Goal: Use online tool/utility: Use online tool/utility

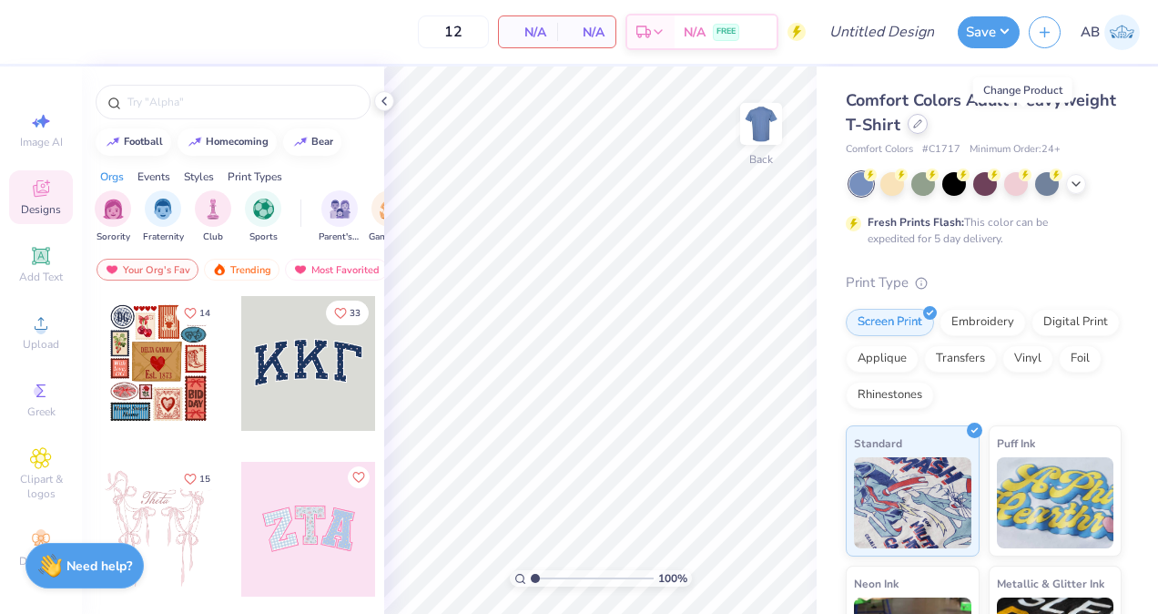
click at [922, 119] on icon at bounding box center [917, 123] width 9 height 9
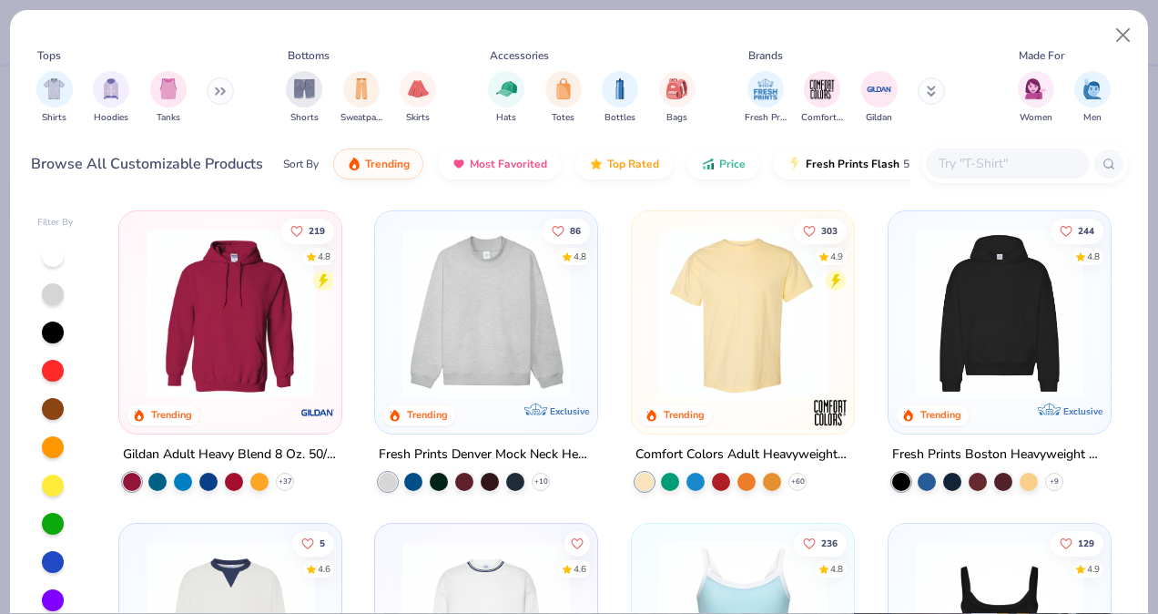
click at [1003, 167] on input "text" at bounding box center [1007, 163] width 140 height 21
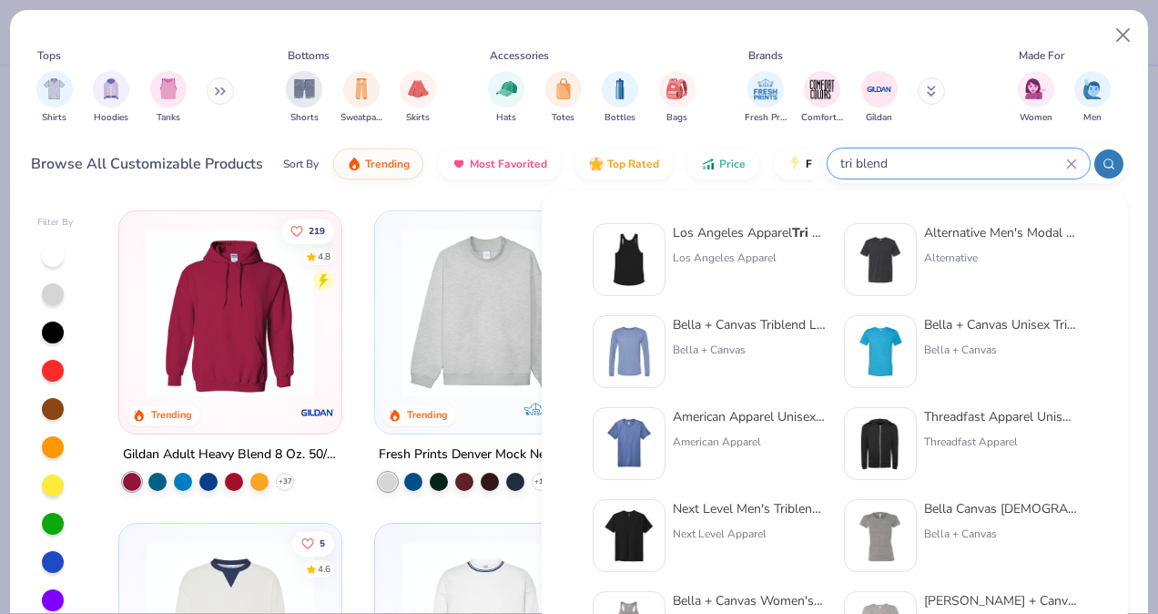
type input "tri blend"
click at [875, 265] on img at bounding box center [880, 259] width 56 height 56
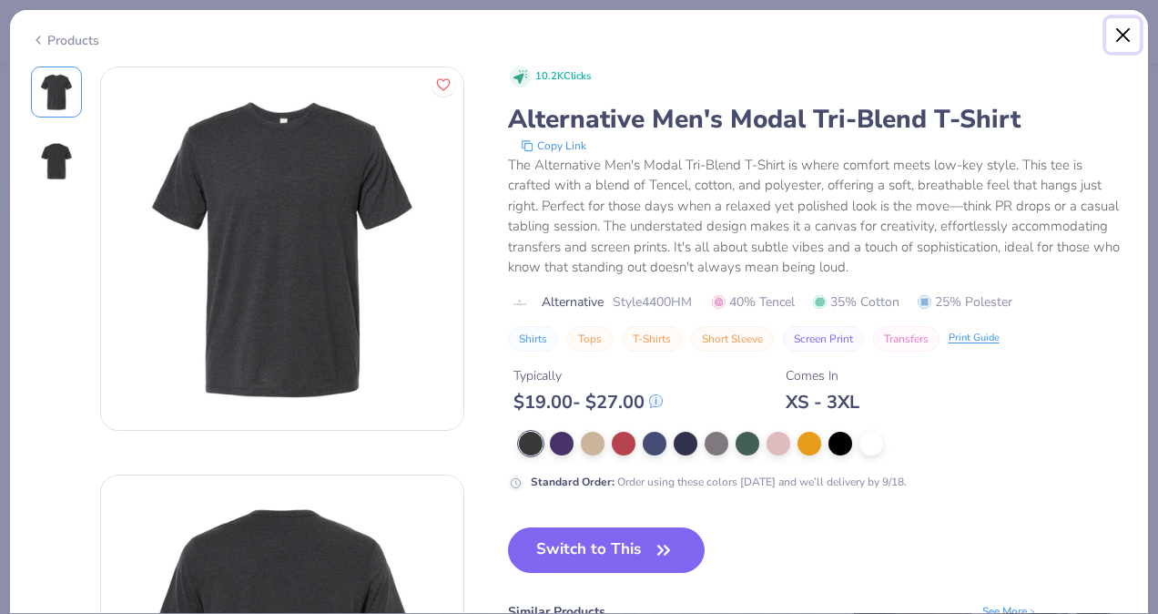
click at [1118, 41] on button "Close" at bounding box center [1123, 35] width 35 height 35
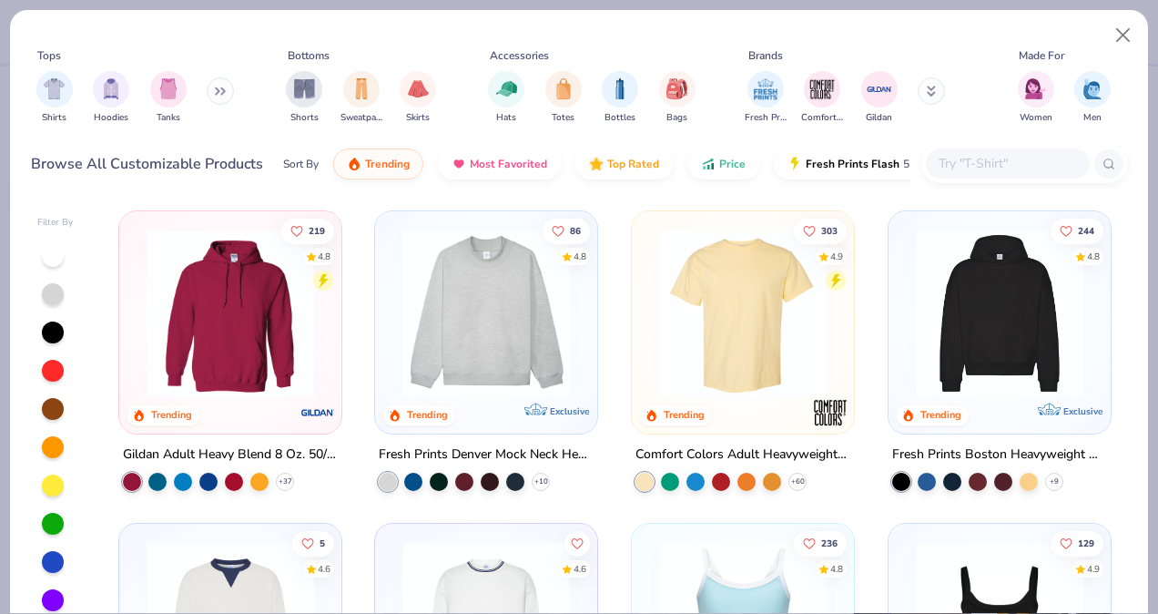
click at [950, 159] on input "text" at bounding box center [1007, 163] width 140 height 21
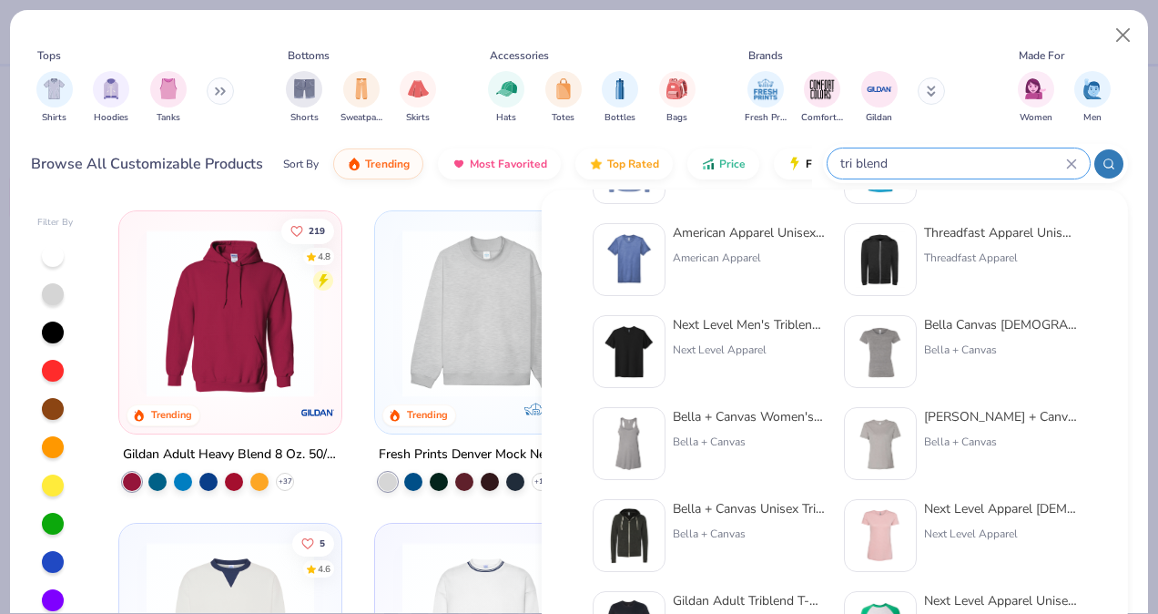
scroll to position [333, 0]
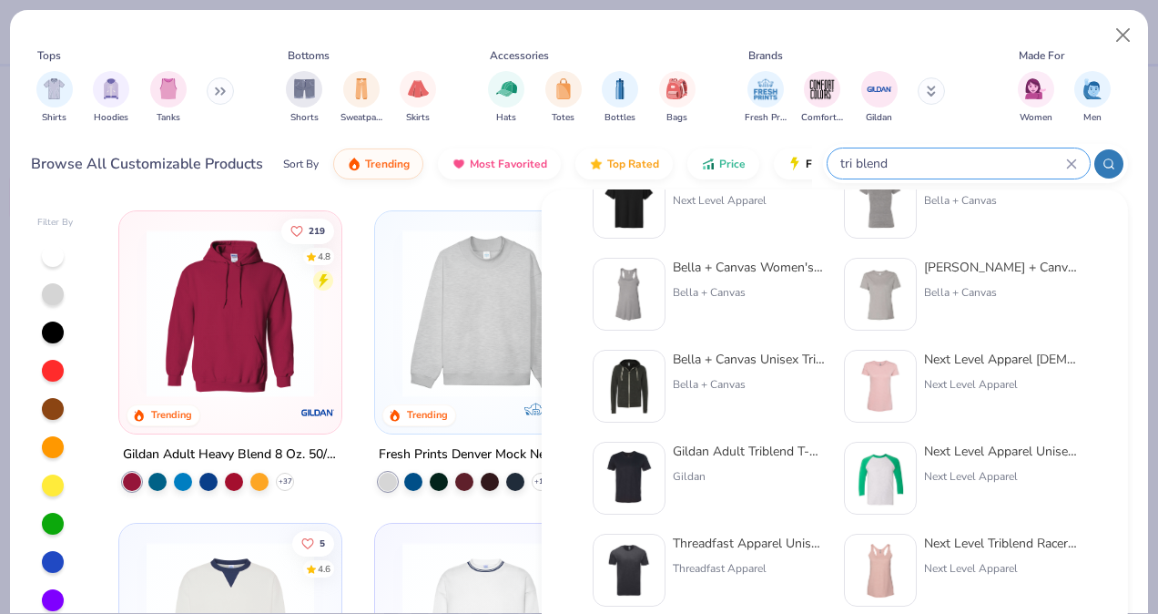
type input "tri blend"
click at [683, 472] on div "Gildan" at bounding box center [749, 476] width 153 height 16
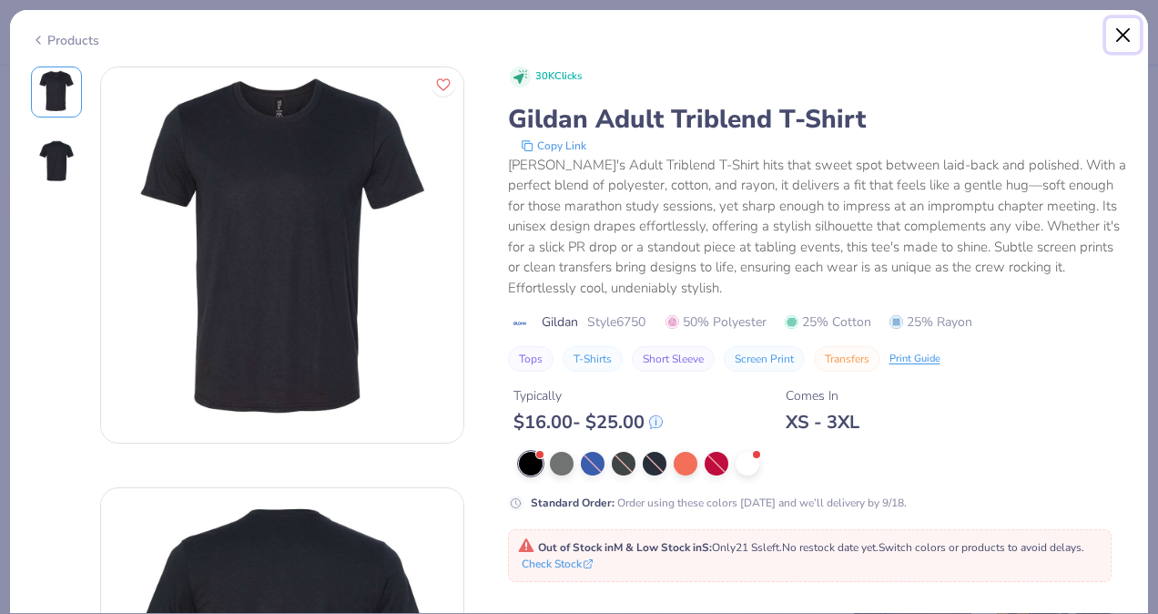
click at [1117, 33] on button "Close" at bounding box center [1123, 35] width 35 height 35
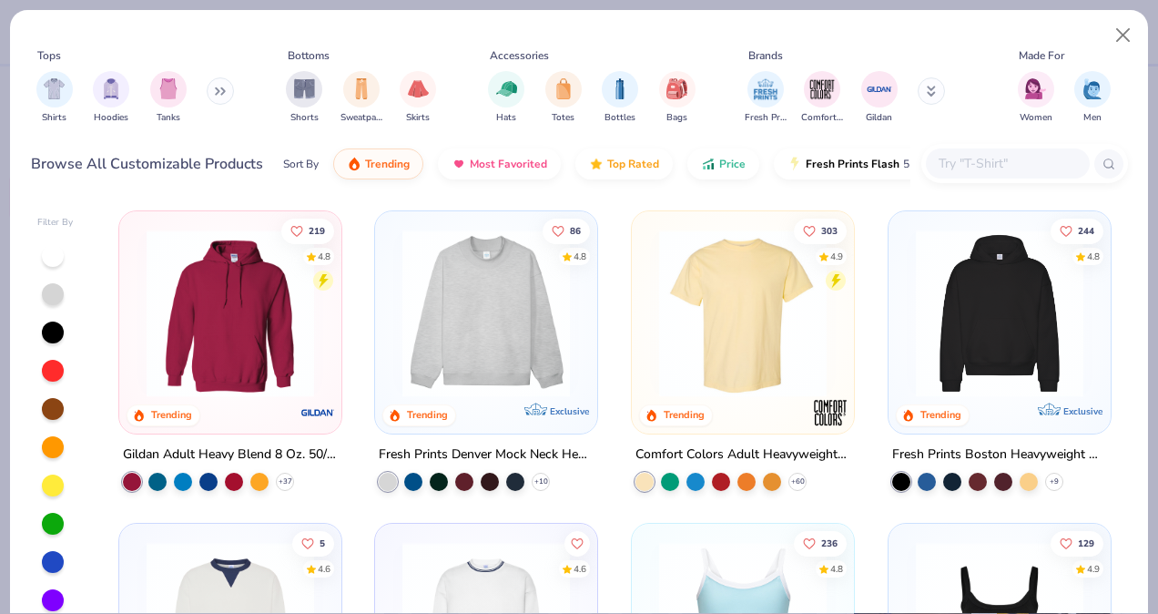
click at [969, 173] on input "text" at bounding box center [1007, 163] width 140 height 21
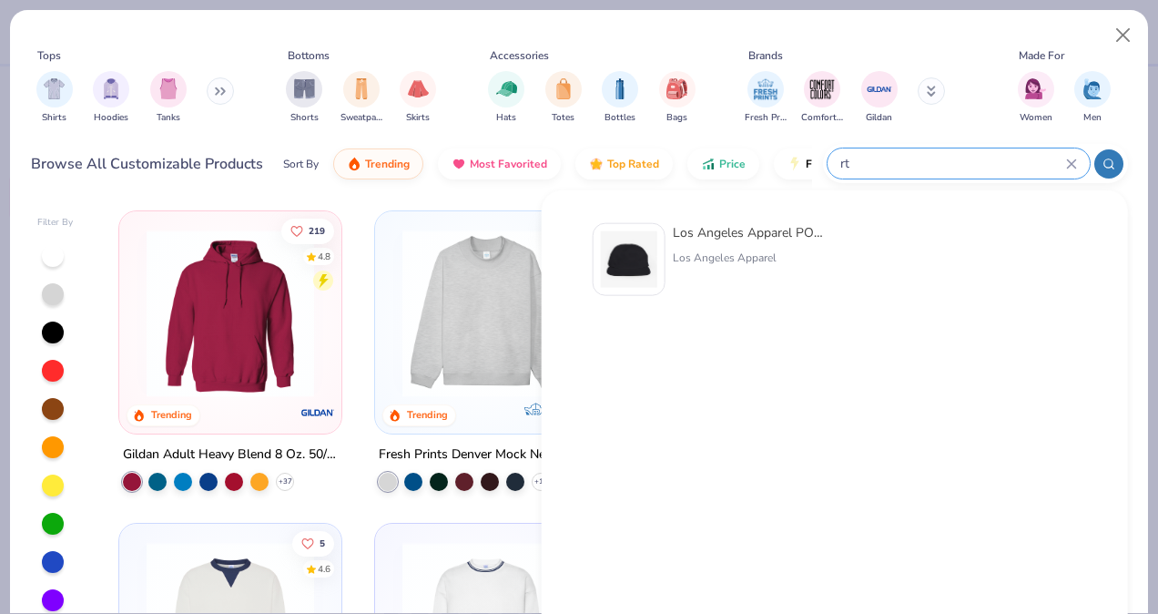
type input "r"
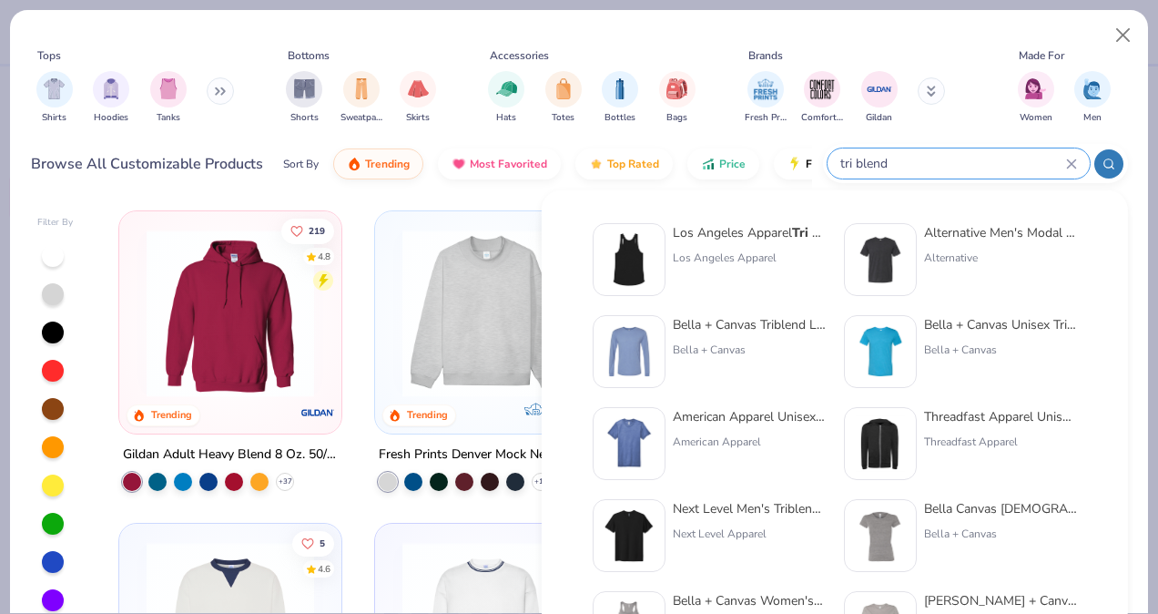
type input "tri blend"
click at [952, 264] on div "Alternative" at bounding box center [1000, 257] width 153 height 16
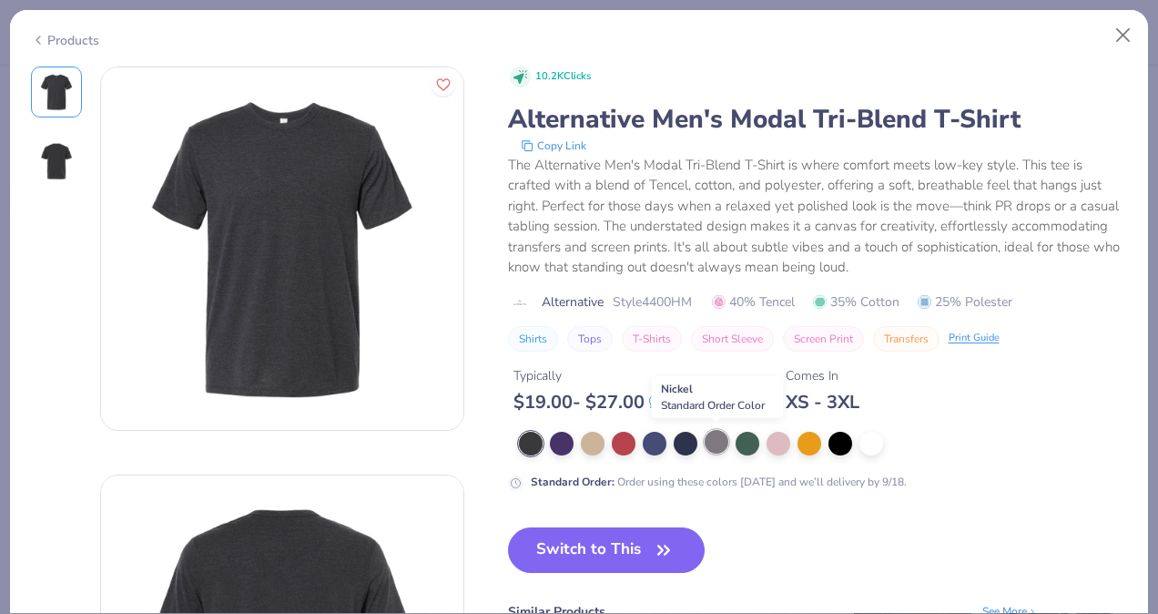
click at [717, 439] on div at bounding box center [717, 442] width 24 height 24
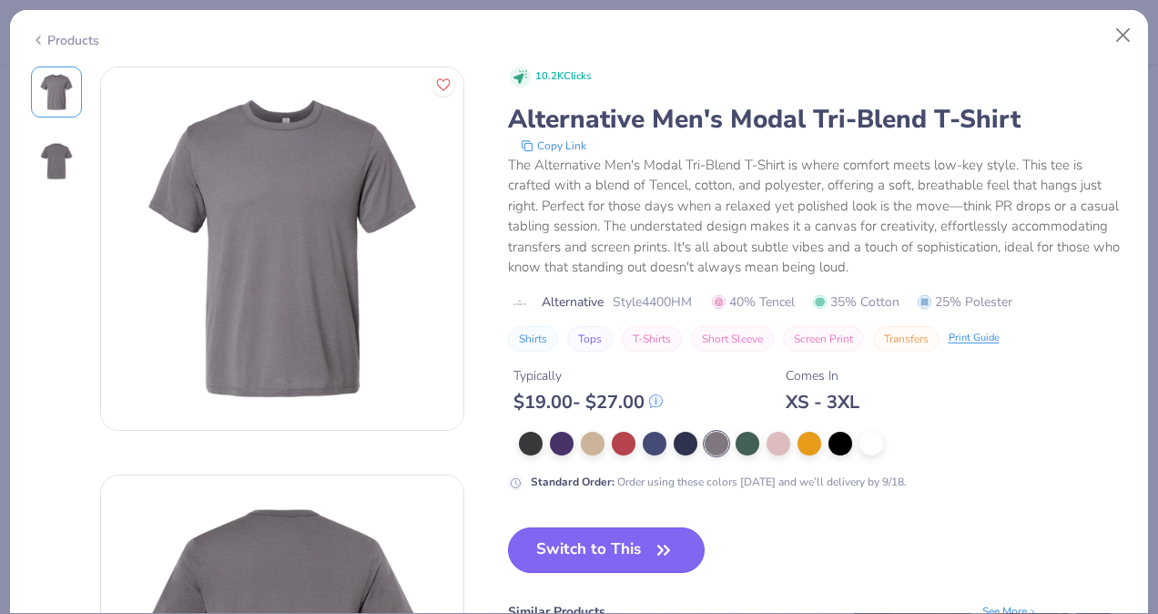
click at [614, 546] on button "Switch to This" at bounding box center [607, 550] width 198 height 46
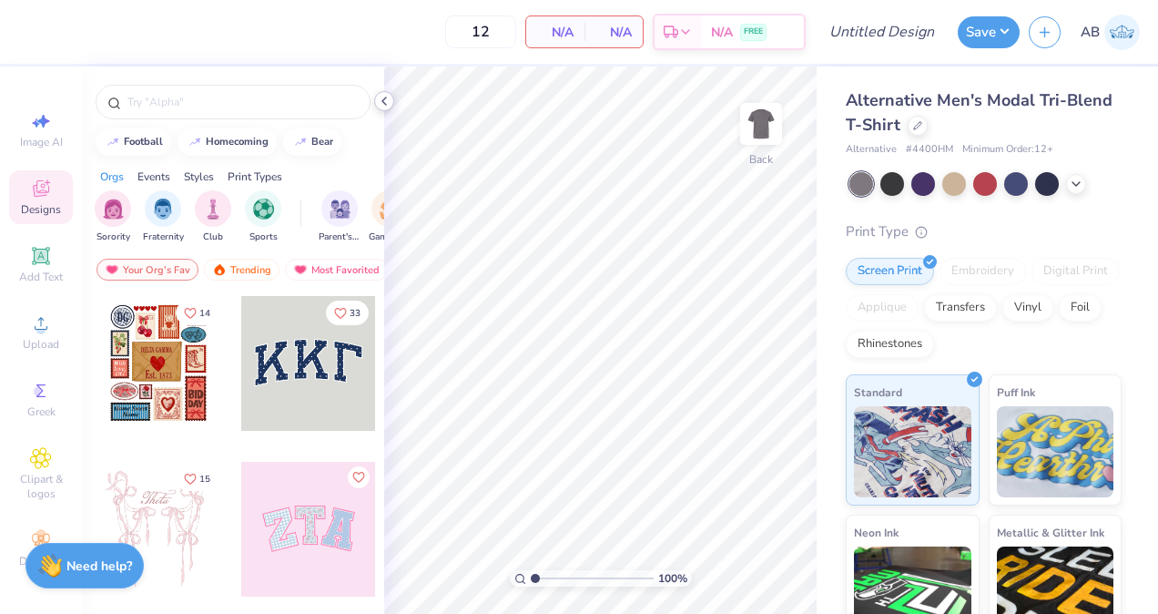
click at [390, 102] on icon at bounding box center [384, 101] width 15 height 15
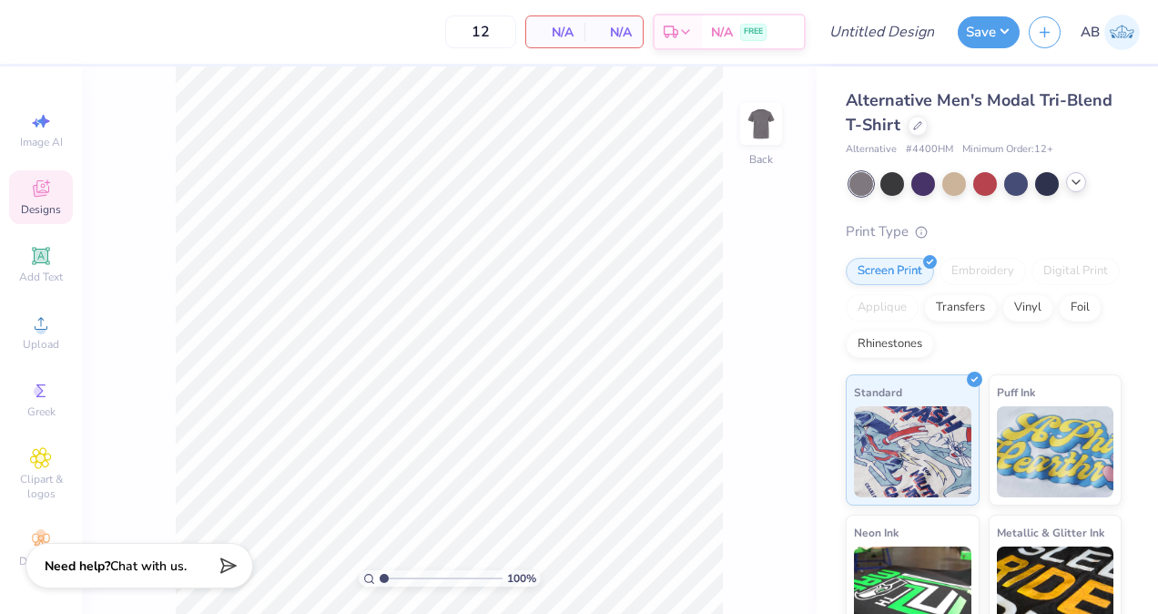
click at [1078, 180] on icon at bounding box center [1076, 182] width 15 height 15
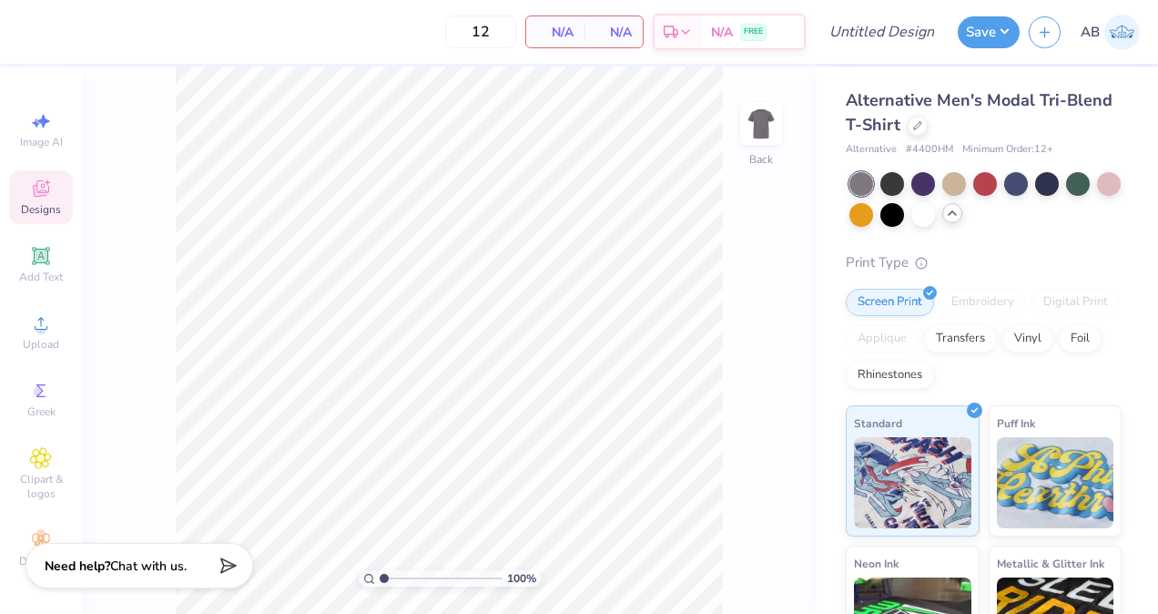
click at [956, 214] on polyline at bounding box center [952, 213] width 7 height 4
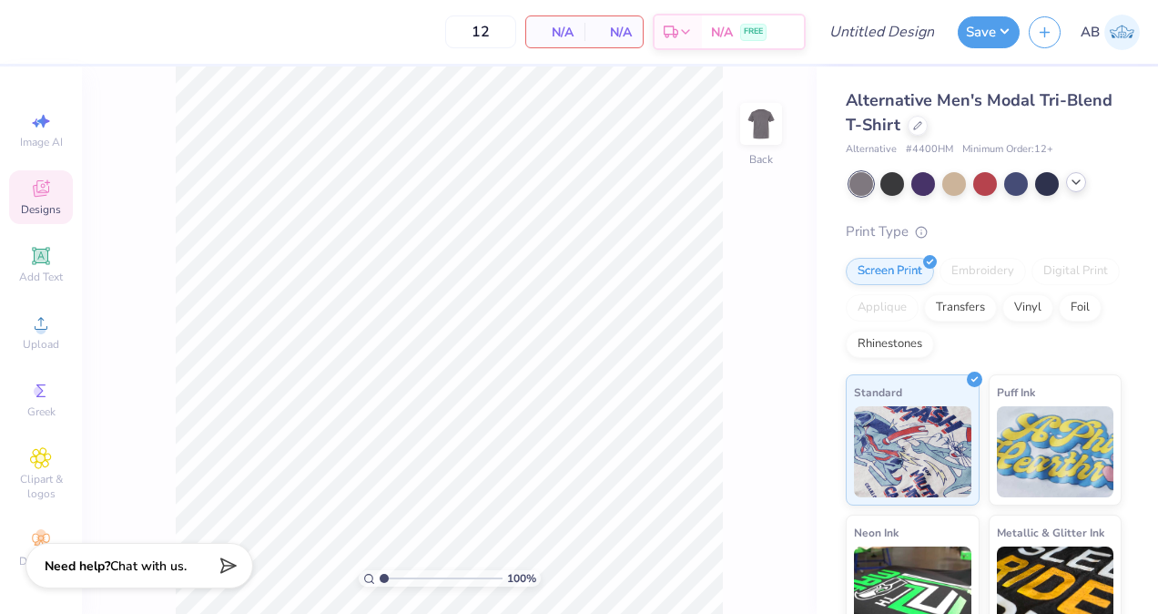
click at [1085, 188] on div at bounding box center [985, 184] width 272 height 24
click at [1082, 188] on icon at bounding box center [1076, 182] width 15 height 15
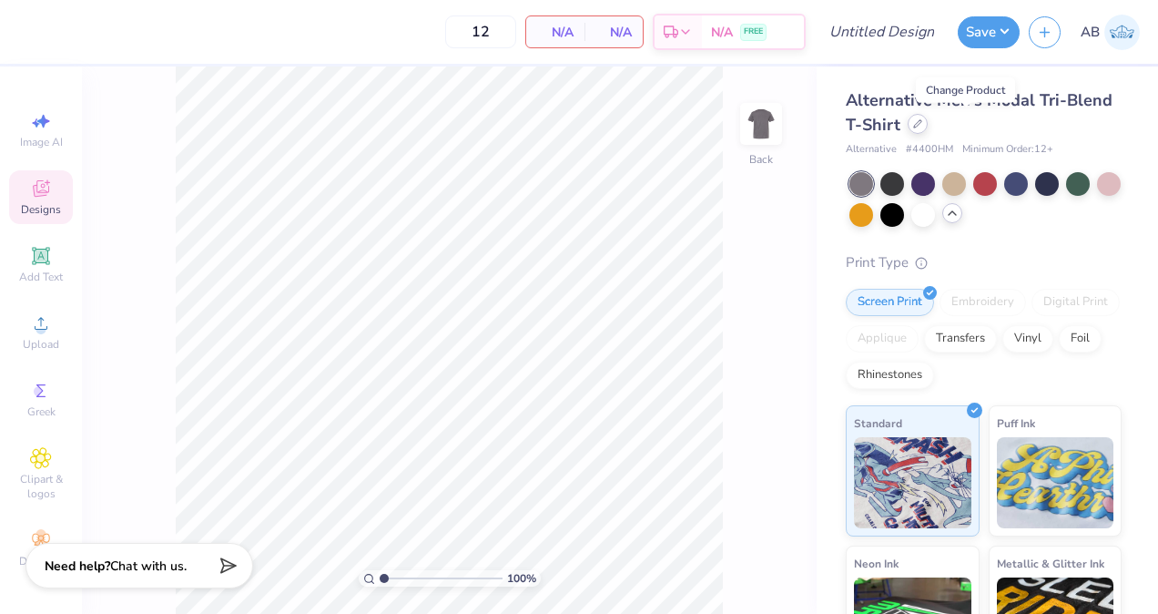
click at [928, 118] on div at bounding box center [918, 124] width 20 height 20
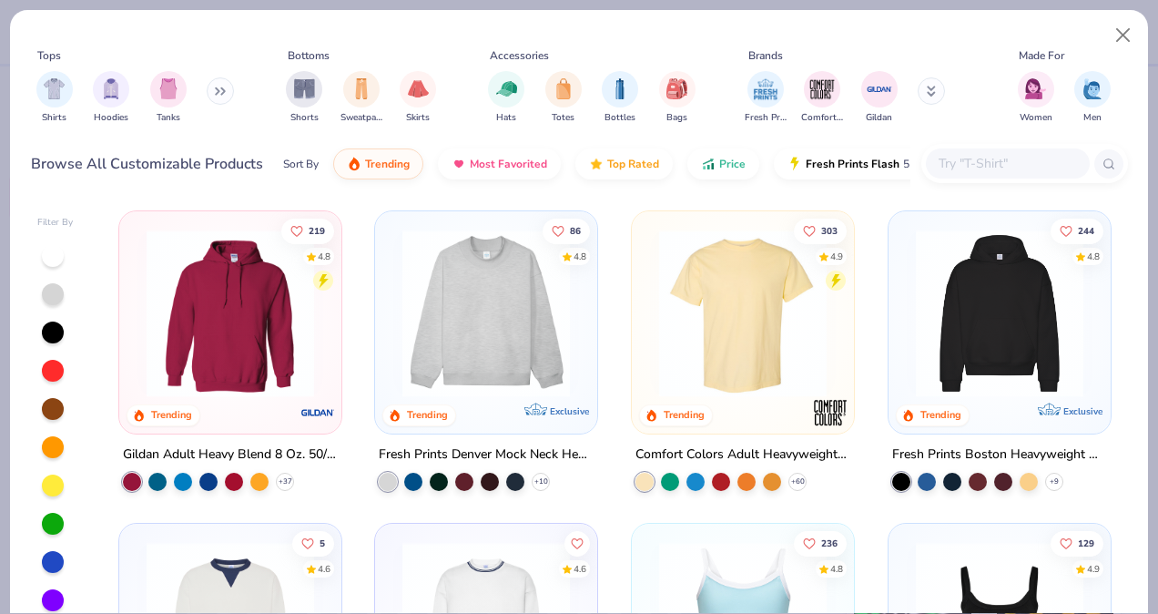
click at [956, 151] on div at bounding box center [1008, 163] width 164 height 30
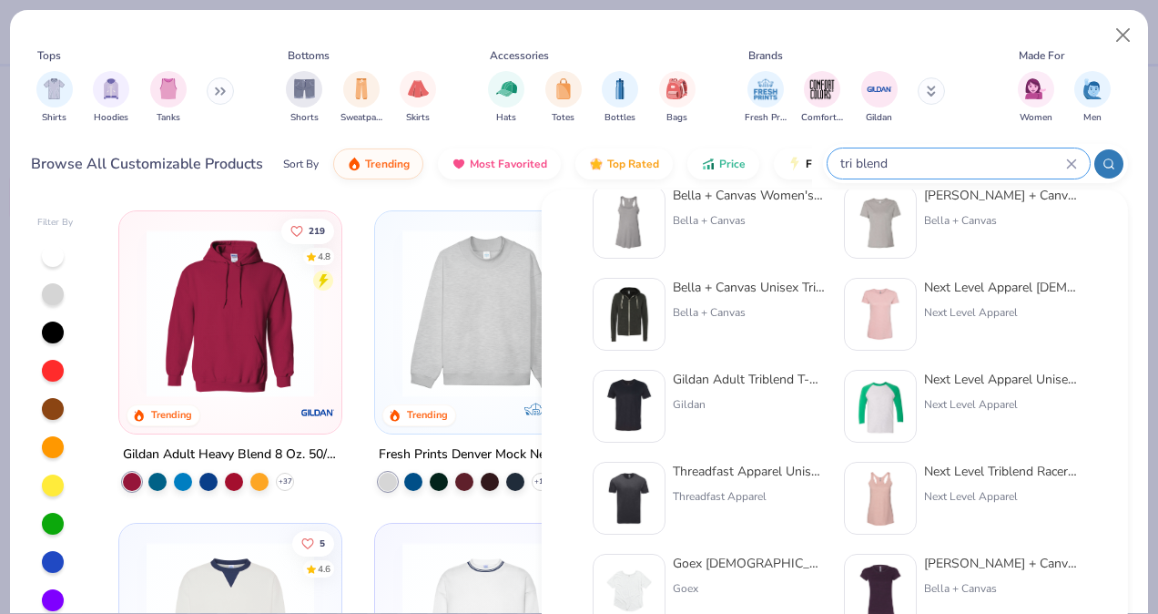
scroll to position [472, 0]
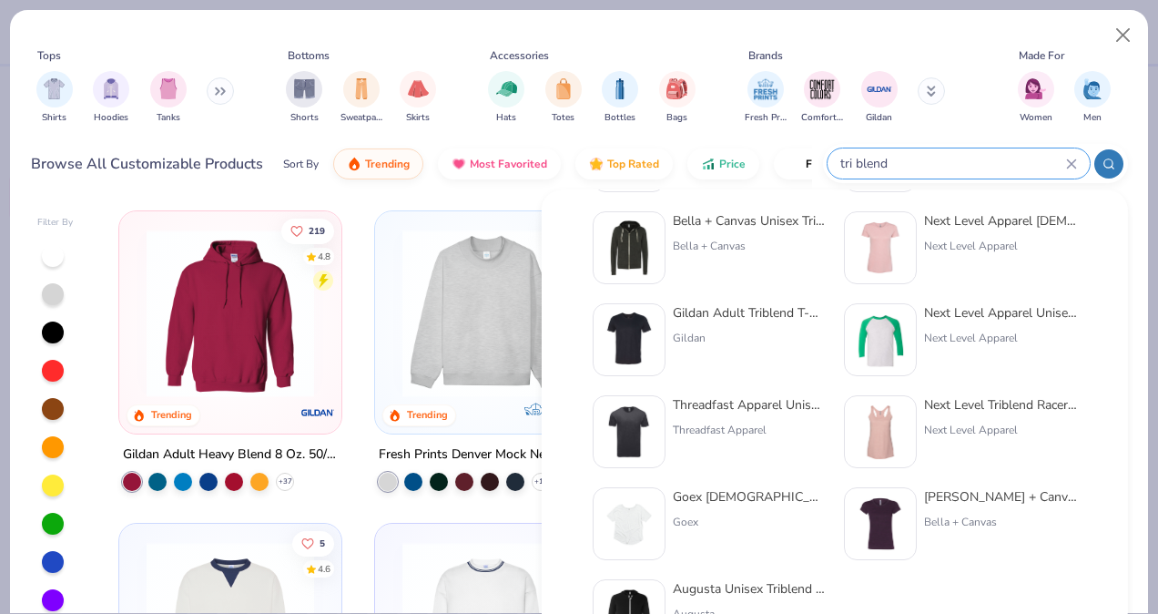
type input "tri blend"
click at [761, 422] on div "Threadfast Apparel" at bounding box center [749, 430] width 153 height 16
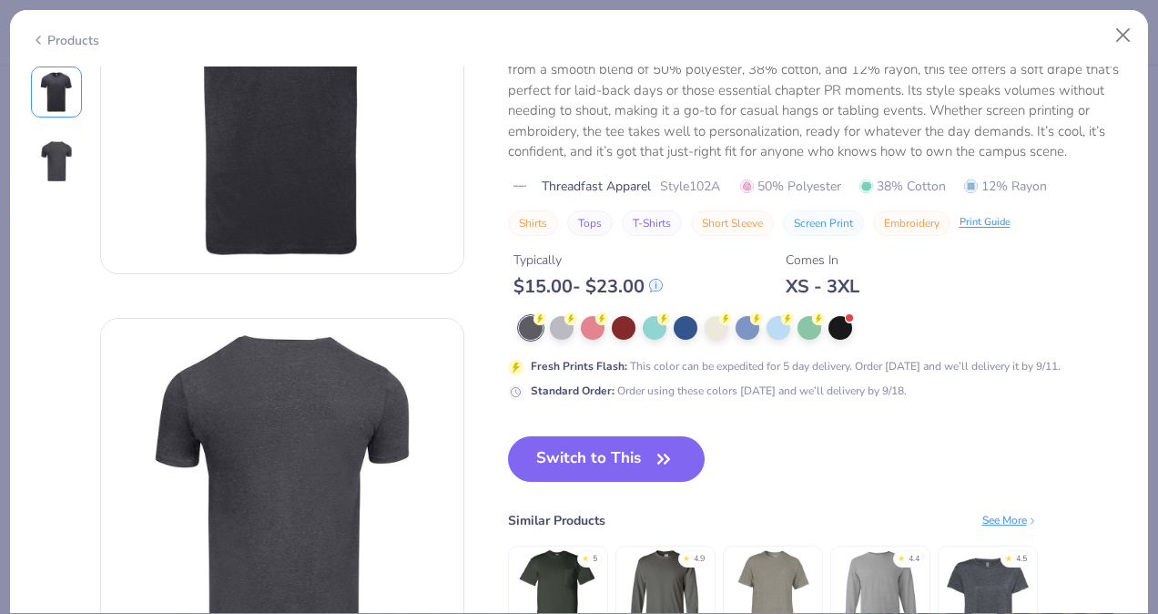
scroll to position [160, 0]
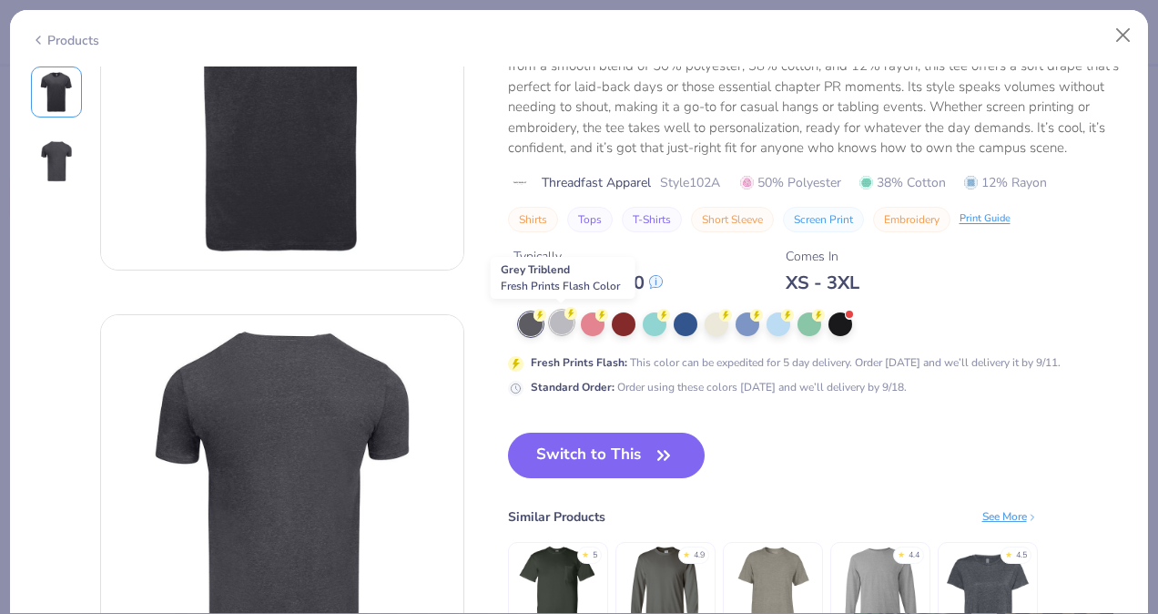
click at [557, 316] on div at bounding box center [562, 322] width 24 height 24
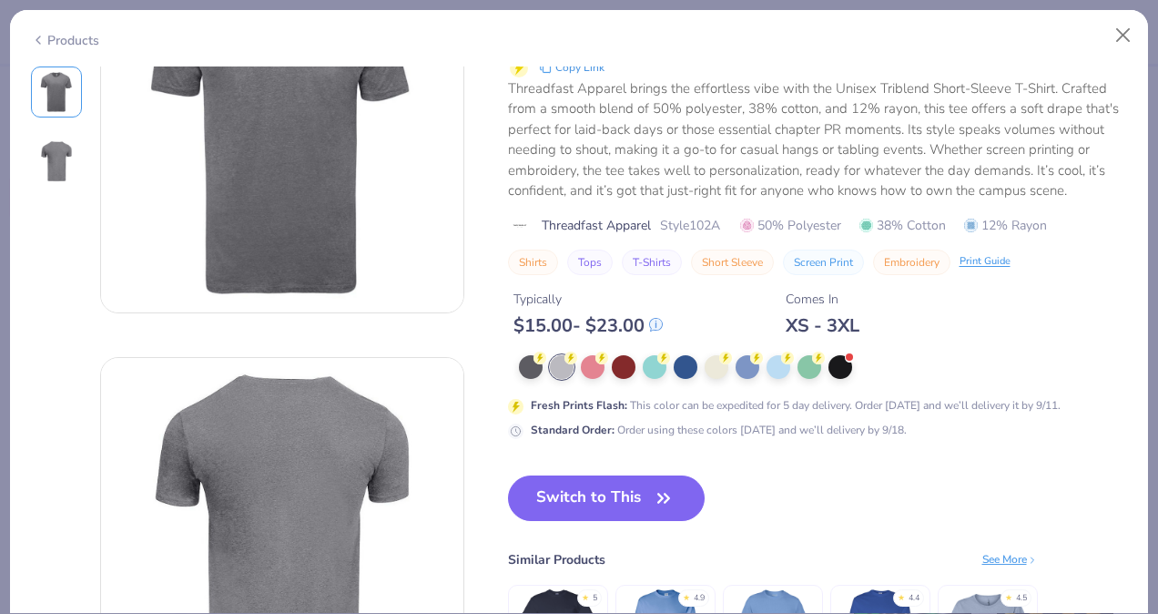
scroll to position [18, 0]
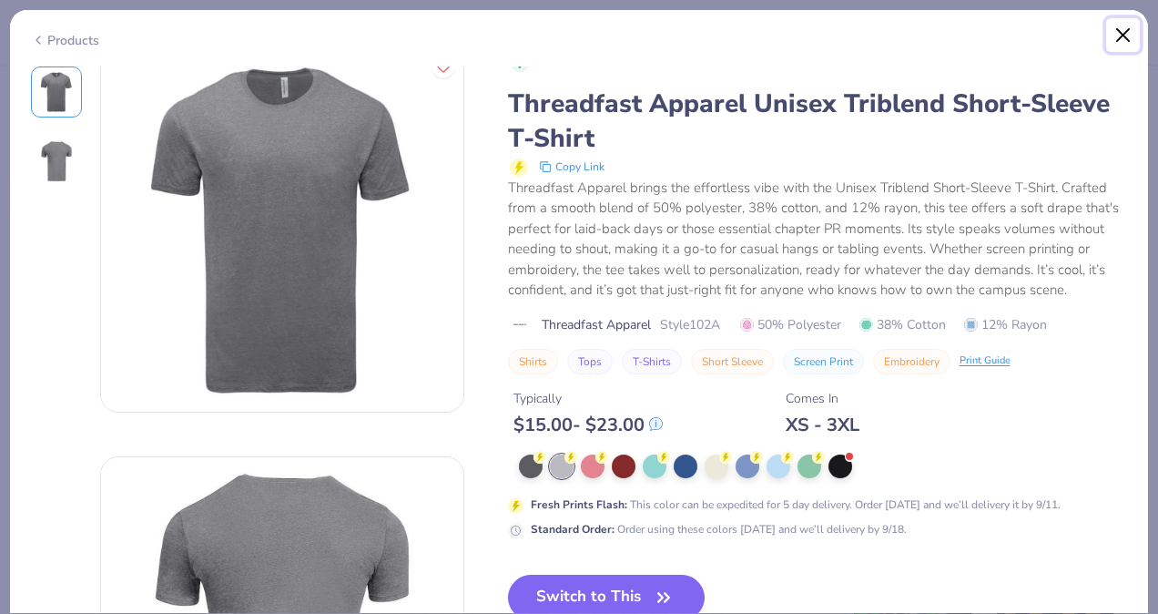
click at [1112, 41] on button "Close" at bounding box center [1123, 35] width 35 height 35
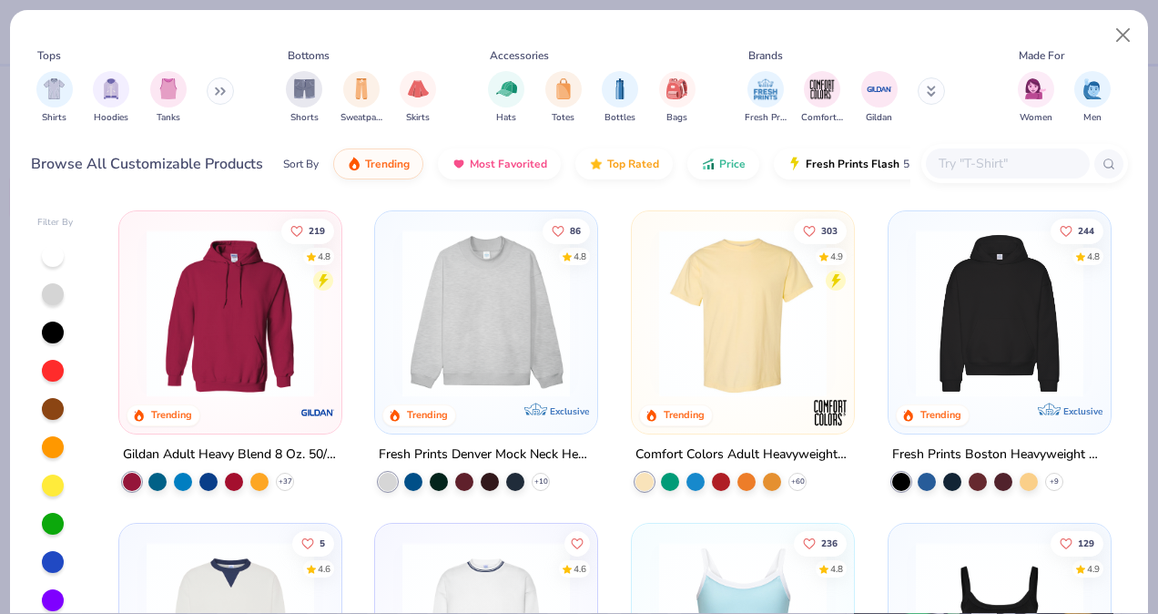
click at [958, 173] on input "text" at bounding box center [1007, 163] width 140 height 21
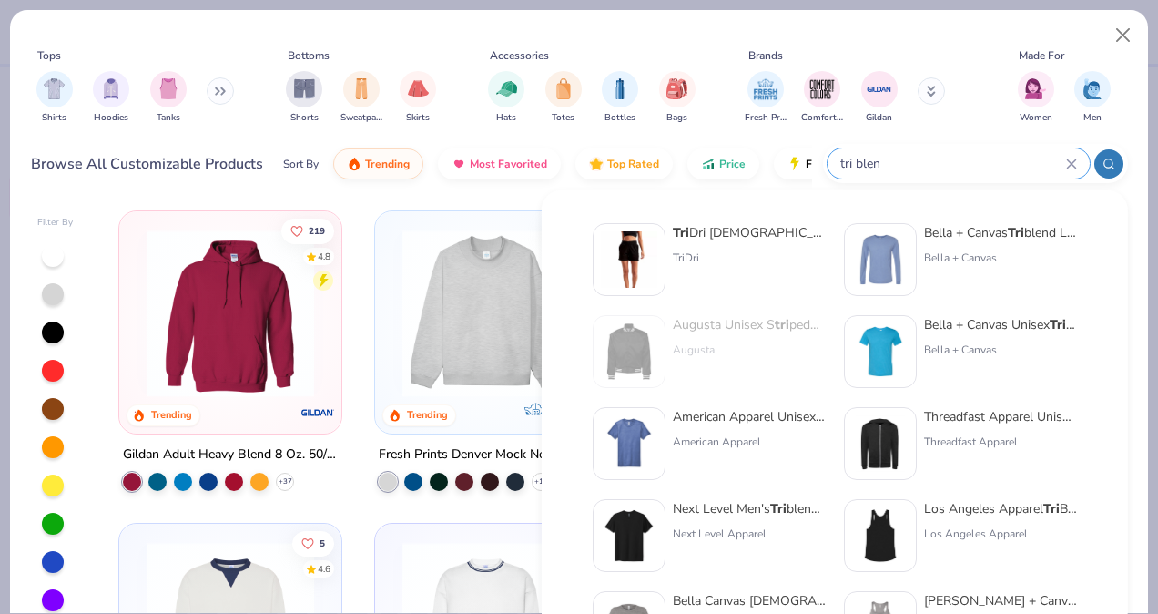
type input "tri blend"
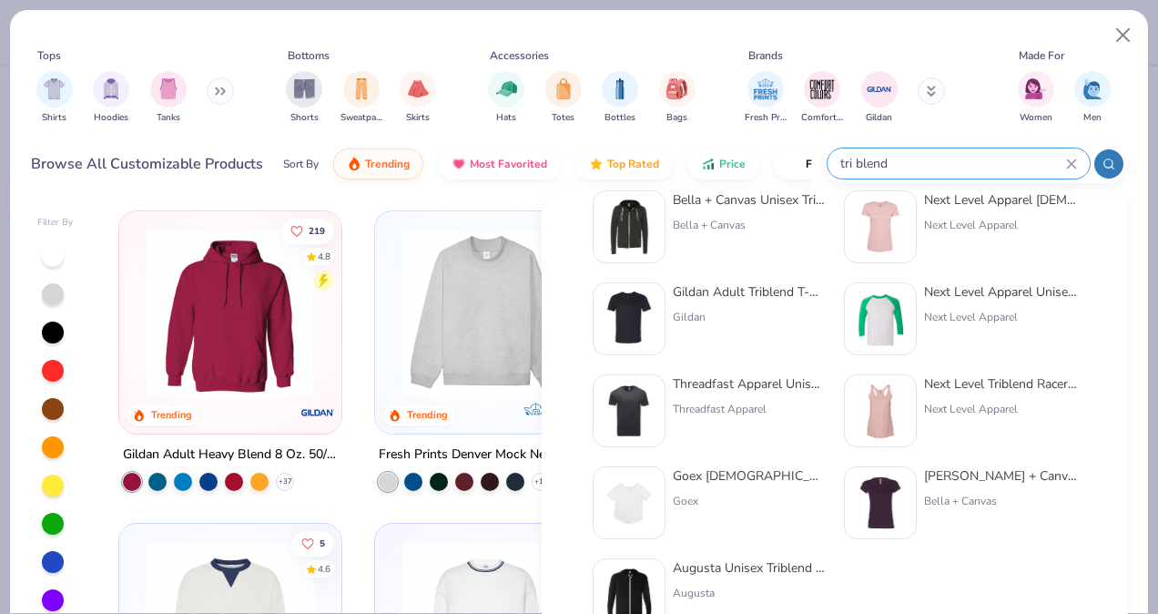
scroll to position [430, 0]
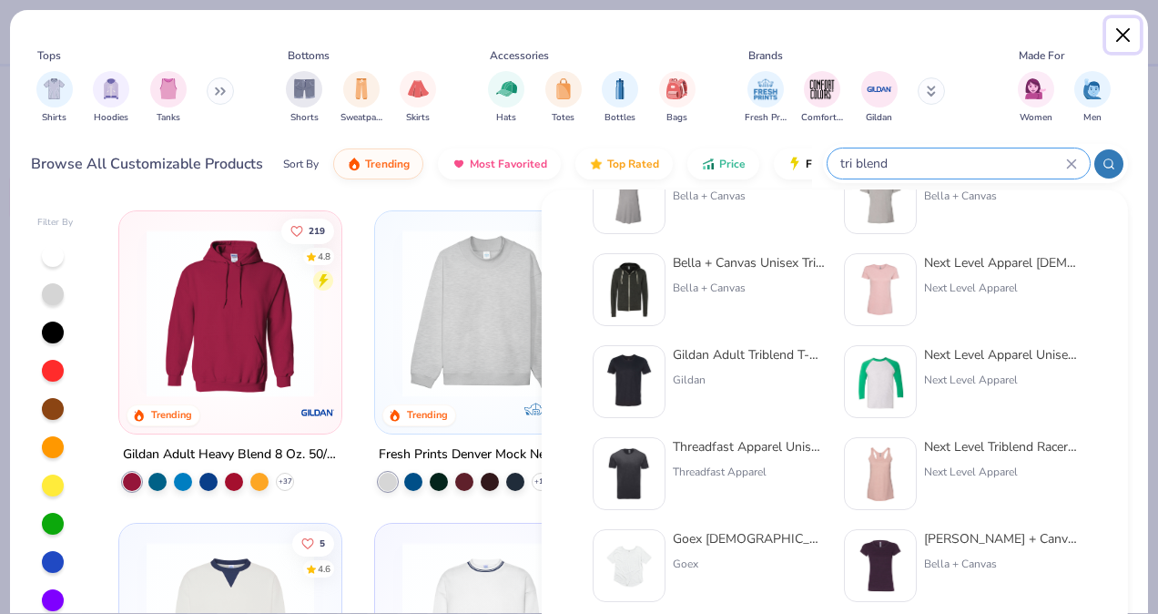
click at [1114, 28] on button "Close" at bounding box center [1123, 35] width 35 height 35
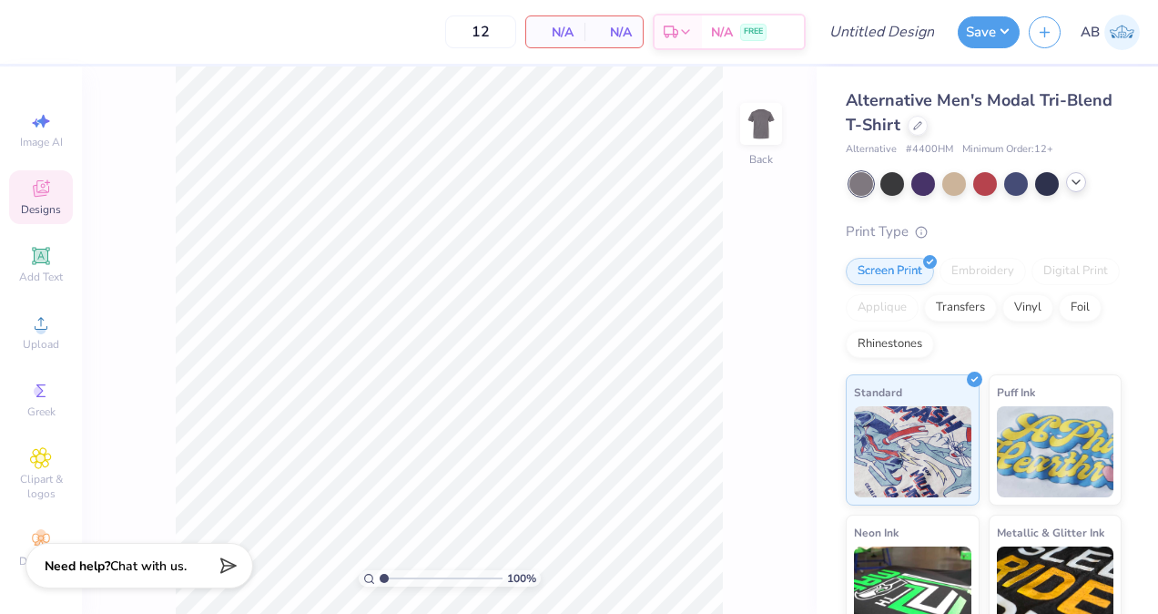
click at [790, 377] on div "100 % Back" at bounding box center [449, 339] width 735 height 547
click at [462, 60] on div "12 N/A Per Item N/A Total Est. Delivery N/A FREE" at bounding box center [416, 32] width 778 height 64
click at [922, 125] on icon at bounding box center [917, 123] width 9 height 9
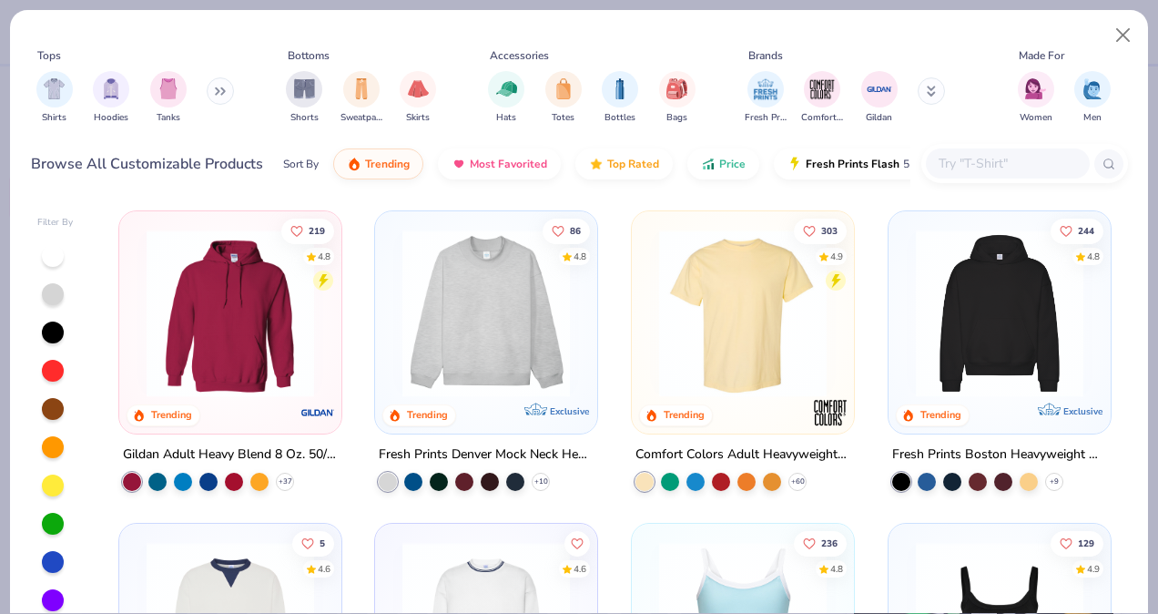
click at [1007, 160] on input "text" at bounding box center [1007, 163] width 140 height 21
click at [1119, 35] on button "Close" at bounding box center [1123, 35] width 35 height 35
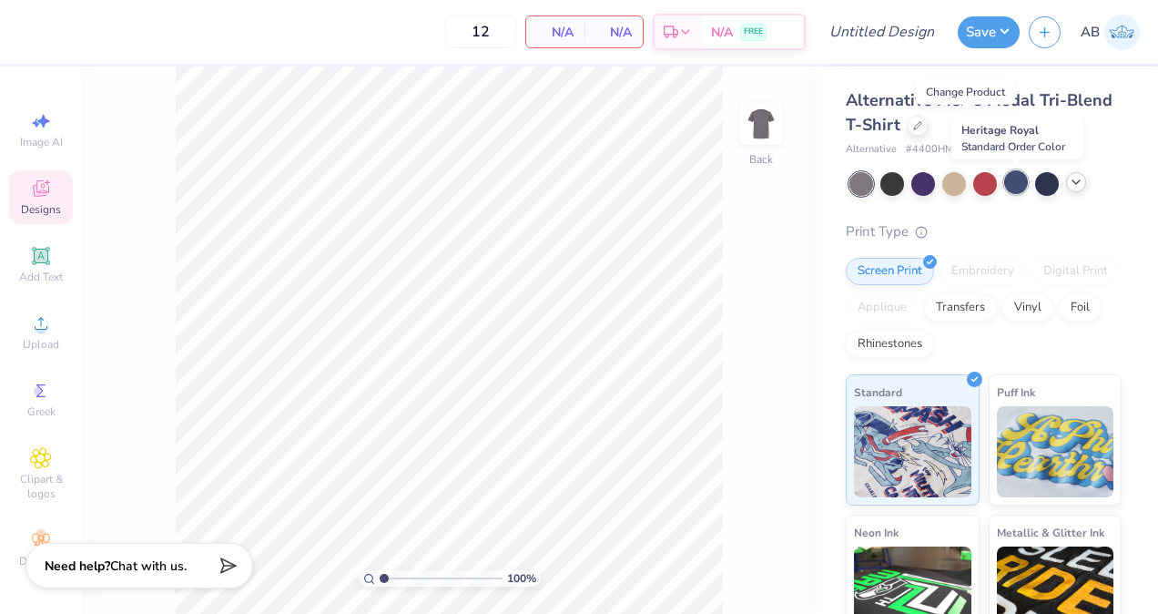
click at [1018, 188] on div at bounding box center [1016, 182] width 24 height 24
click at [476, 55] on div "12 N/A Per Item N/A Total Est. Delivery N/A FREE" at bounding box center [416, 32] width 778 height 64
click at [1071, 177] on icon at bounding box center [1076, 182] width 15 height 15
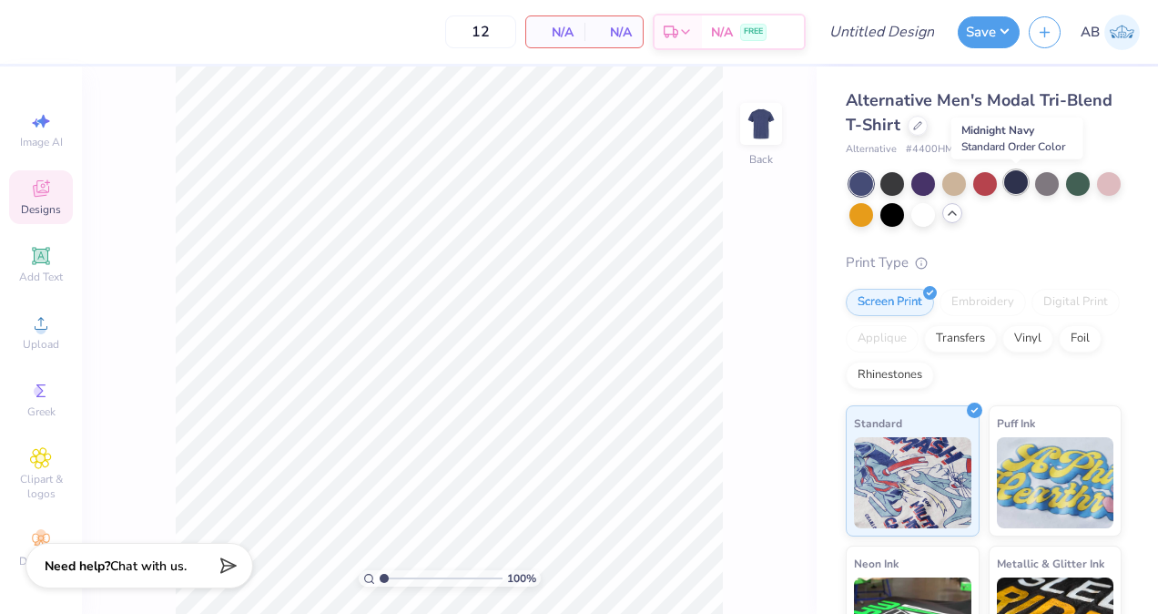
click at [1014, 188] on div at bounding box center [1016, 182] width 24 height 24
click at [930, 184] on div at bounding box center [923, 182] width 24 height 24
click at [928, 128] on div at bounding box center [918, 124] width 20 height 20
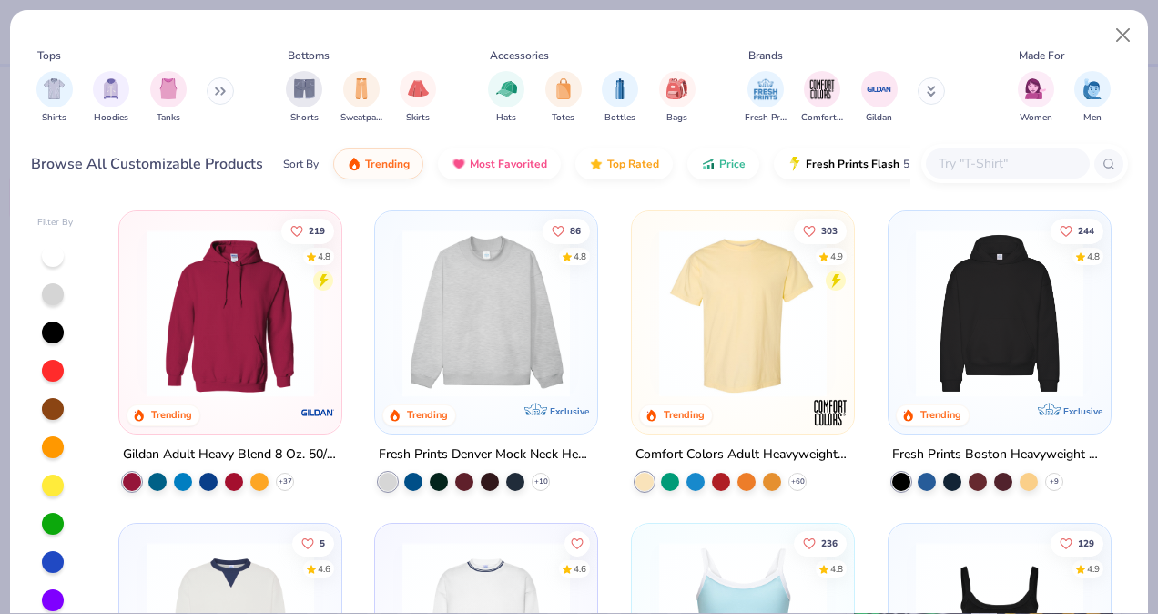
click at [967, 155] on input "text" at bounding box center [1007, 163] width 140 height 21
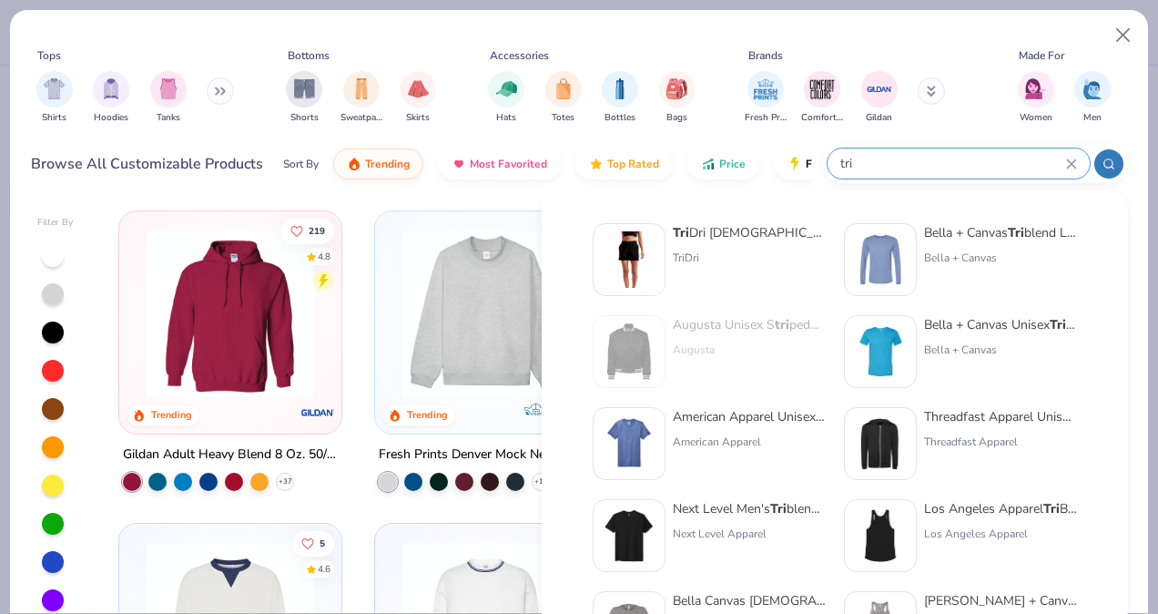
click at [933, 155] on input "tri" at bounding box center [952, 163] width 228 height 21
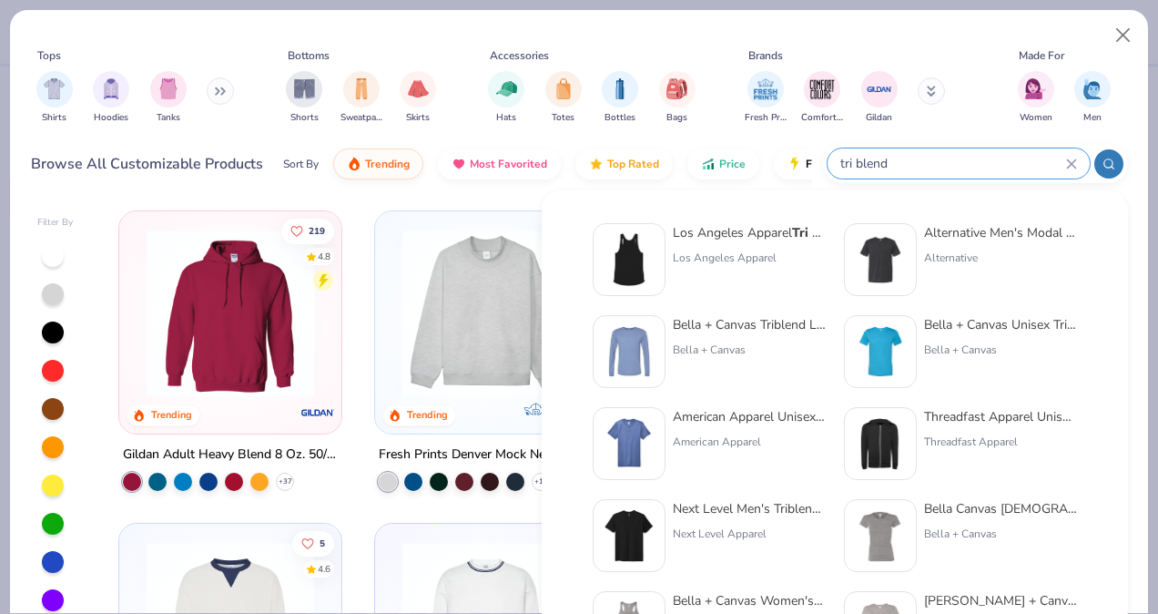
type input "tri blend"
click at [912, 251] on div at bounding box center [880, 259] width 73 height 73
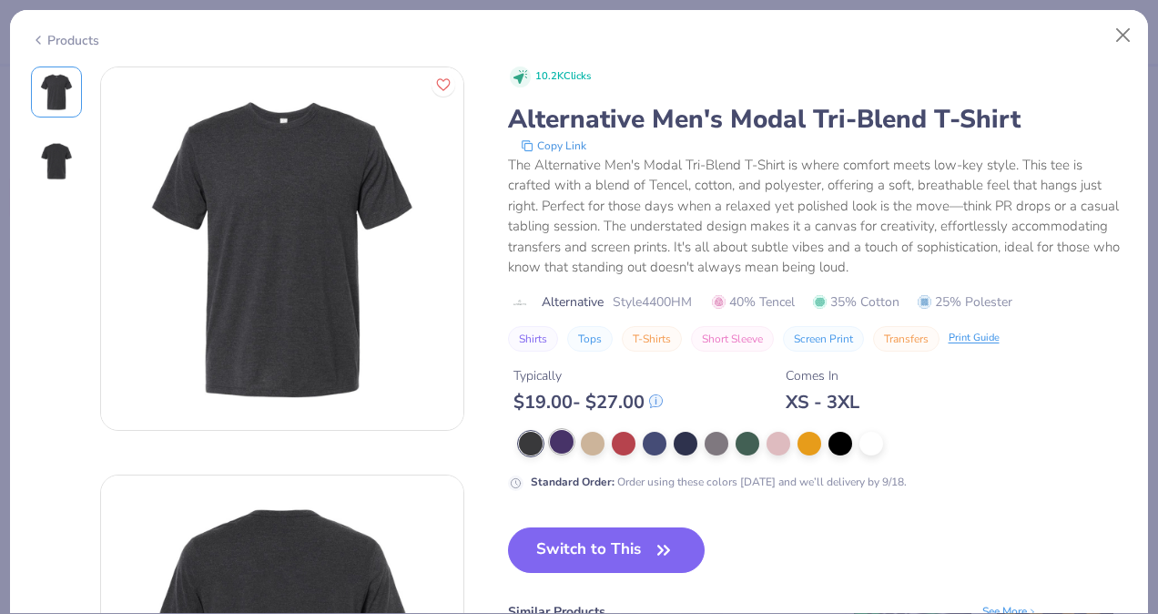
click at [564, 433] on div at bounding box center [562, 442] width 24 height 24
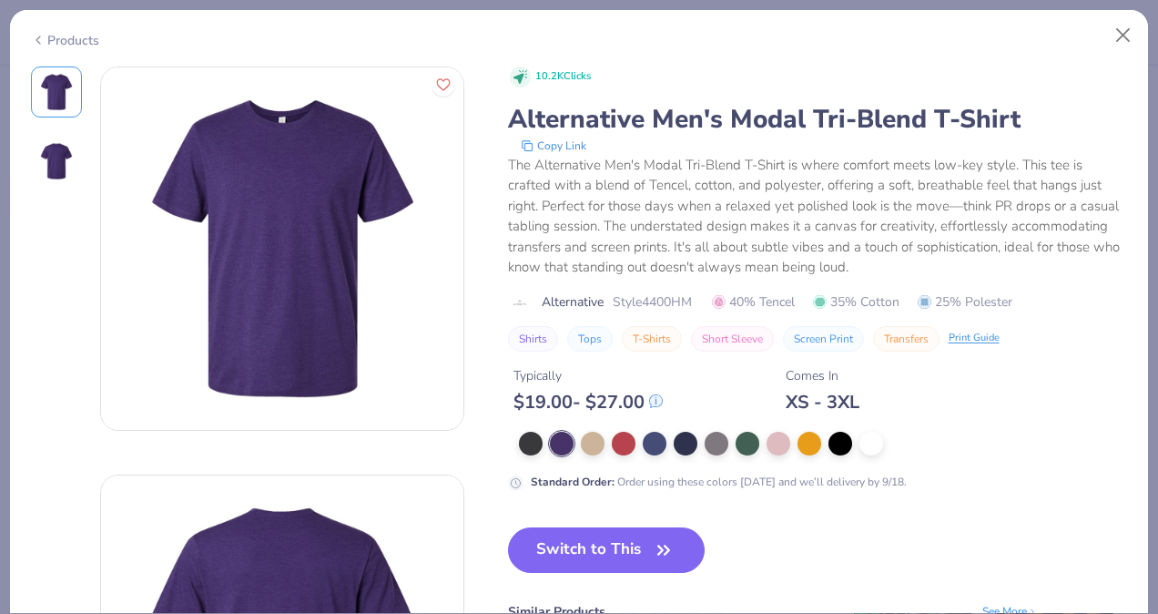
click at [1126, 16] on div "Products" at bounding box center [579, 33] width 1138 height 47
click at [1125, 22] on button "Close" at bounding box center [1123, 35] width 35 height 35
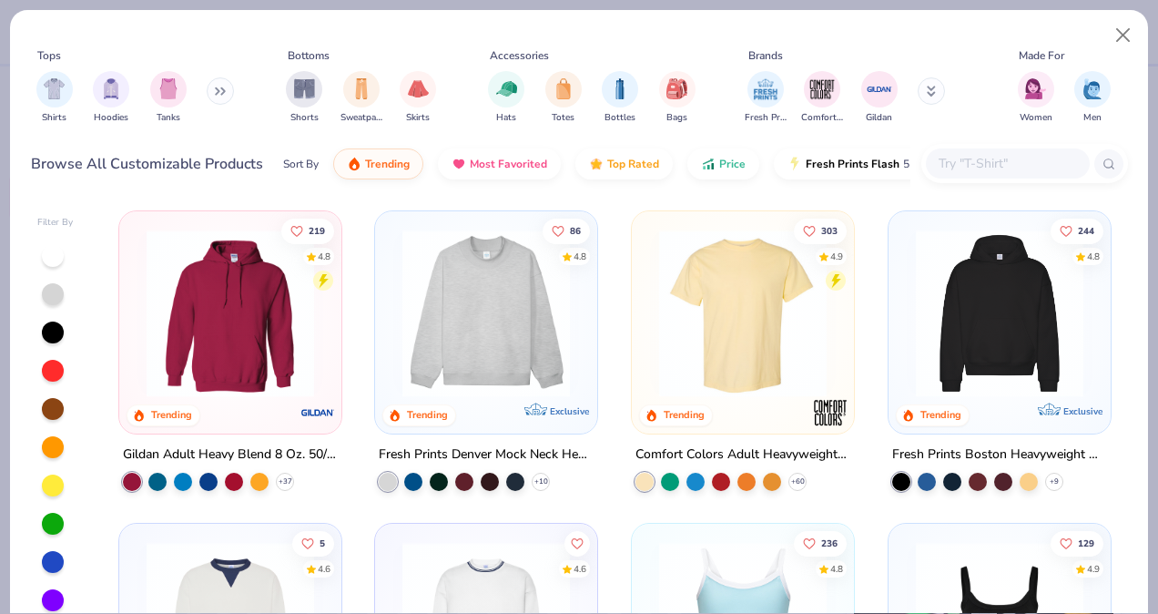
click at [980, 171] on input "text" at bounding box center [1007, 163] width 140 height 21
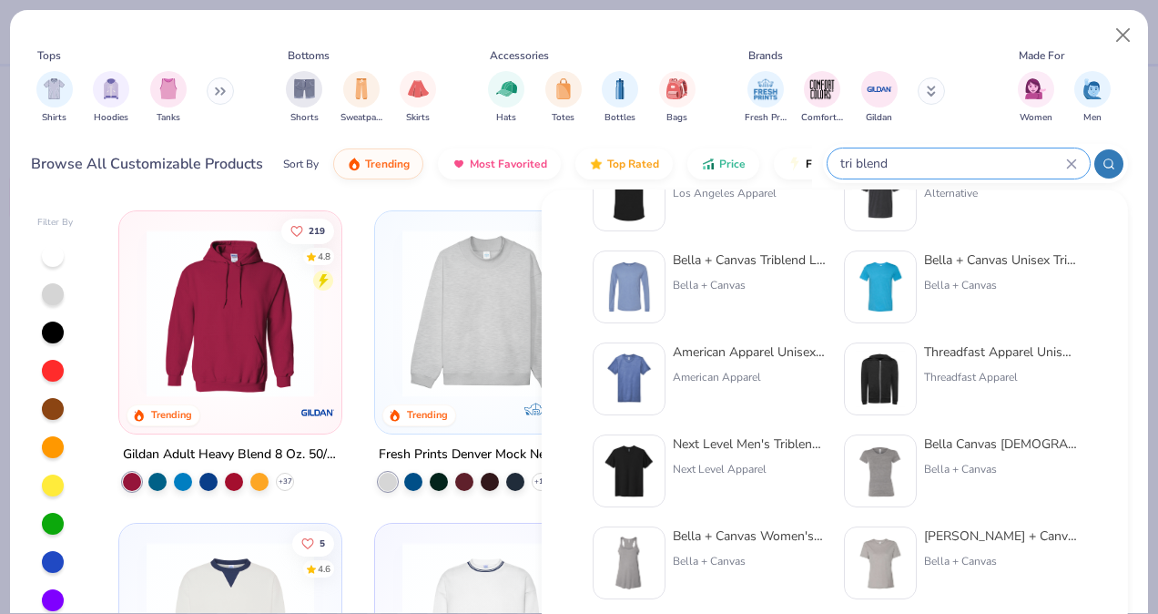
scroll to position [66, 0]
type input "tri blend"
click at [654, 351] on img at bounding box center [629, 378] width 56 height 56
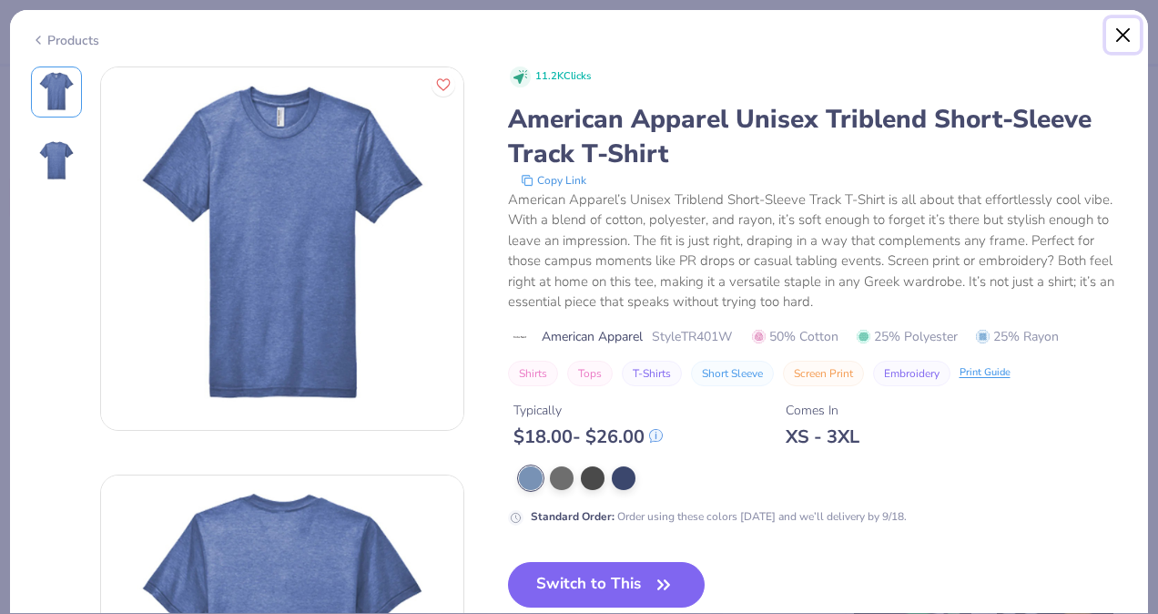
click at [1119, 40] on button "Close" at bounding box center [1123, 35] width 35 height 35
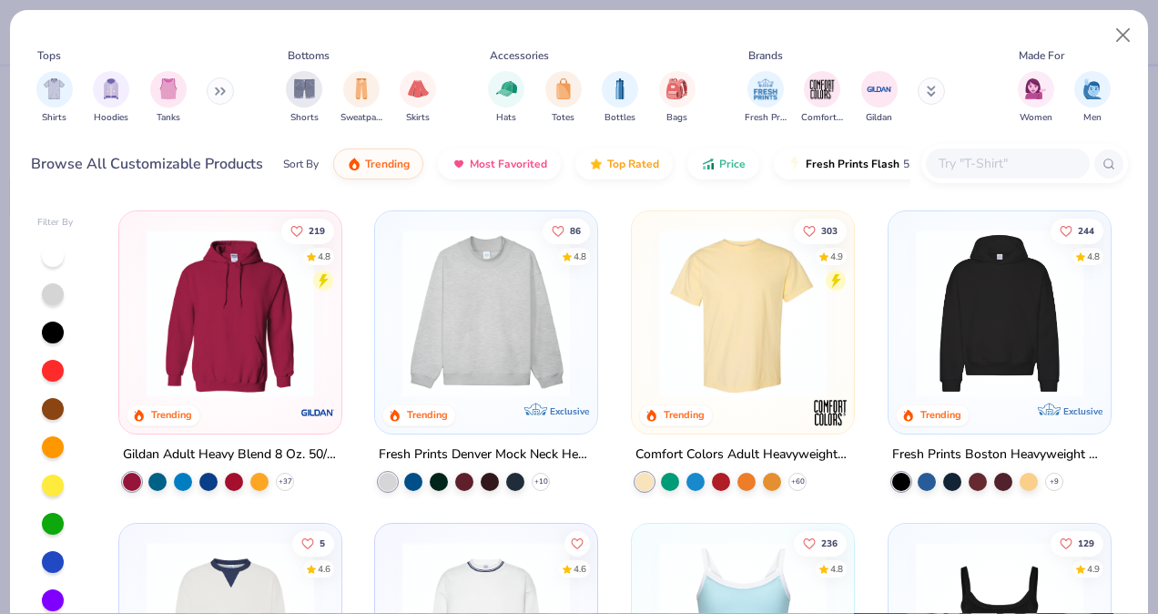
click at [976, 160] on input "text" at bounding box center [1007, 163] width 140 height 21
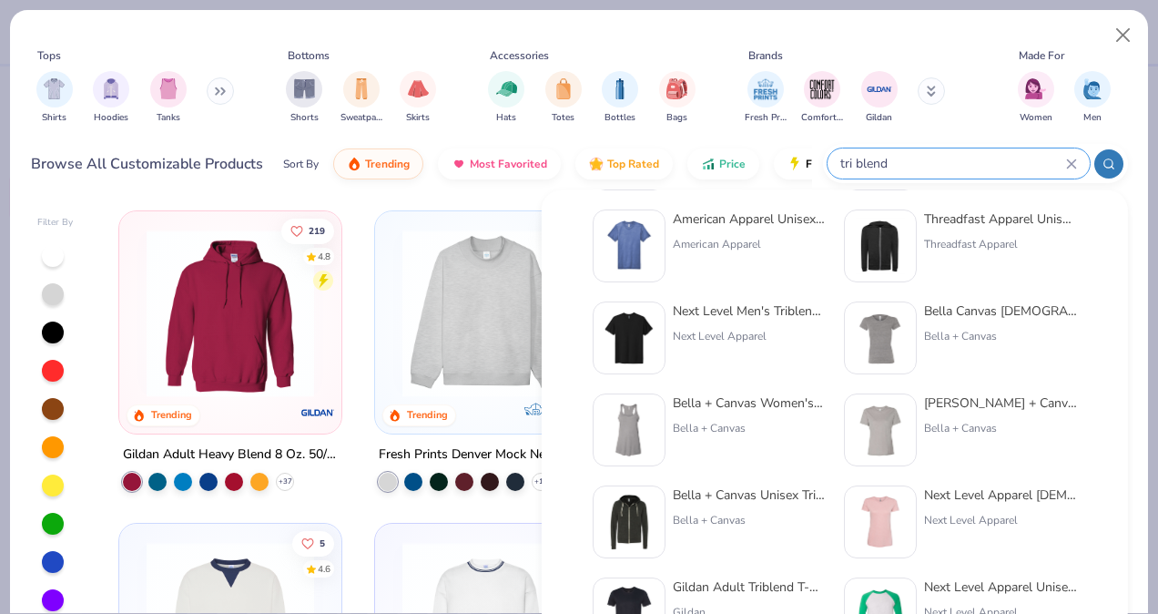
scroll to position [200, 0]
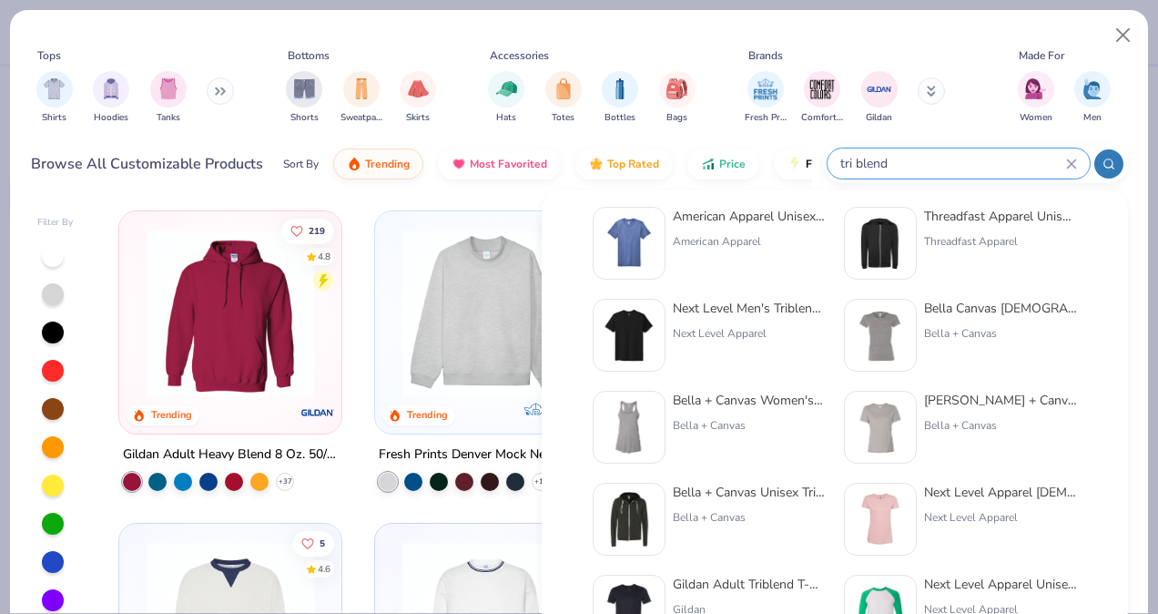
type input "tri blend"
click at [774, 331] on div "Next Level Apparel" at bounding box center [749, 333] width 153 height 16
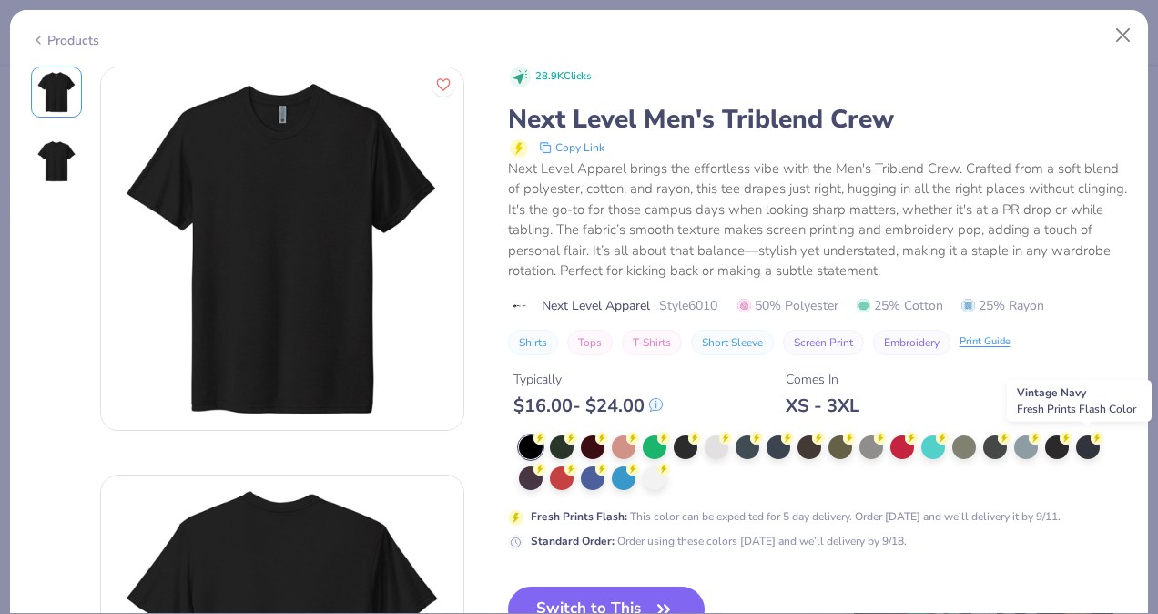
drag, startPoint x: 1090, startPoint y: 444, endPoint x: 1080, endPoint y: 462, distance: 20.8
click at [1080, 462] on div at bounding box center [823, 462] width 609 height 55
click at [1086, 449] on div at bounding box center [1088, 445] width 24 height 24
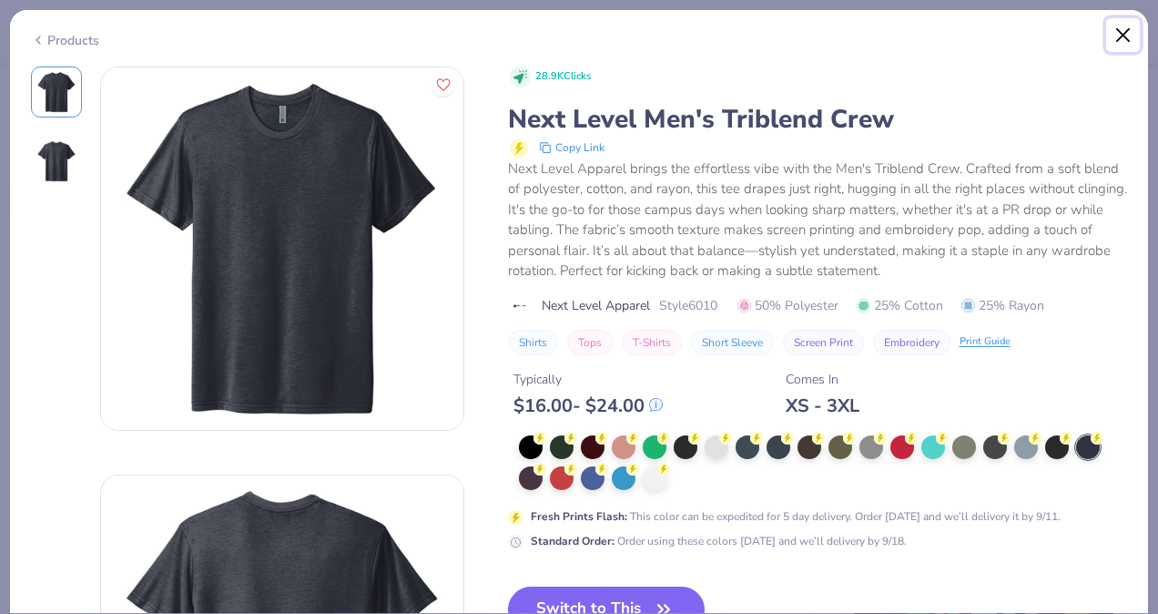
click at [1126, 43] on button "Close" at bounding box center [1123, 35] width 35 height 35
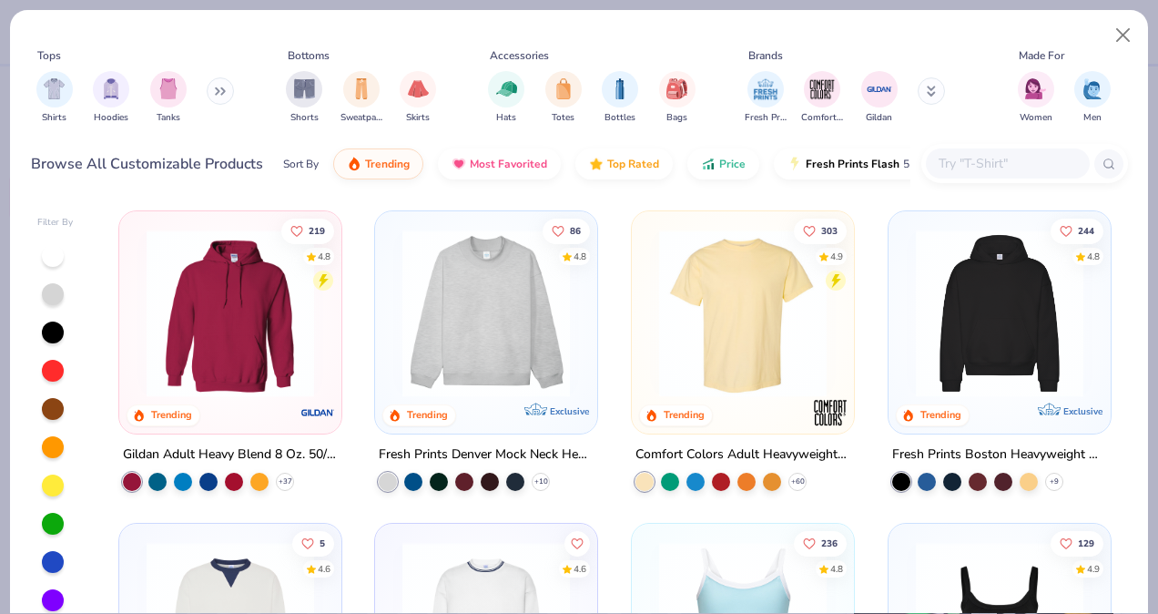
click at [939, 165] on input "text" at bounding box center [1007, 163] width 140 height 21
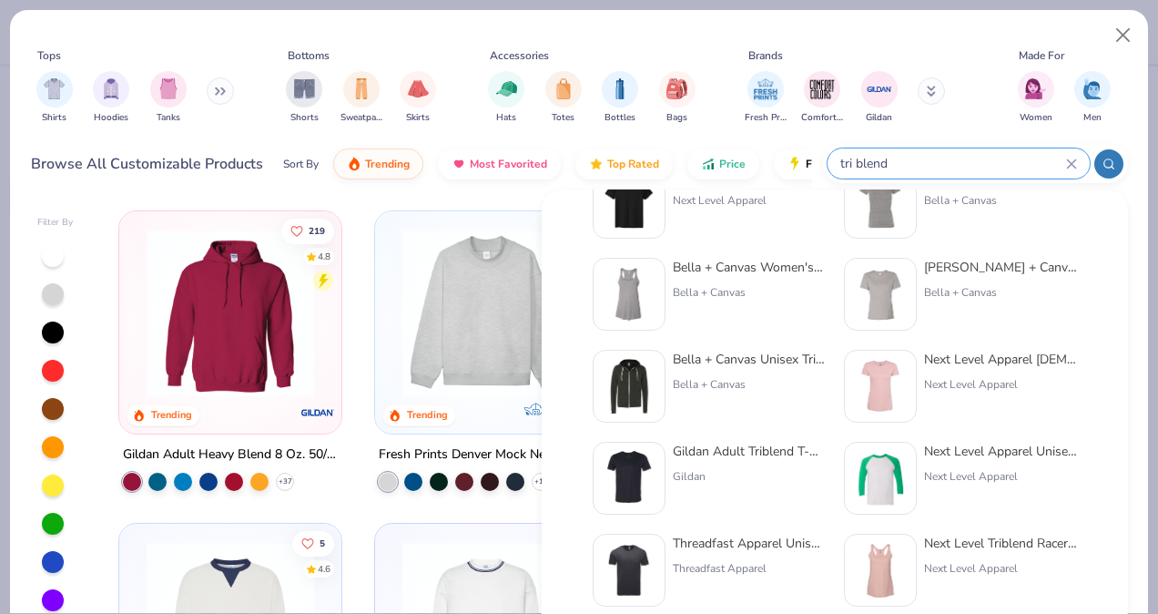
scroll to position [493, 0]
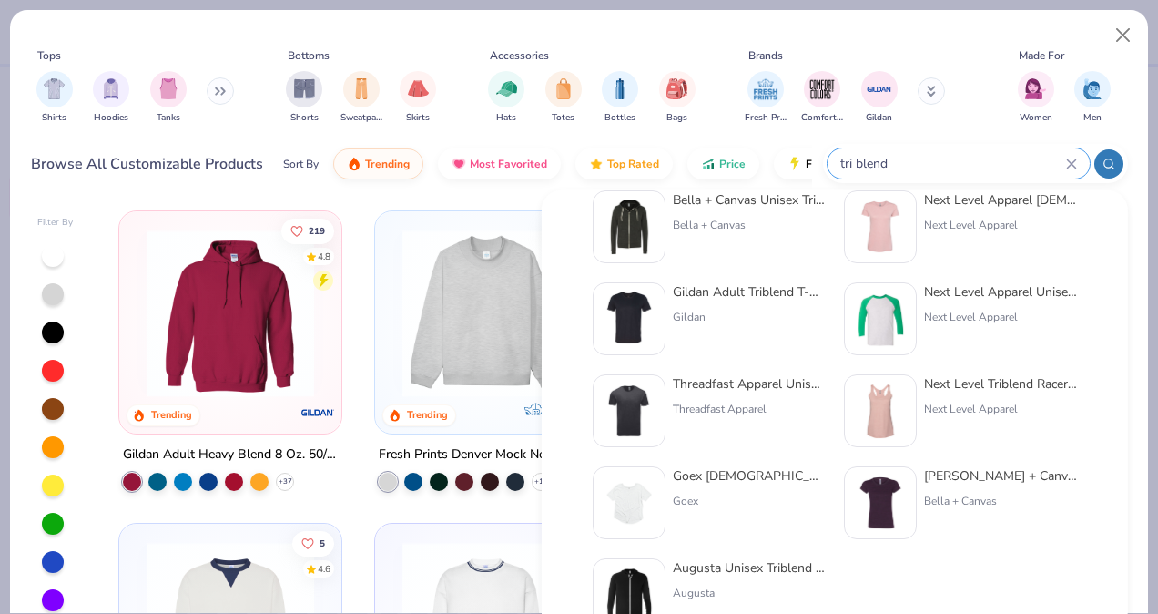
type input "tri blend"
click at [660, 326] on div at bounding box center [629, 318] width 73 height 73
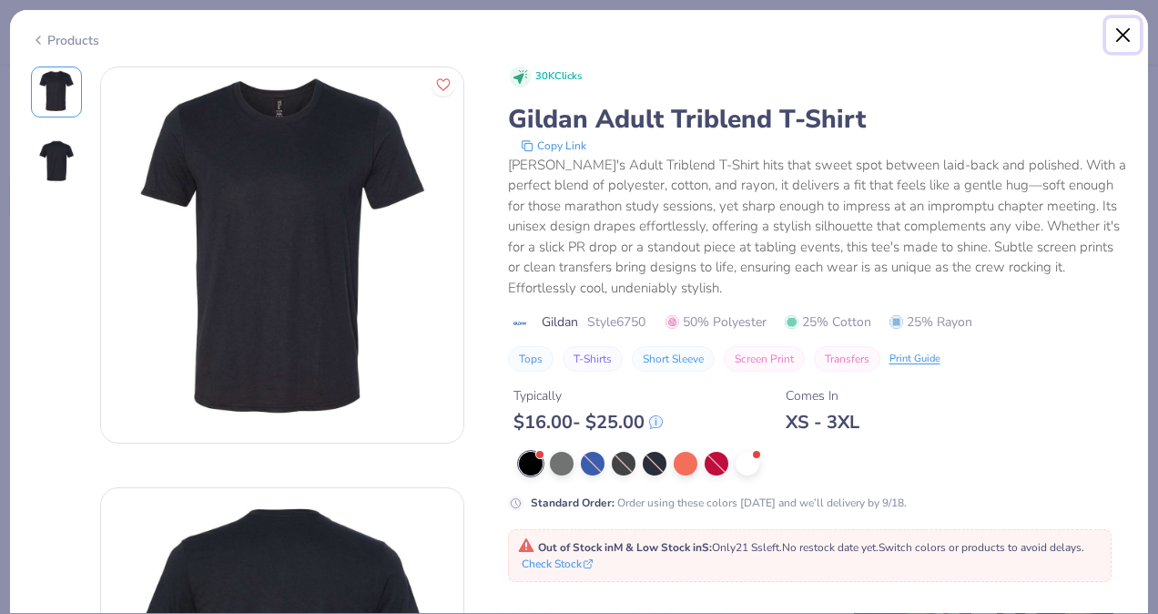
click at [1126, 35] on button "Close" at bounding box center [1123, 35] width 35 height 35
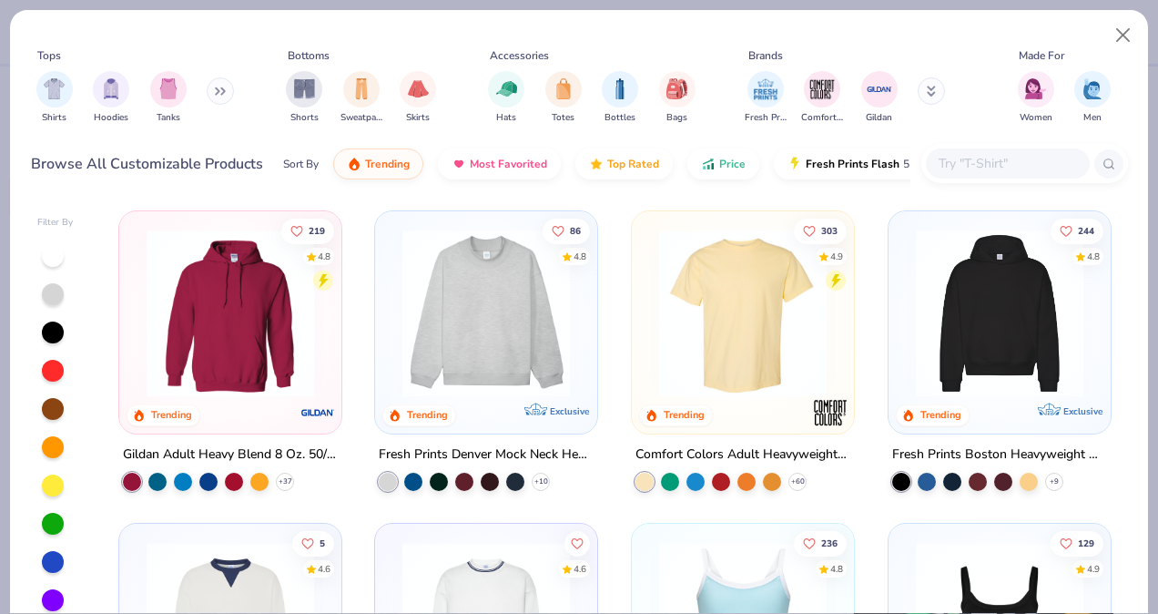
click at [948, 166] on input "text" at bounding box center [1007, 163] width 140 height 21
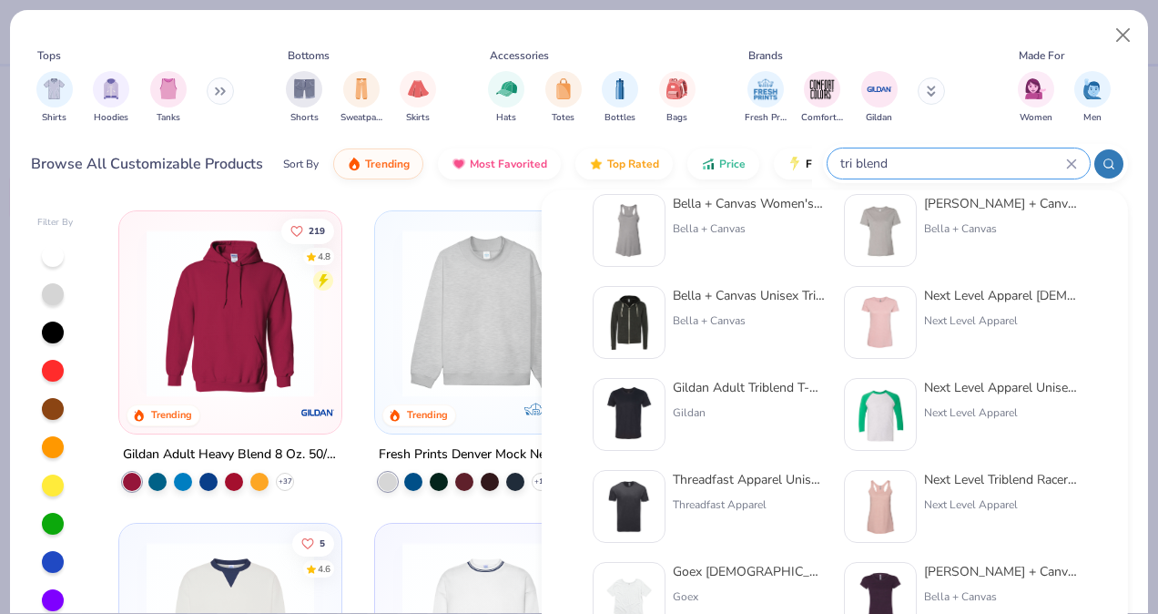
scroll to position [493, 0]
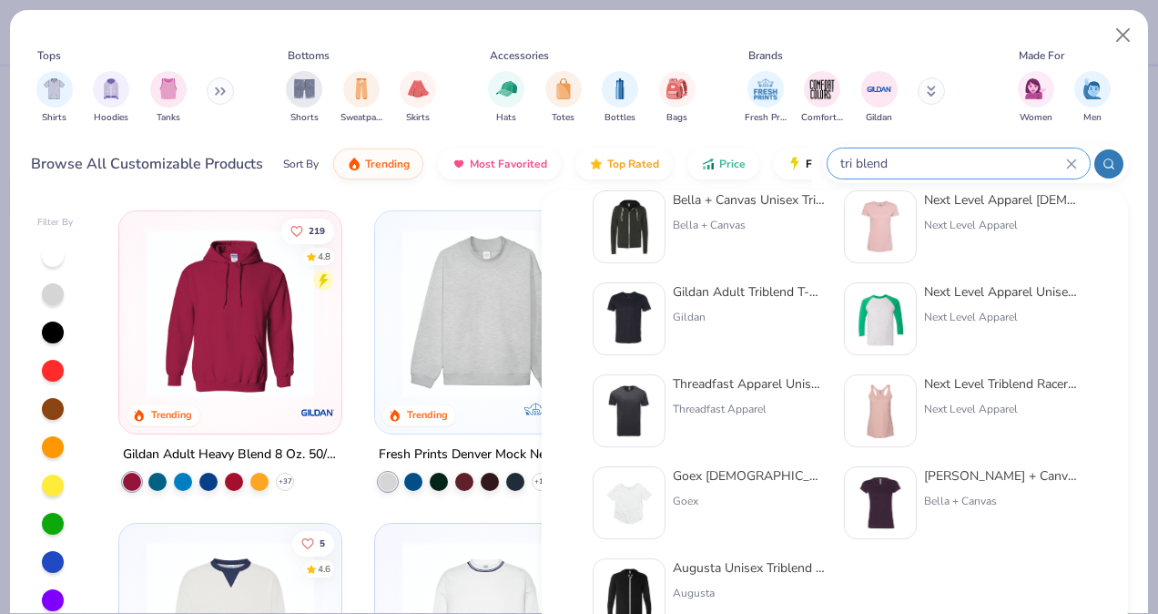
type input "tri blend"
click at [710, 385] on div "Threadfast Apparel Unisex Triblend Short-Sleeve T-Shirt" at bounding box center [749, 383] width 153 height 19
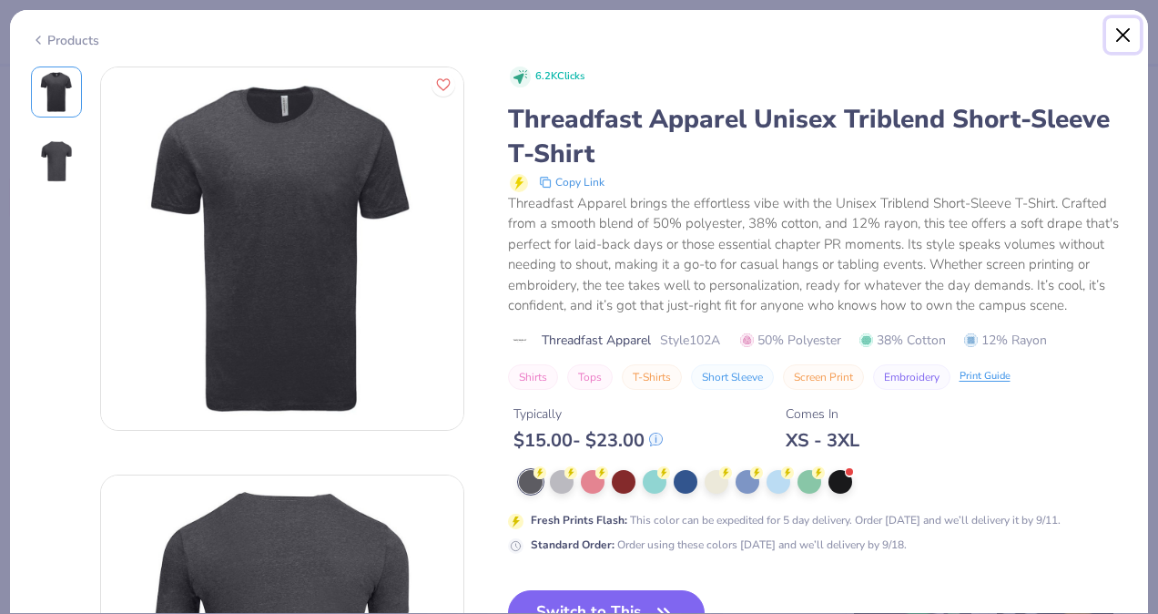
click at [1133, 41] on button "Close" at bounding box center [1123, 35] width 35 height 35
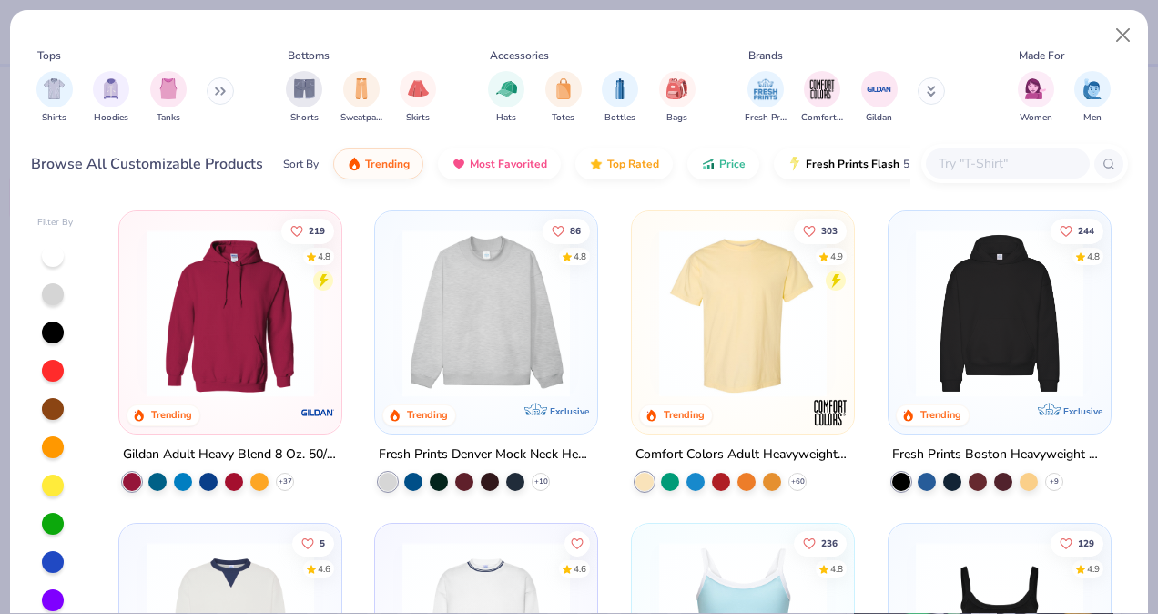
click at [1007, 165] on input "text" at bounding box center [1007, 163] width 140 height 21
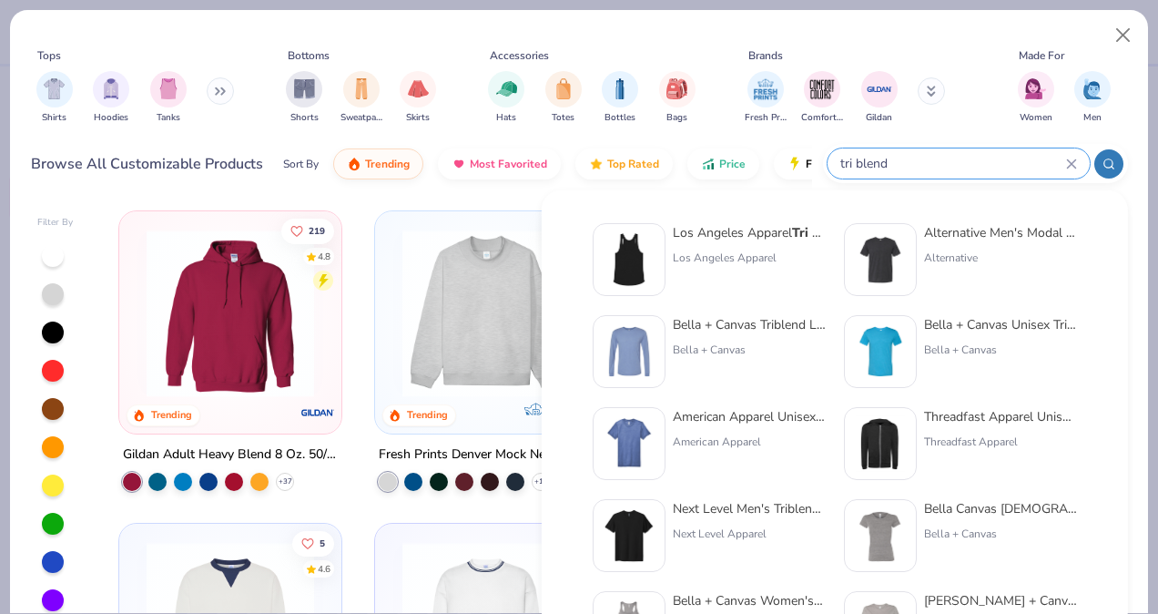
scroll to position [18, 0]
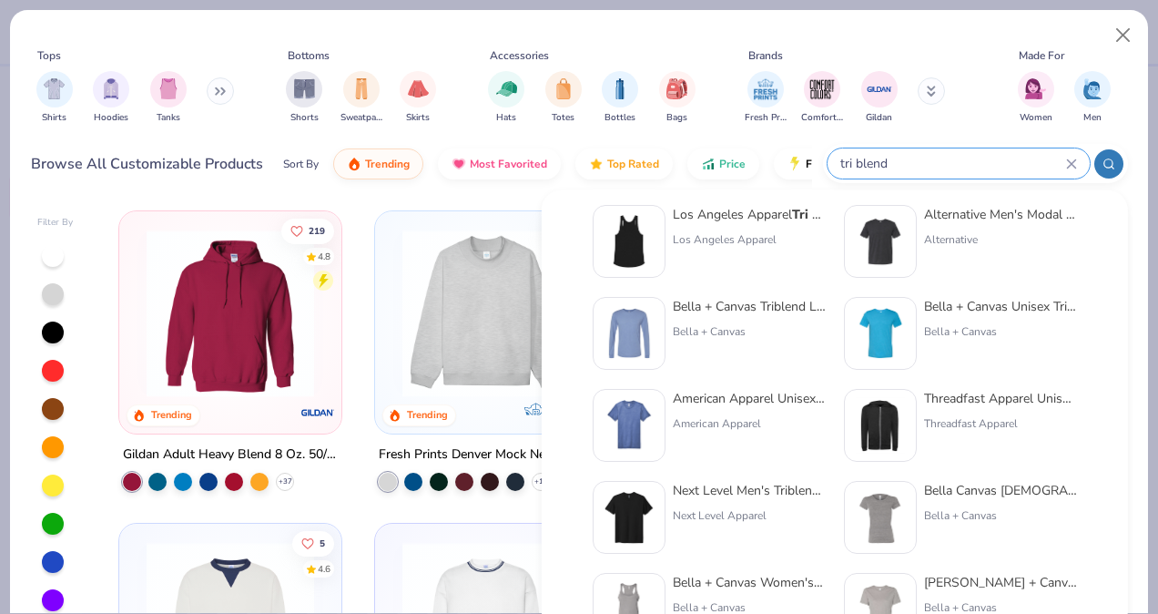
type input "tri blend"
click at [943, 335] on div "Bella + Canvas" at bounding box center [1000, 331] width 153 height 16
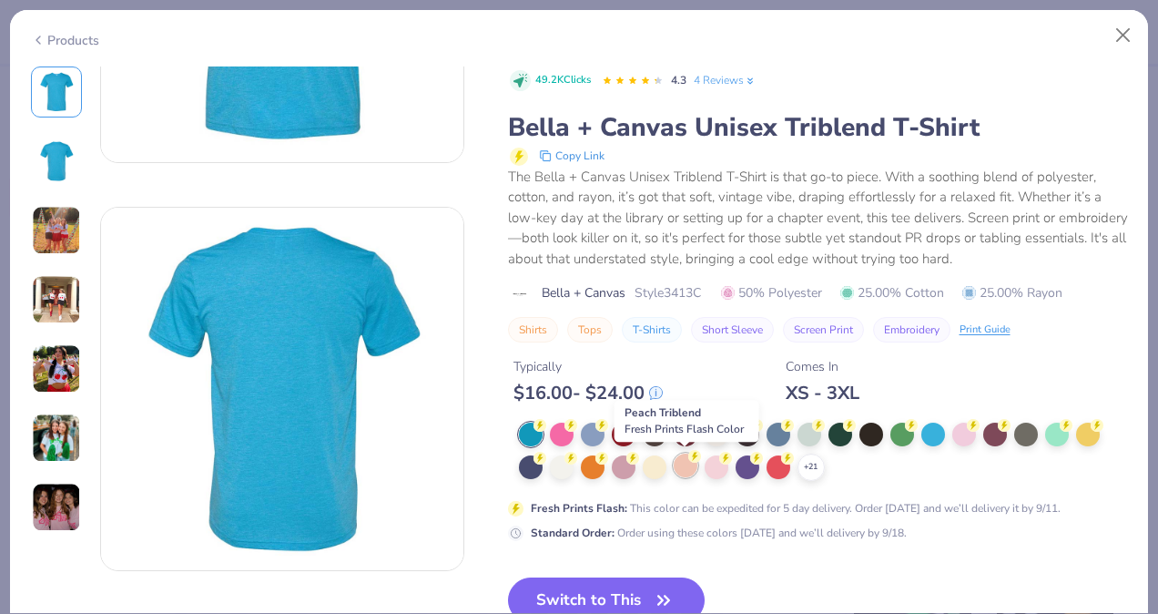
scroll to position [269, 0]
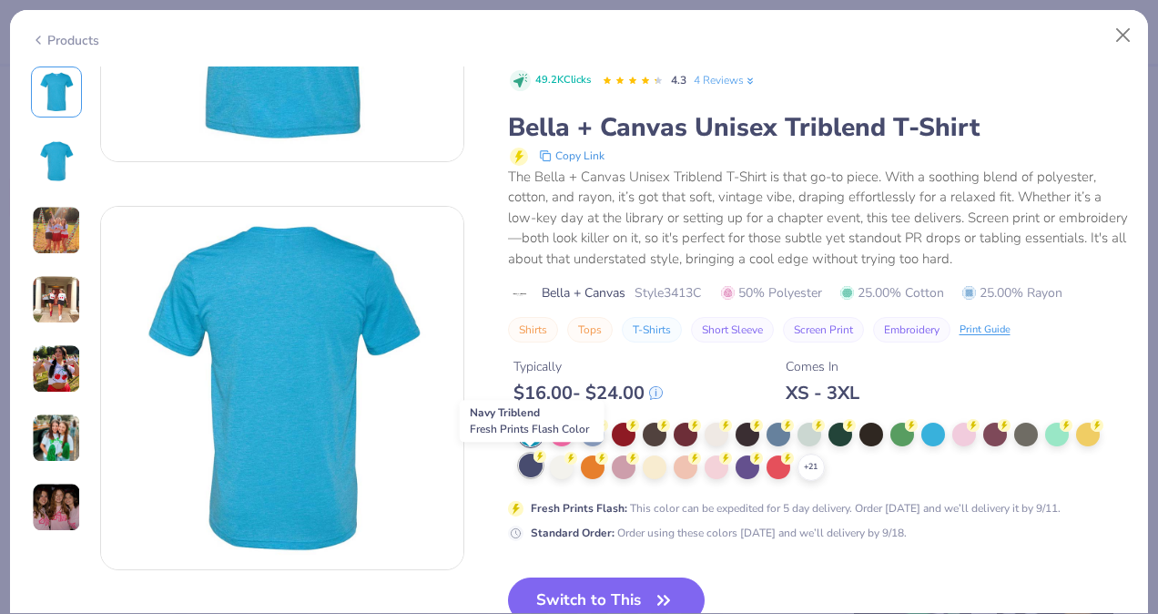
click at [527, 466] on div at bounding box center [531, 465] width 24 height 24
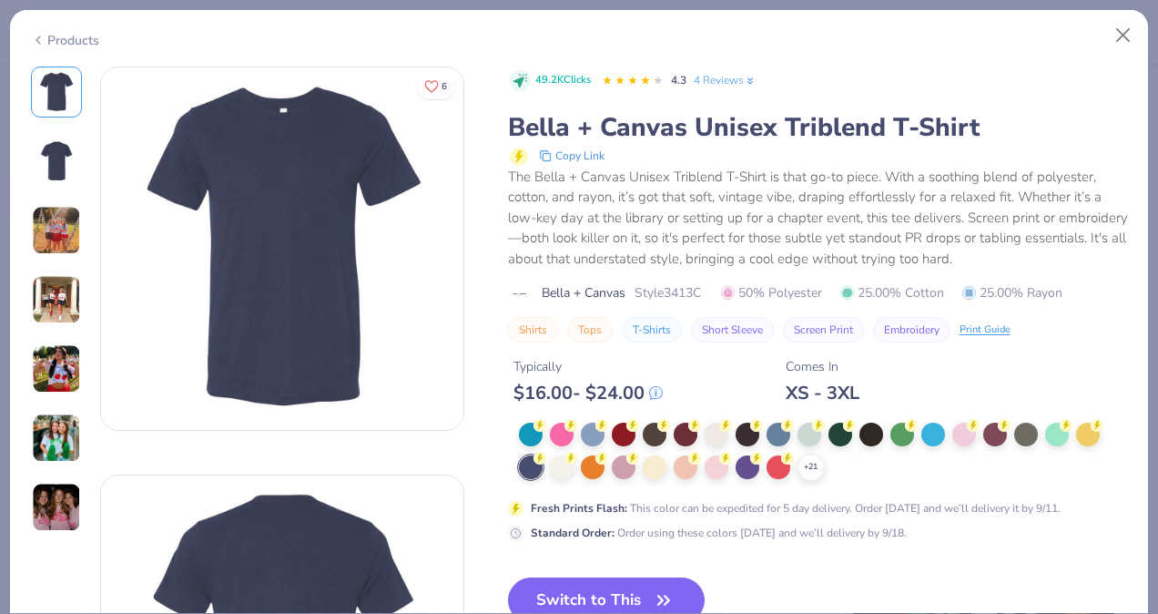
click at [364, 220] on img at bounding box center [282, 248] width 362 height 362
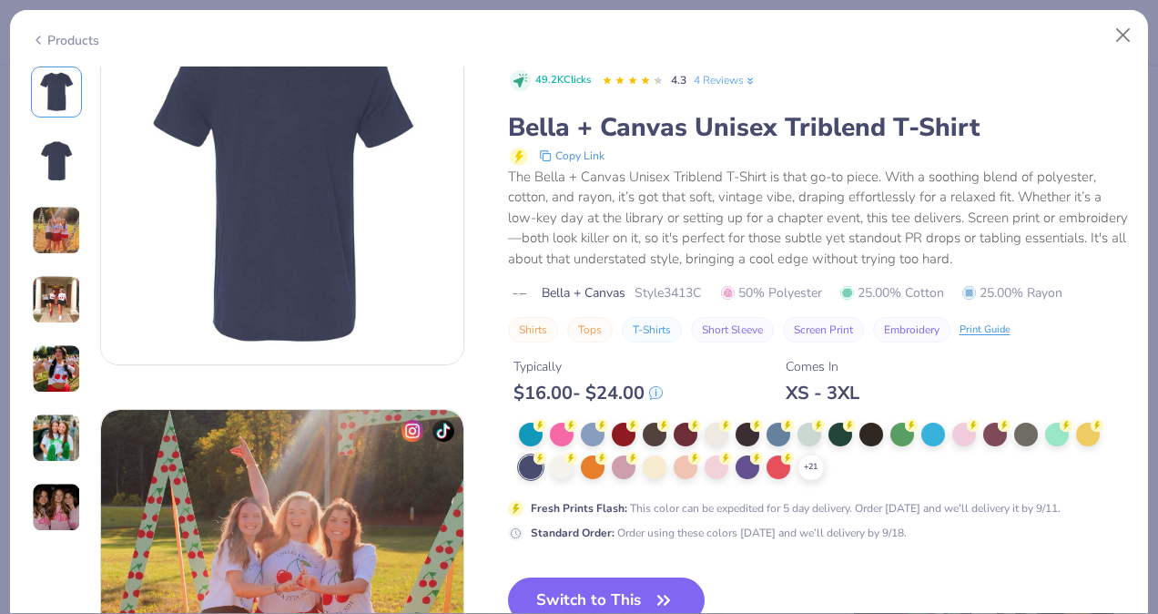
scroll to position [474, 0]
click at [612, 589] on button "Switch to This" at bounding box center [607, 600] width 198 height 46
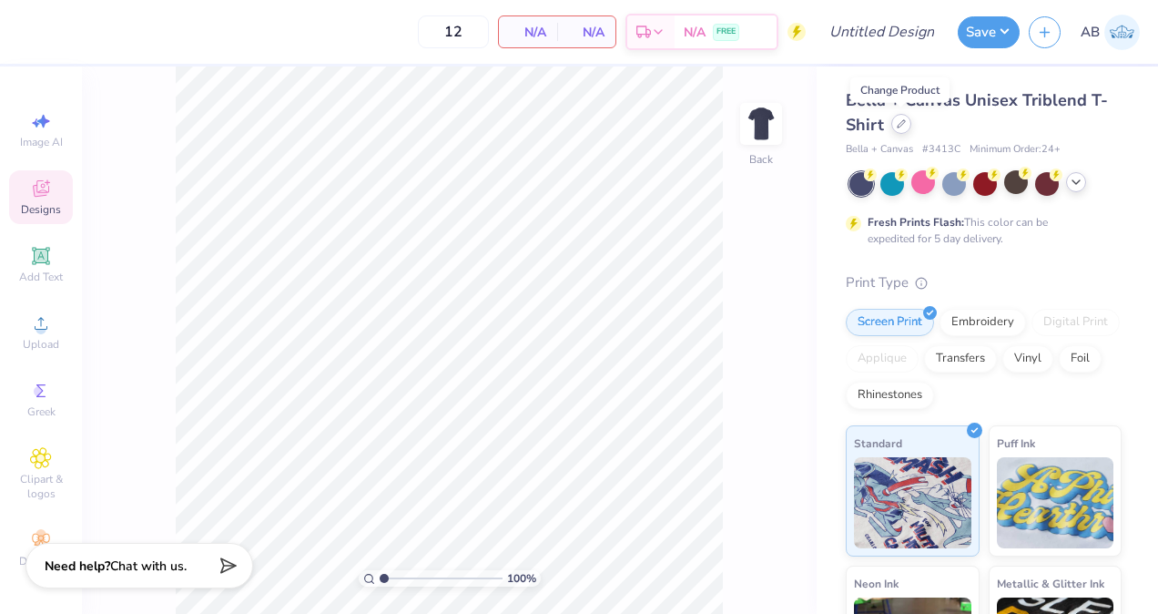
click at [906, 126] on div at bounding box center [901, 124] width 20 height 20
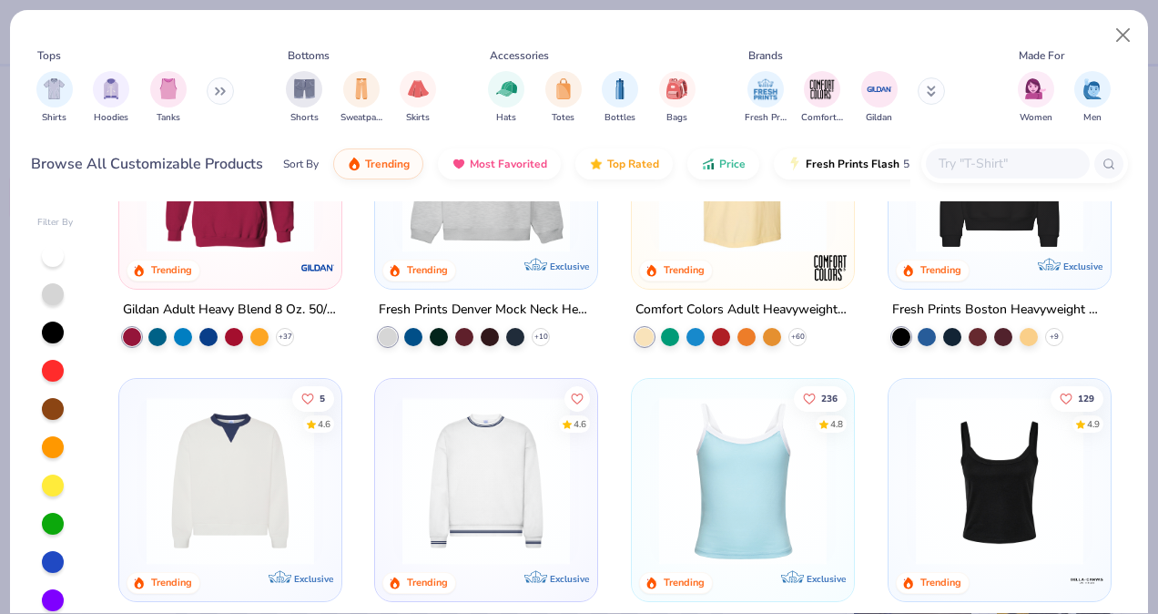
scroll to position [146, 0]
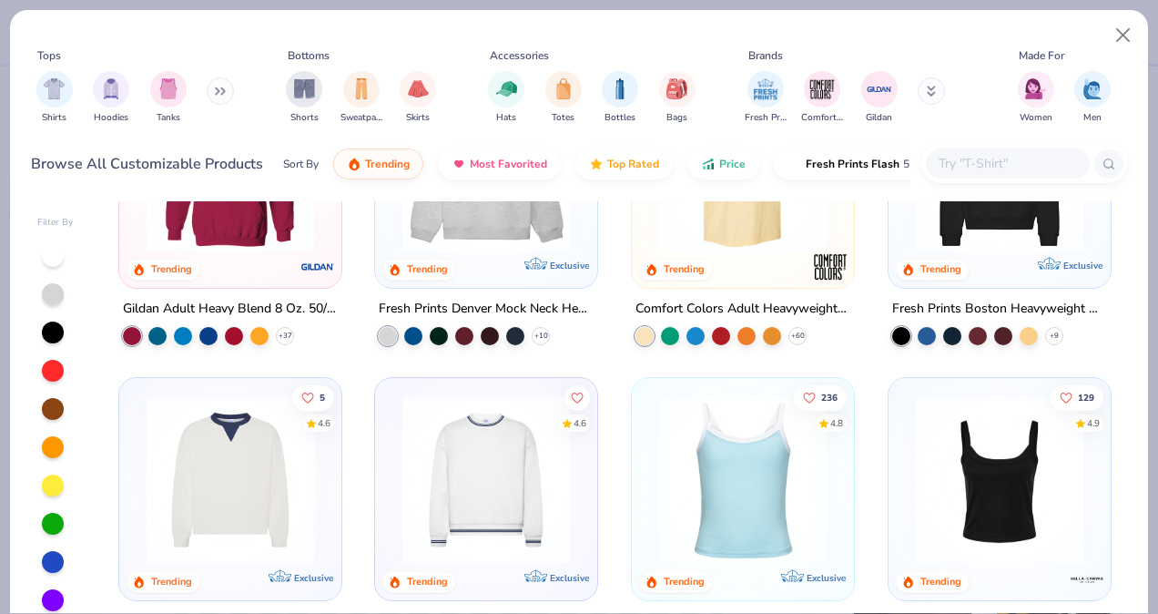
click at [981, 160] on input "text" at bounding box center [1007, 163] width 140 height 21
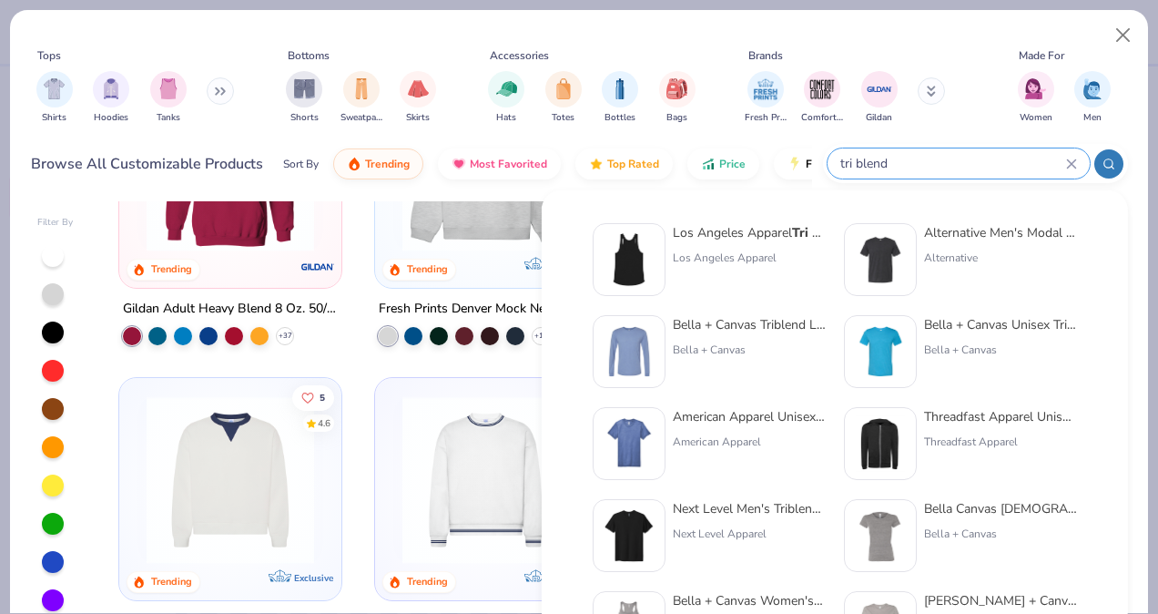
type input "tri blend"
click at [903, 270] on img at bounding box center [880, 259] width 56 height 56
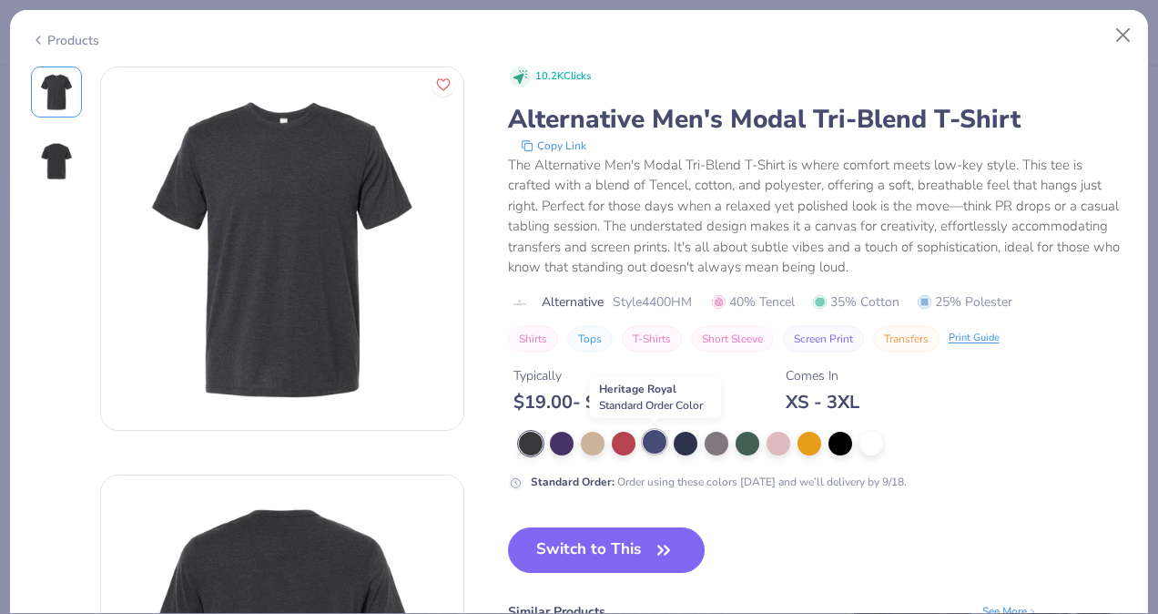
click at [658, 444] on div at bounding box center [655, 442] width 24 height 24
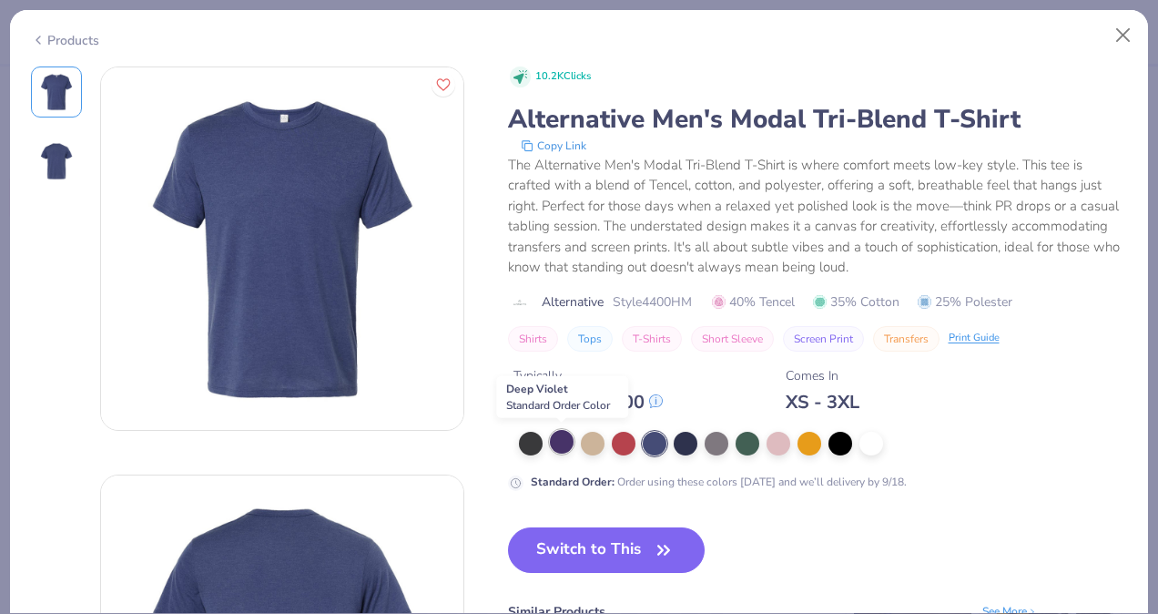
click at [561, 446] on div at bounding box center [562, 442] width 24 height 24
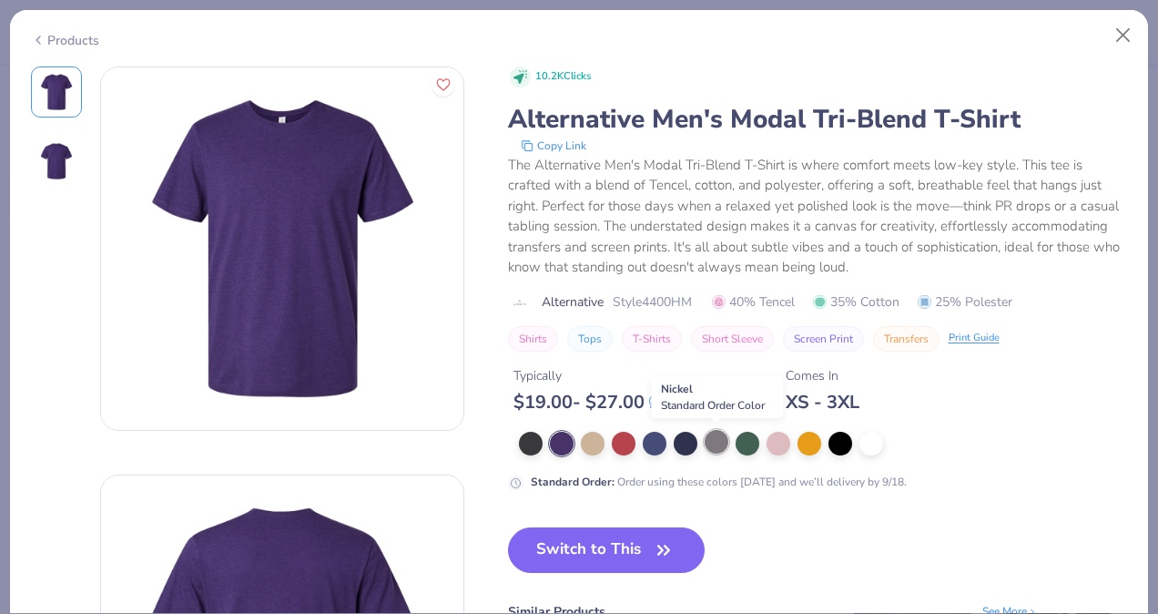
click at [714, 446] on div at bounding box center [717, 442] width 24 height 24
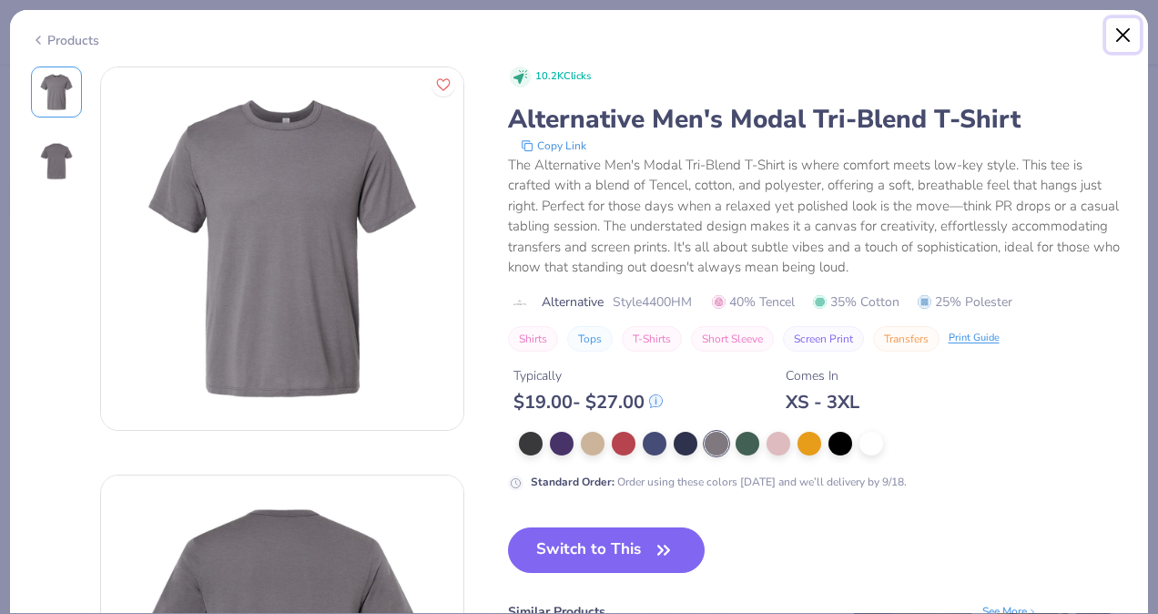
click at [1126, 18] on button "Close" at bounding box center [1123, 35] width 35 height 35
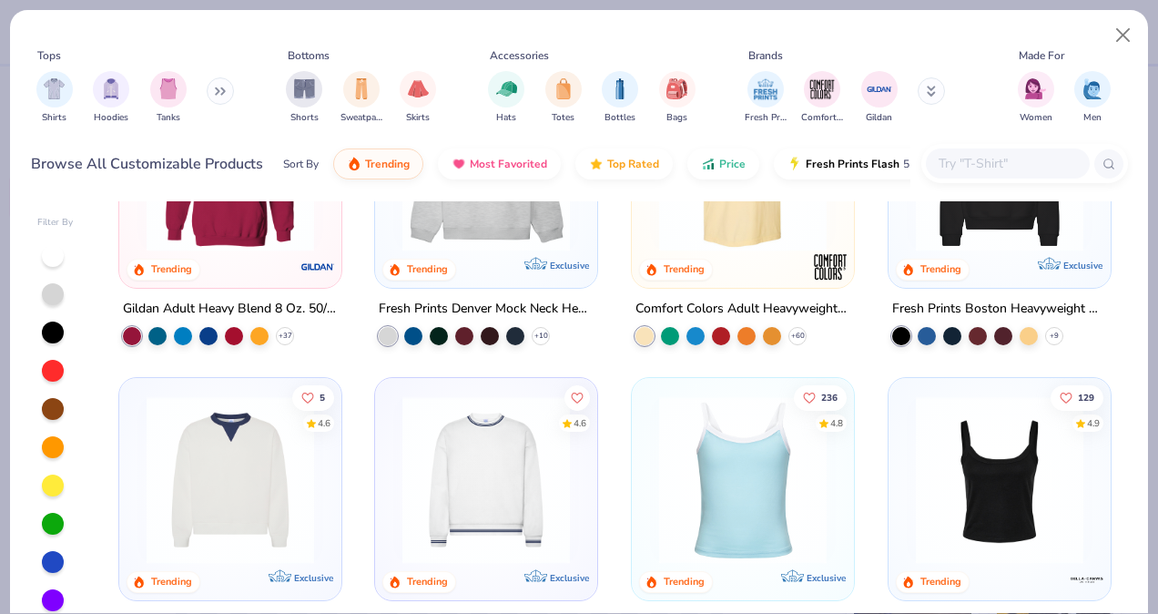
click at [966, 168] on input "text" at bounding box center [1007, 163] width 140 height 21
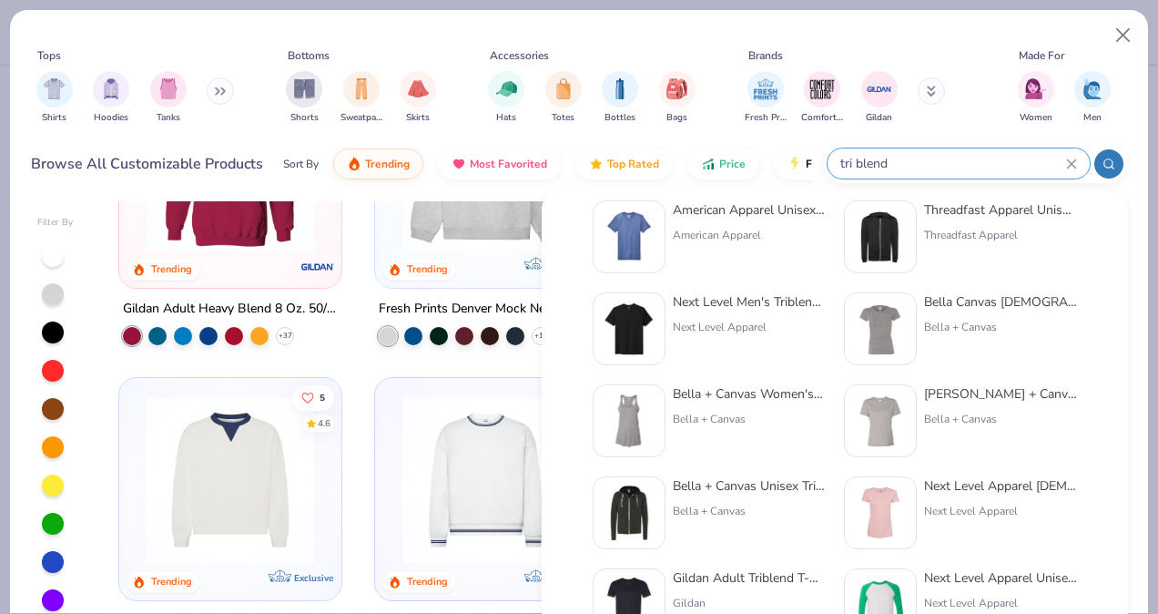
scroll to position [208, 0]
type input "tri blend"
click at [703, 242] on div "American Apparel Unisex Triblend Short-Sleeve Track T-Shirt American Apparel" at bounding box center [749, 235] width 153 height 73
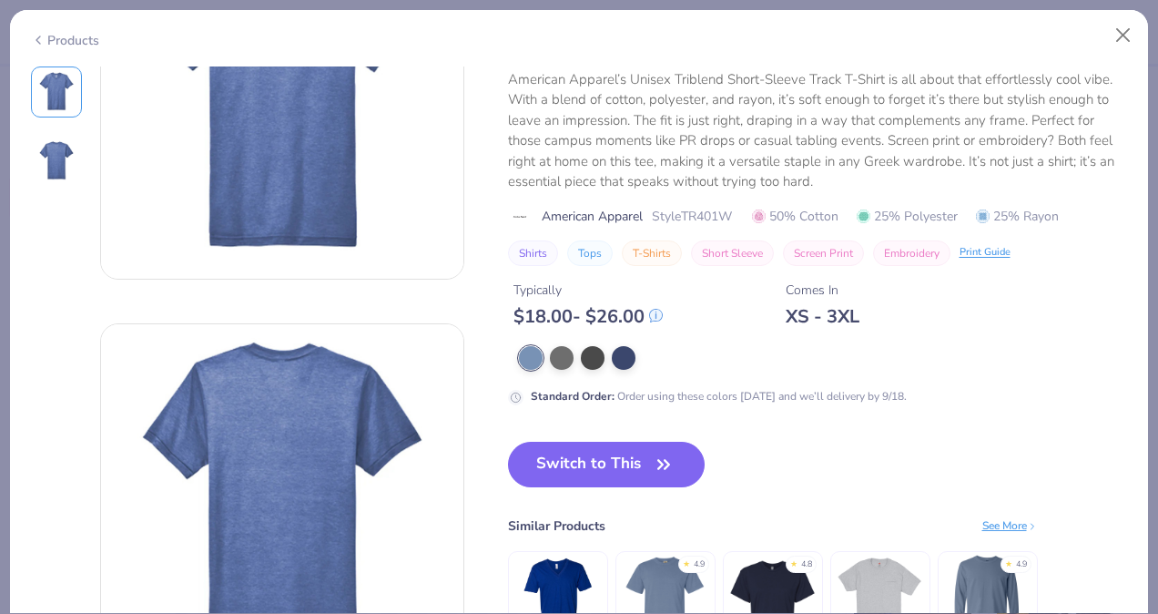
scroll to position [162, 0]
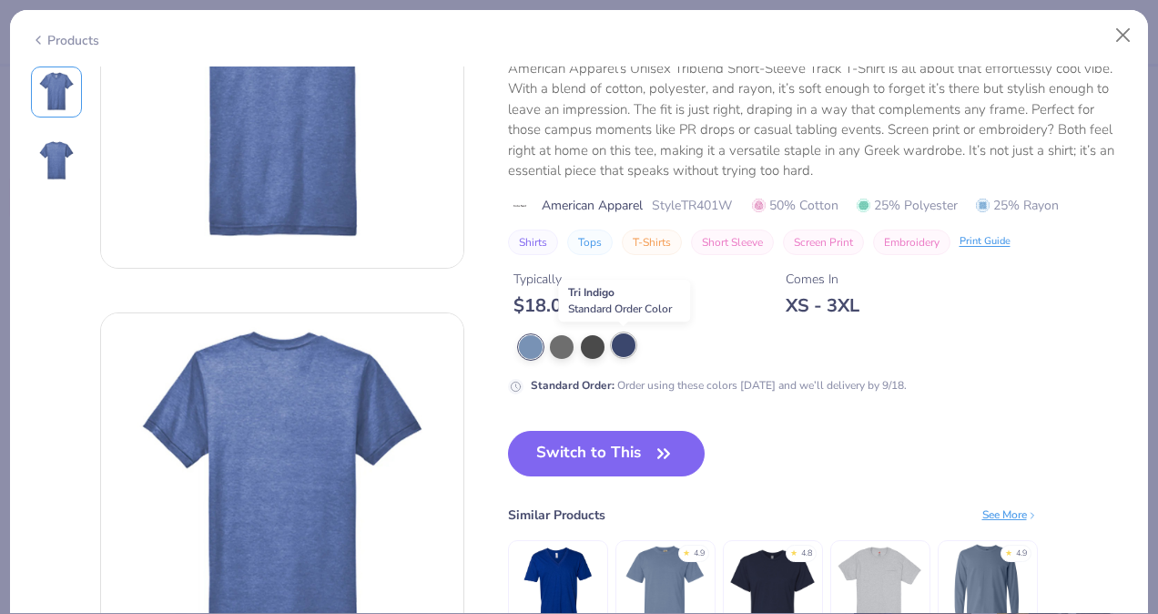
click at [618, 346] on div at bounding box center [624, 345] width 24 height 24
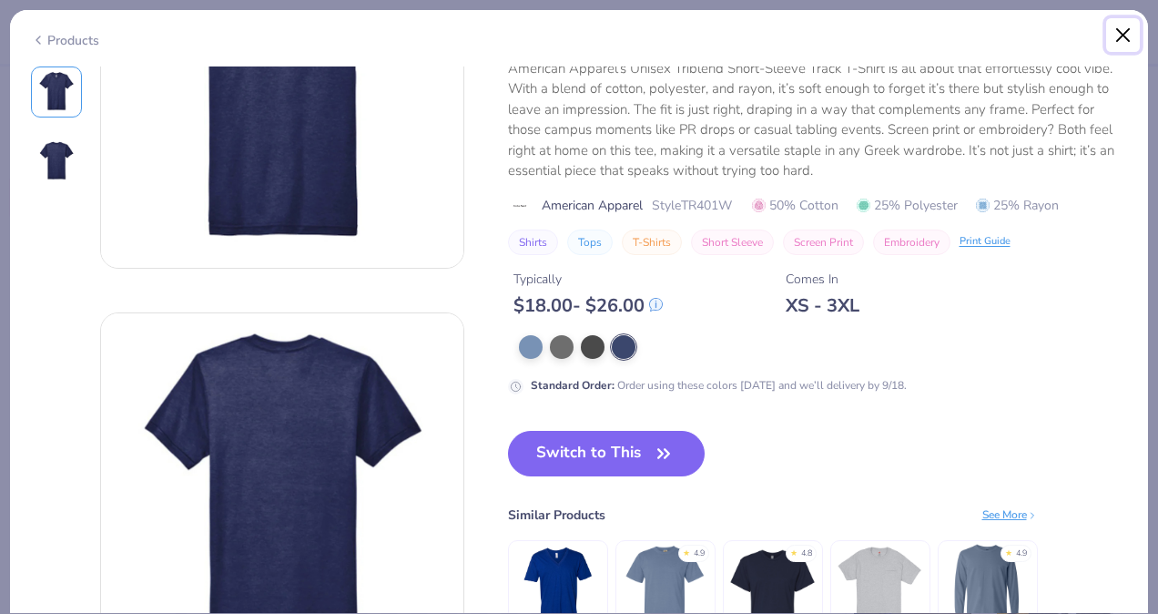
click at [1131, 36] on button "Close" at bounding box center [1123, 35] width 35 height 35
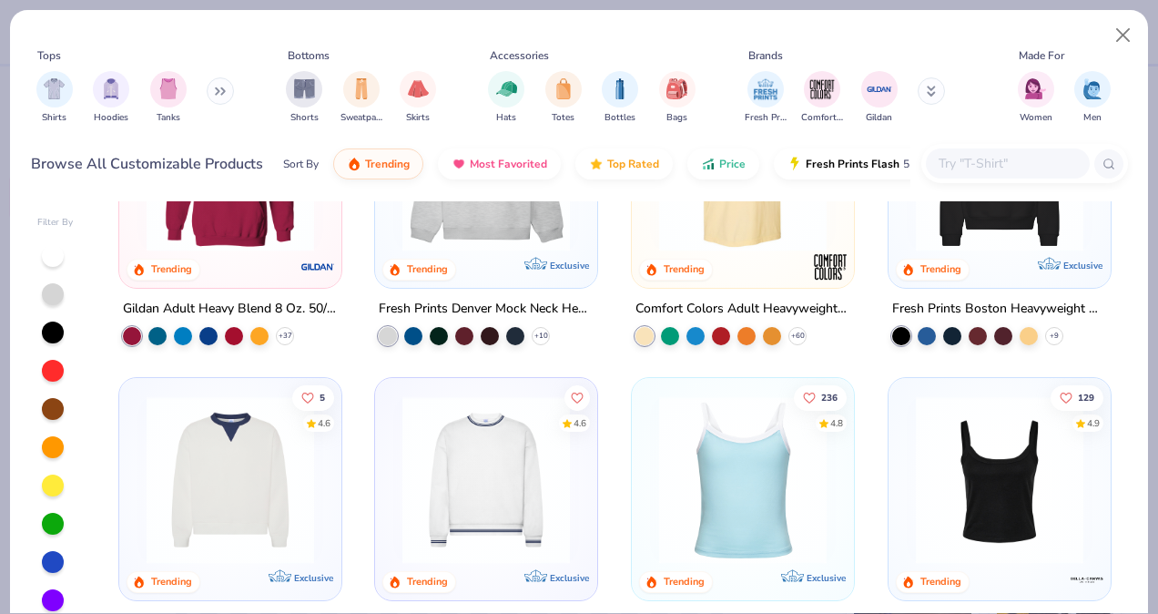
click at [950, 160] on input "text" at bounding box center [1007, 163] width 140 height 21
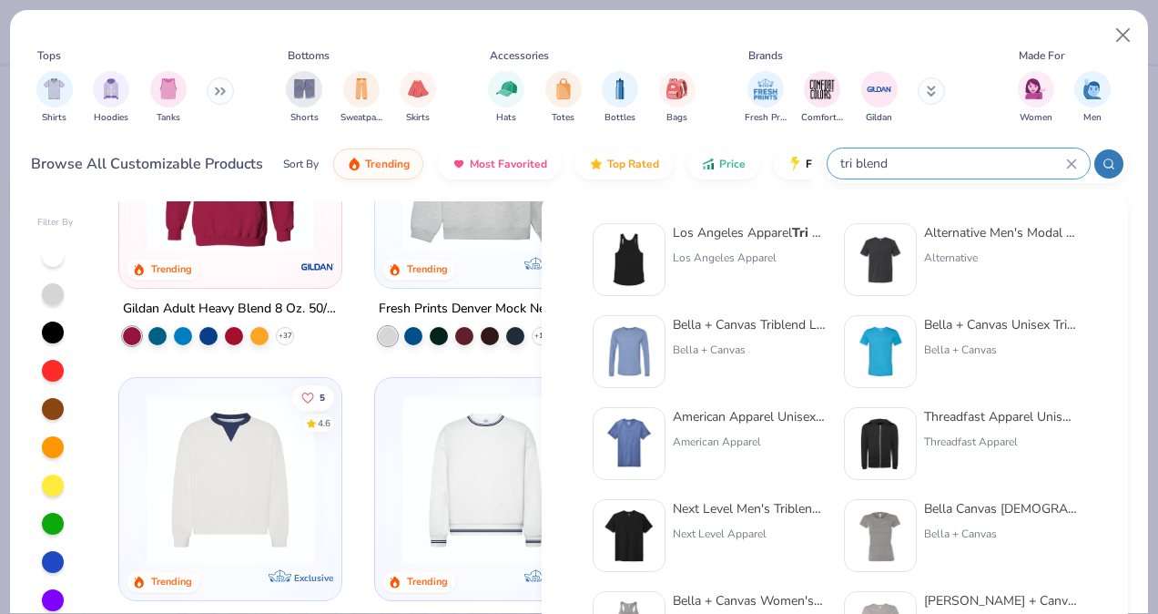
type input "tri blend"
click at [918, 361] on div "Bella + Canvas Unisex Triblend T-Shirt Bella + Canvas" at bounding box center [960, 351] width 233 height 73
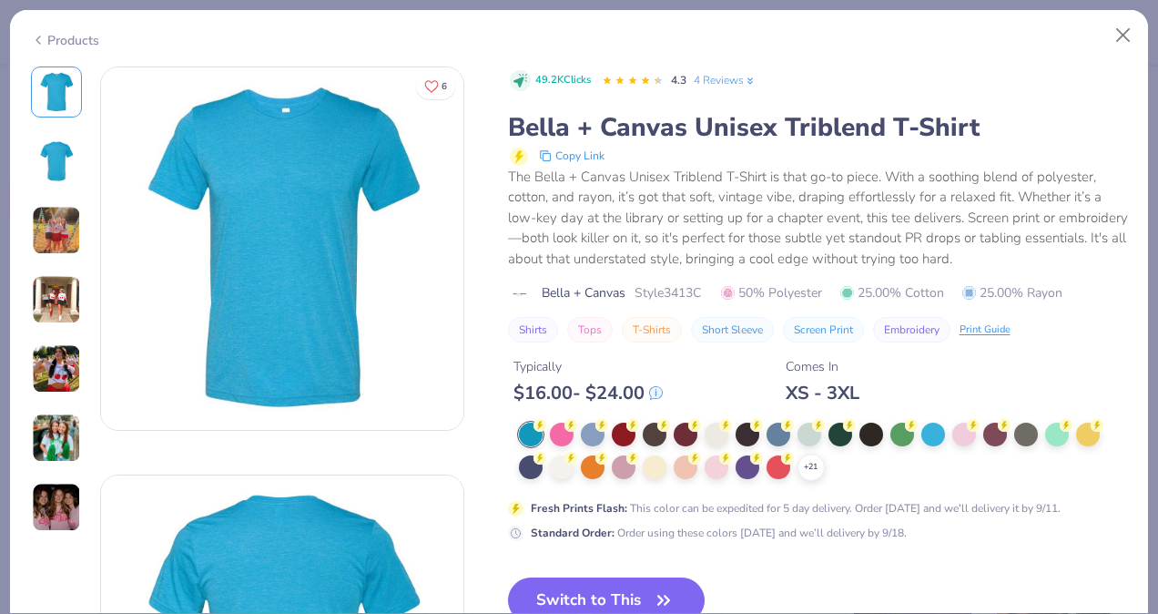
click at [46, 306] on img at bounding box center [56, 299] width 49 height 49
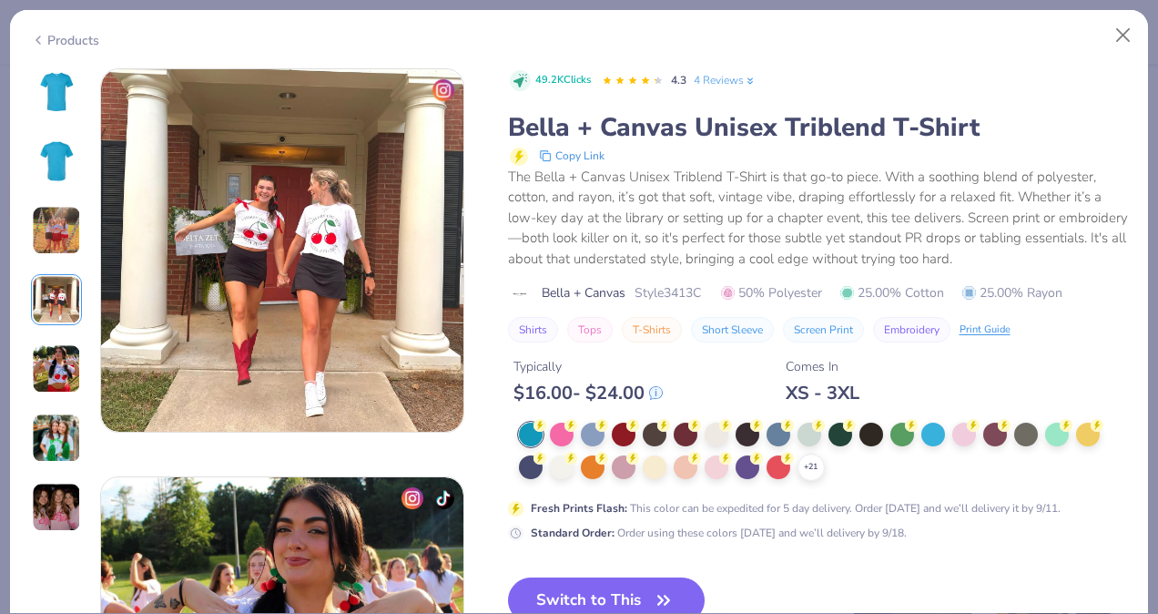
scroll to position [1224, 0]
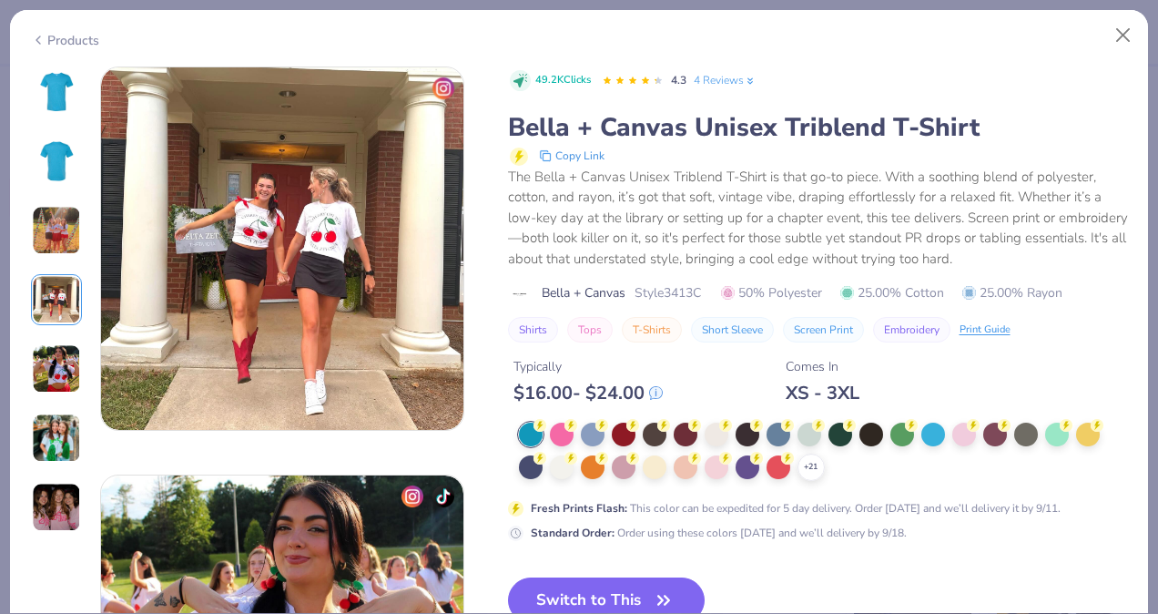
click at [62, 499] on img at bounding box center [56, 507] width 49 height 49
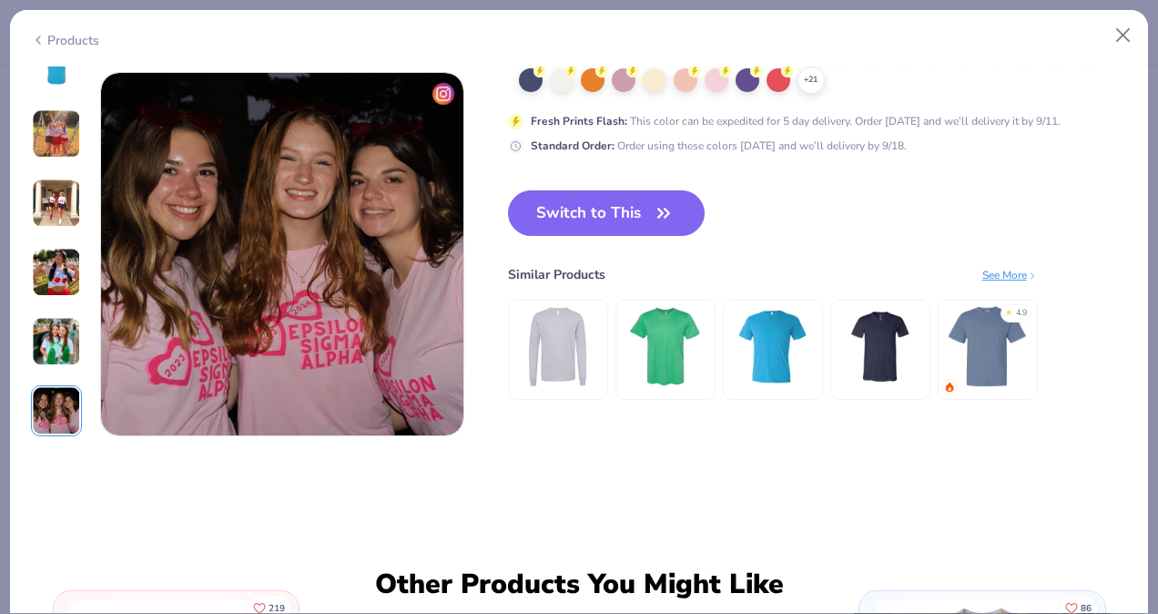
scroll to position [2447, 0]
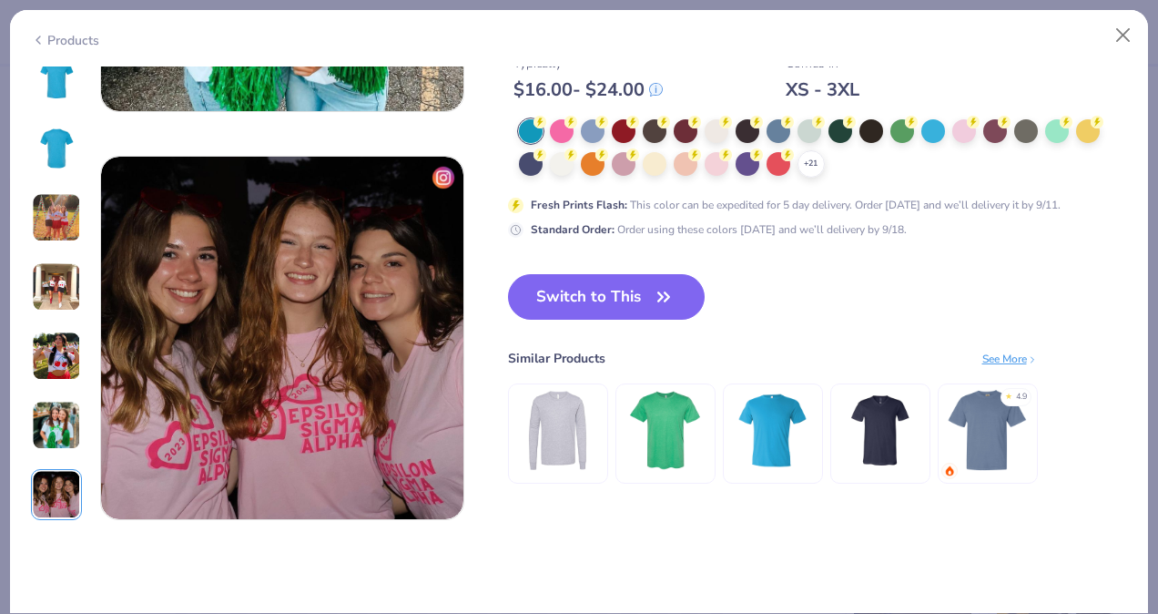
click at [59, 209] on img at bounding box center [56, 217] width 49 height 49
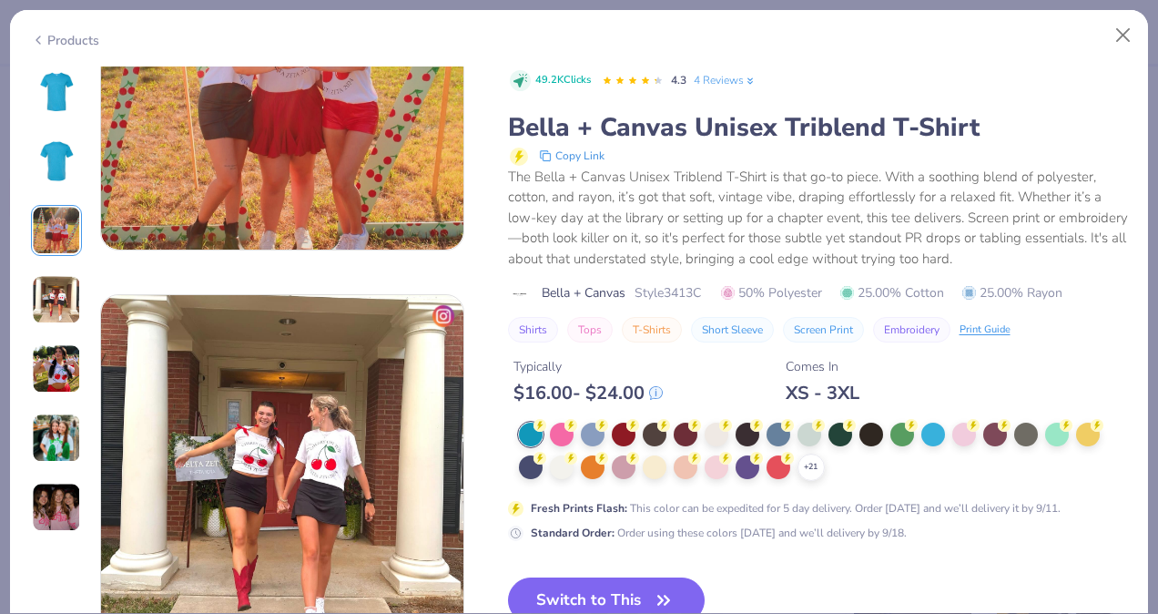
scroll to position [816, 0]
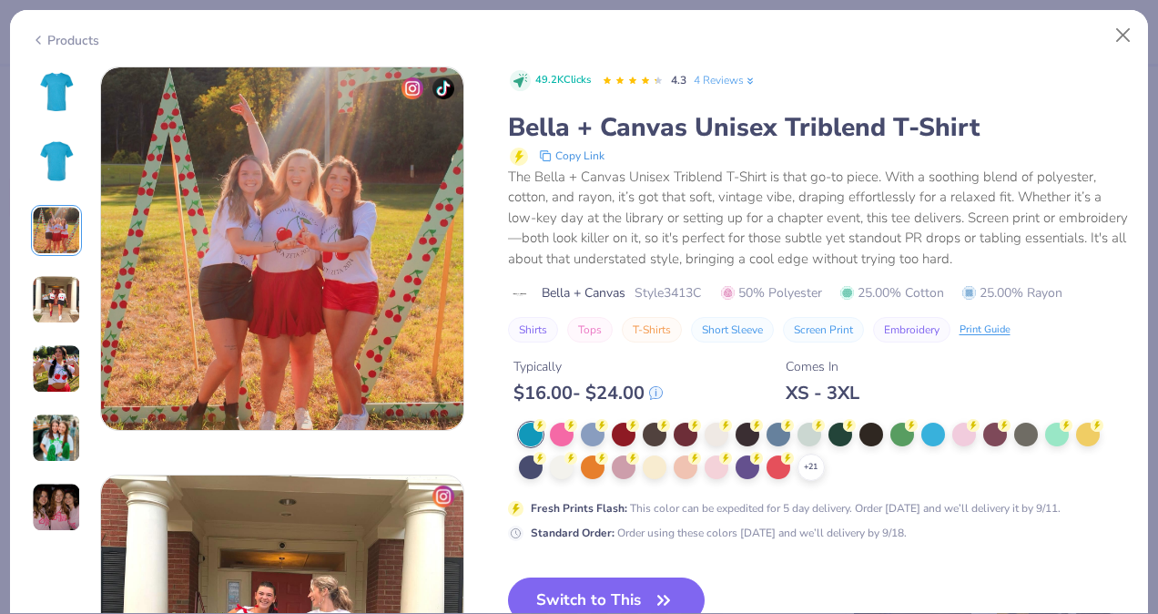
click at [72, 290] on img at bounding box center [56, 299] width 49 height 49
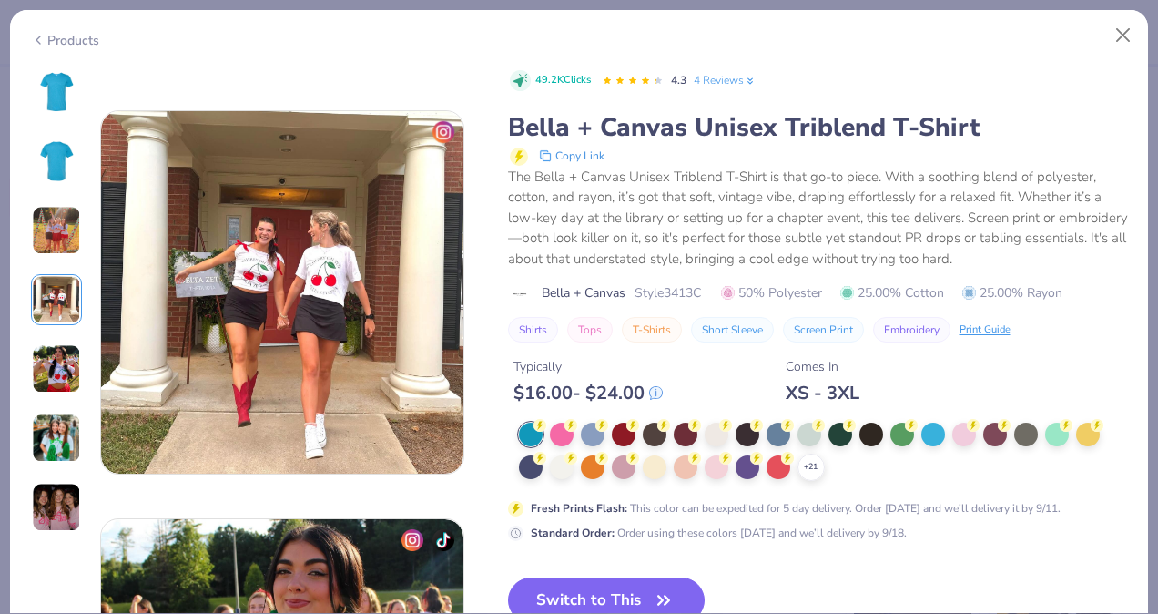
scroll to position [1224, 0]
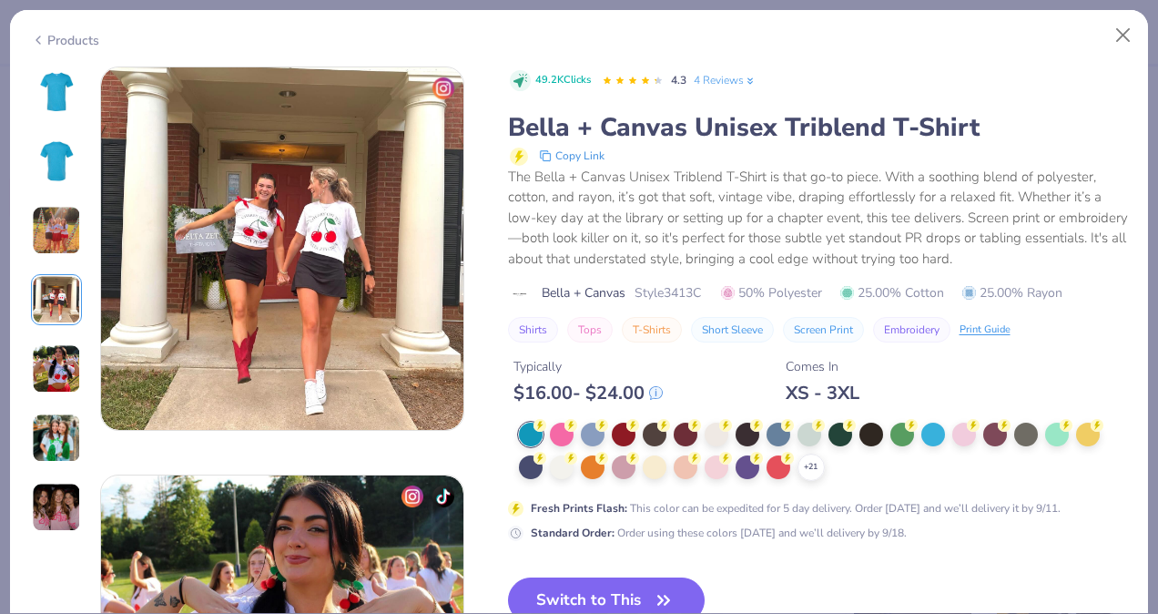
click at [58, 300] on img at bounding box center [56, 299] width 49 height 49
click at [59, 334] on div at bounding box center [56, 299] width 51 height 466
click at [64, 348] on img at bounding box center [56, 368] width 49 height 49
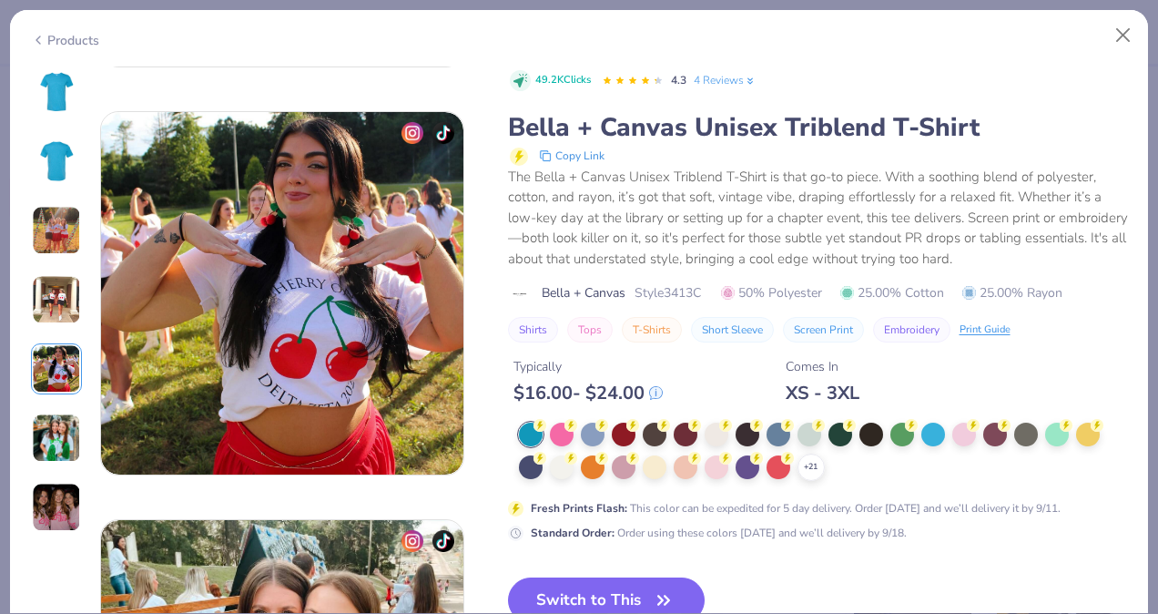
scroll to position [1631, 0]
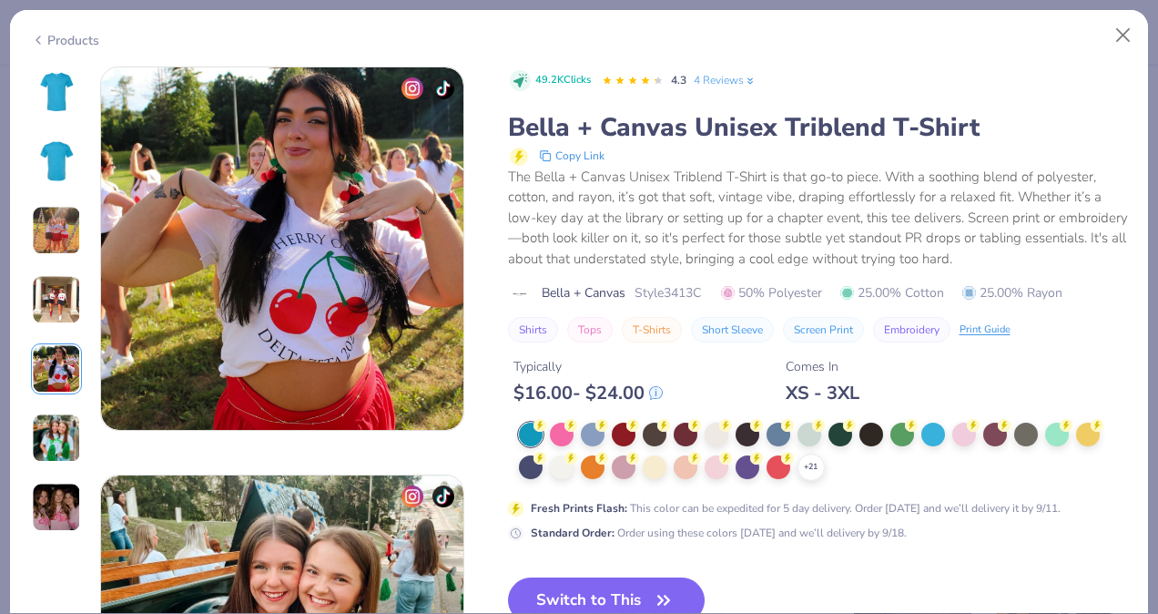
click at [57, 438] on img at bounding box center [56, 437] width 49 height 49
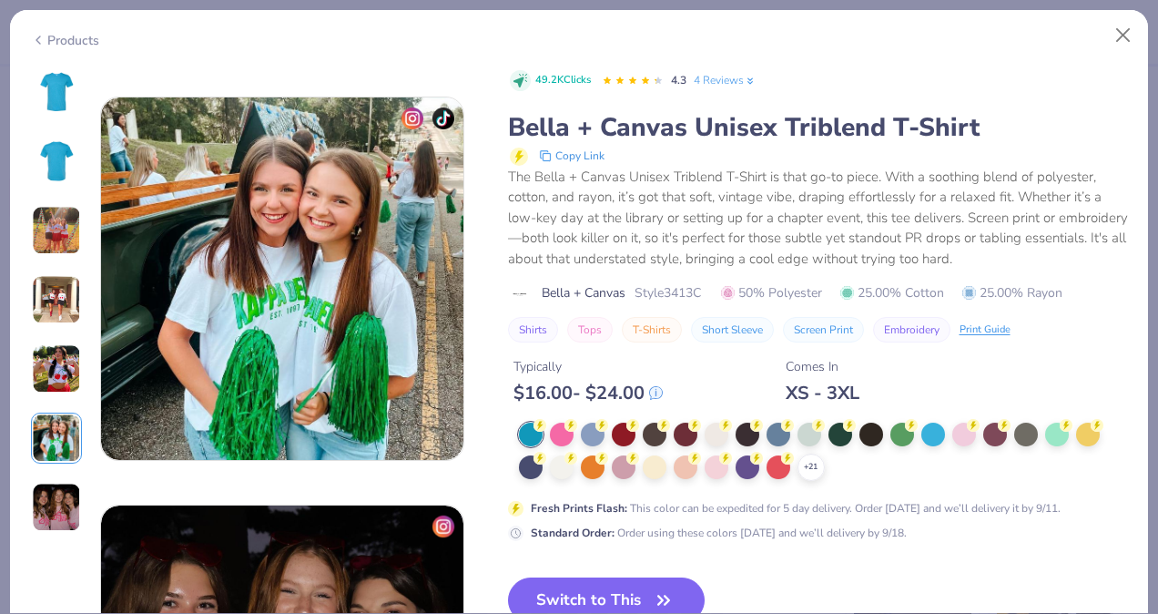
scroll to position [2039, 0]
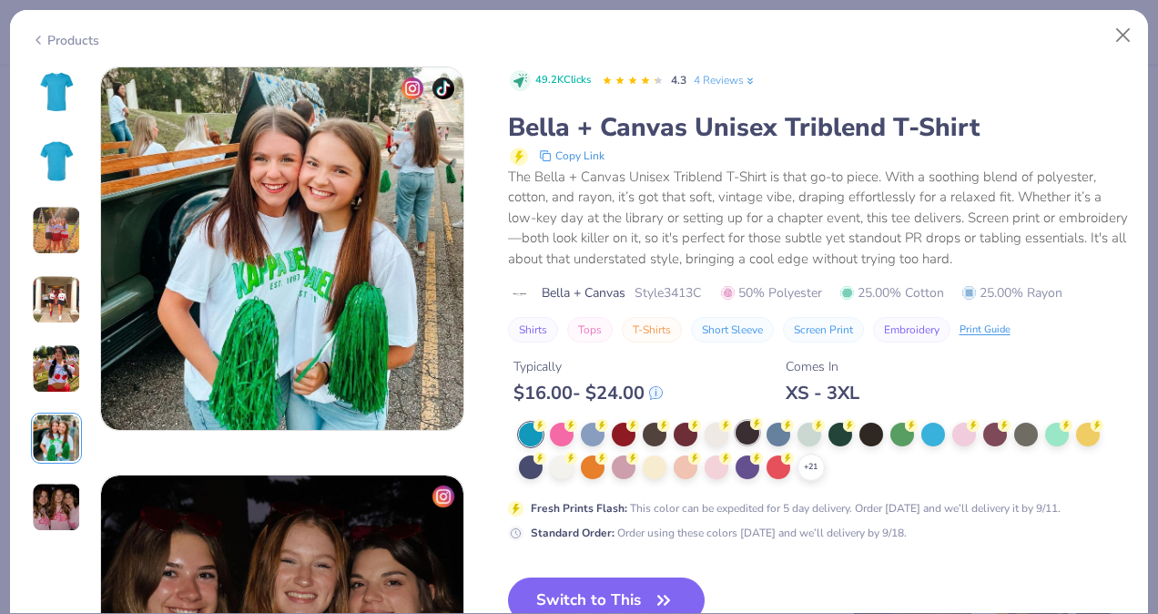
click at [736, 432] on div at bounding box center [748, 433] width 24 height 24
click at [51, 109] on img at bounding box center [57, 92] width 44 height 44
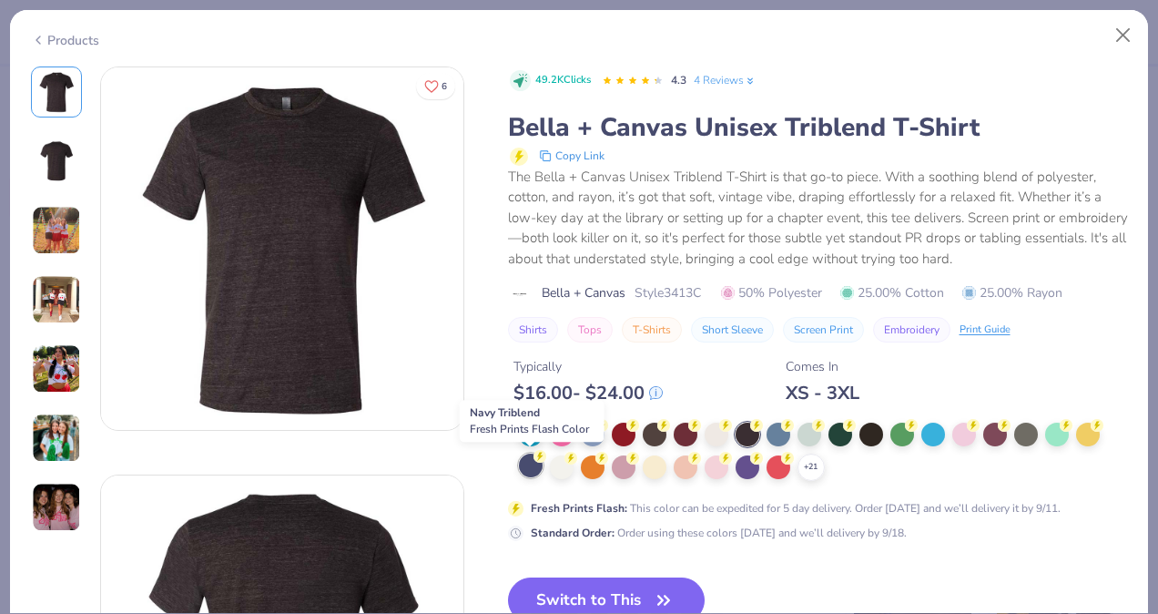
click at [529, 464] on div at bounding box center [531, 465] width 24 height 24
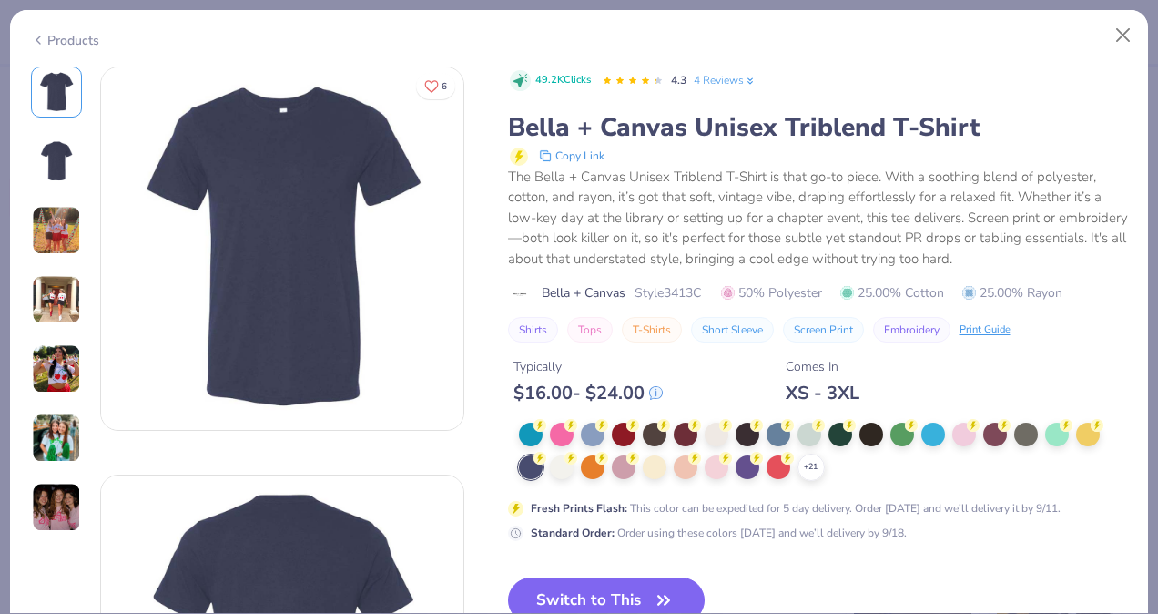
click at [259, 400] on img at bounding box center [282, 248] width 362 height 362
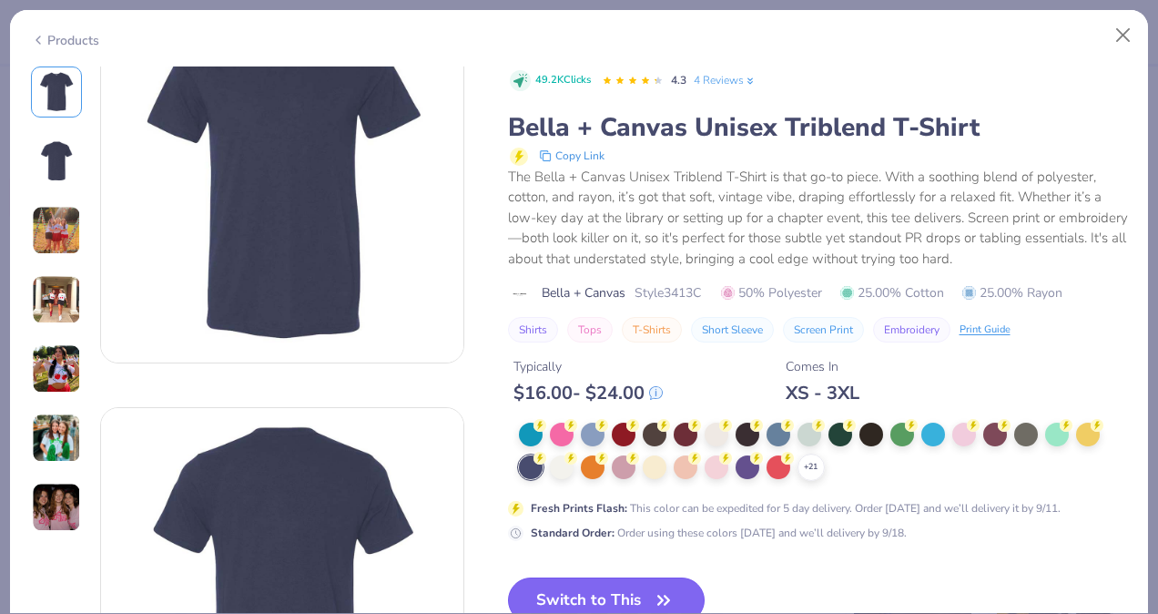
click at [607, 592] on button "Switch to This" at bounding box center [607, 600] width 198 height 46
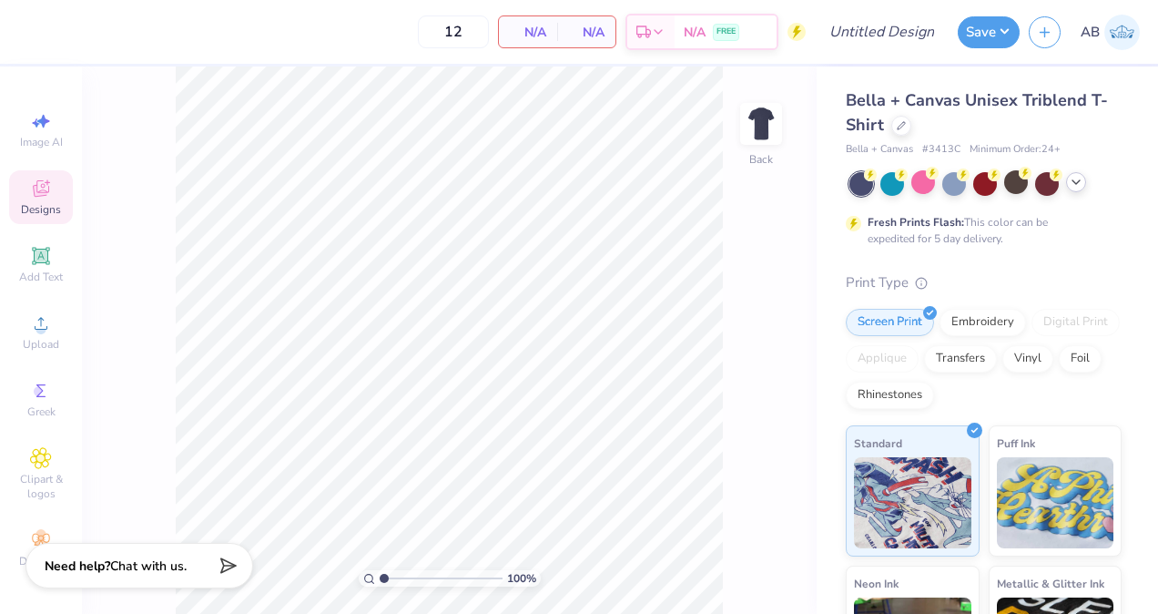
click at [129, 137] on div "100 % Back" at bounding box center [449, 339] width 735 height 547
click at [56, 135] on span "Image AI" at bounding box center [41, 142] width 43 height 15
select select "4"
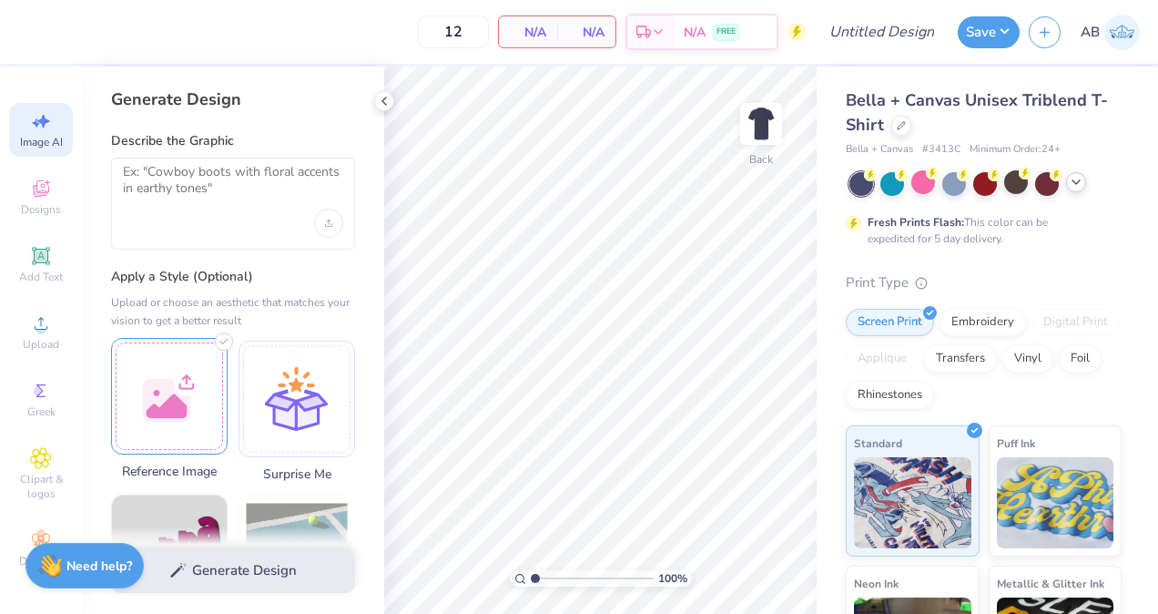
click at [153, 381] on div at bounding box center [169, 396] width 117 height 117
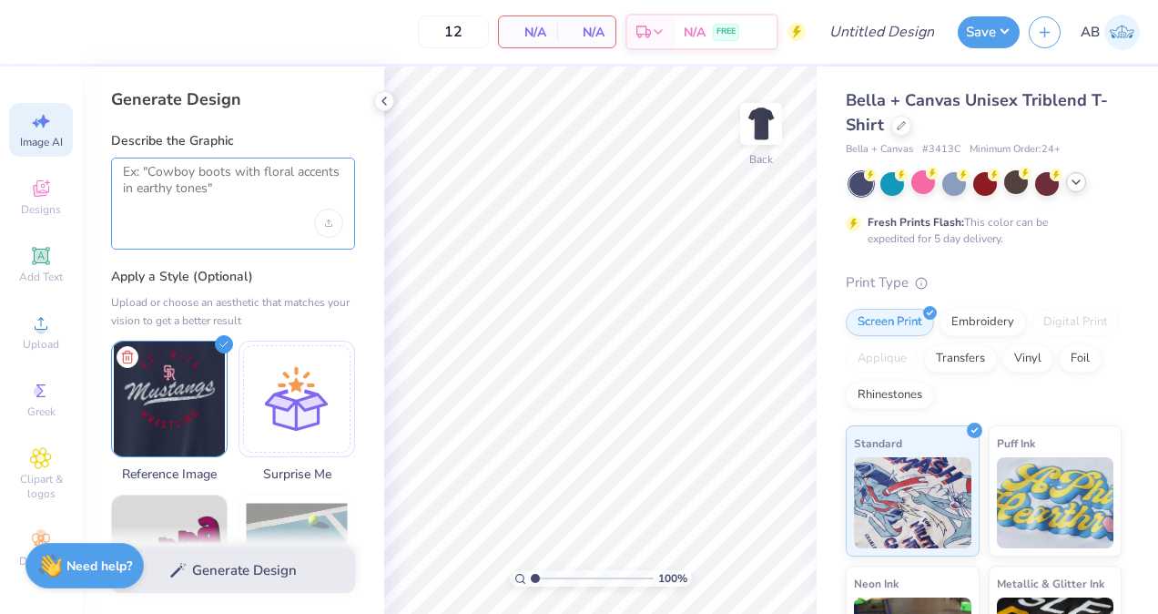
click at [307, 196] on textarea at bounding box center [233, 187] width 220 height 46
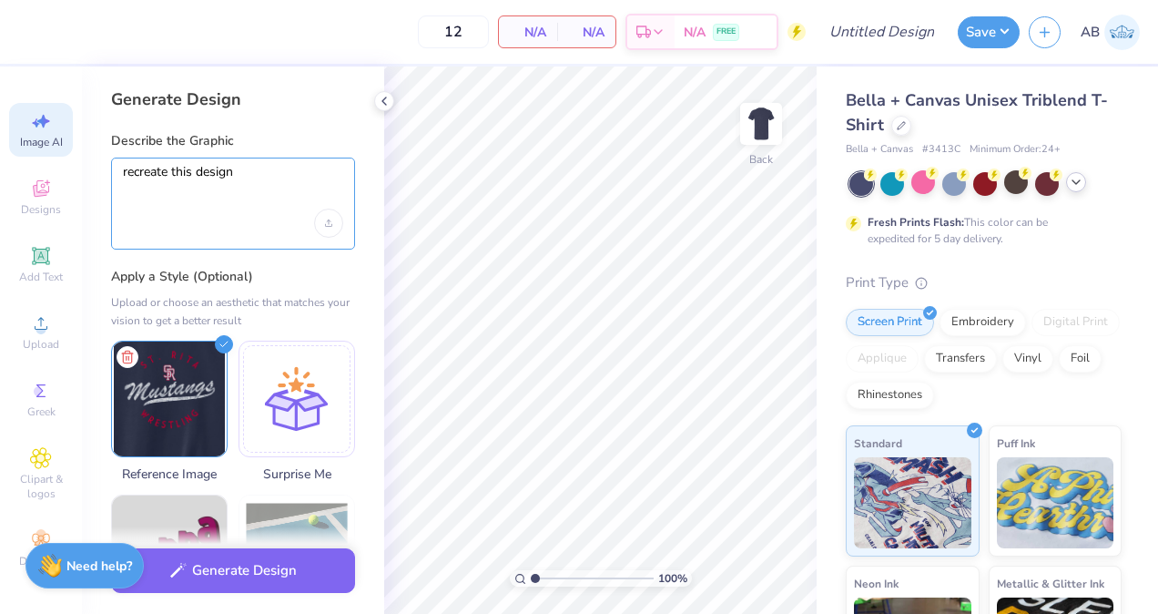
click at [307, 196] on textarea "recreate this design" at bounding box center [233, 187] width 220 height 46
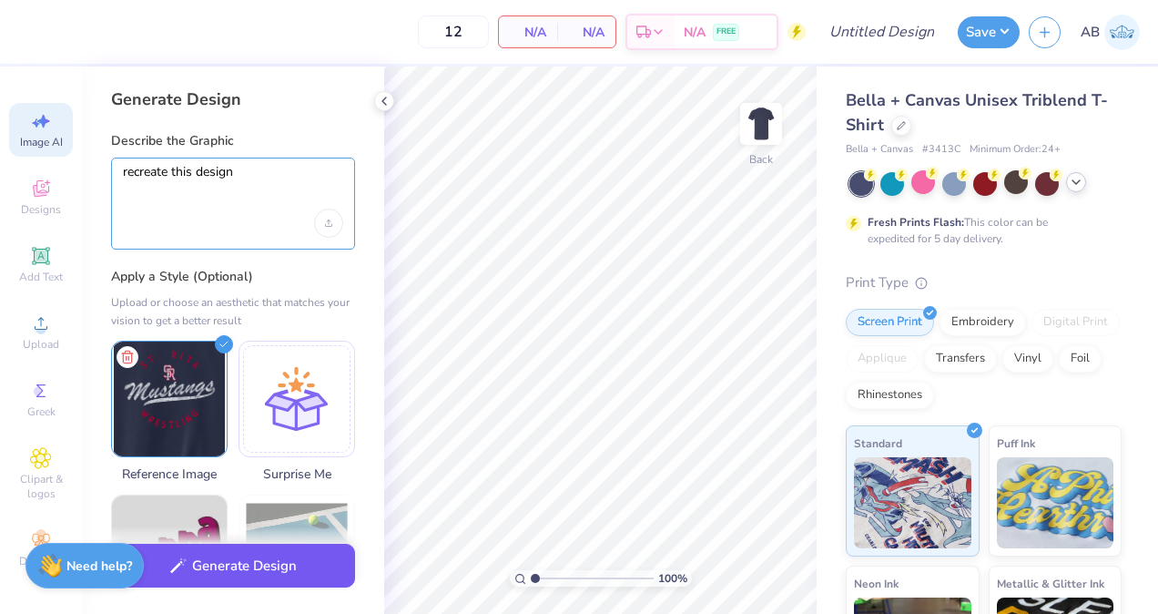
type textarea "recreate this design"
click at [286, 586] on button "Generate Design" at bounding box center [233, 566] width 244 height 45
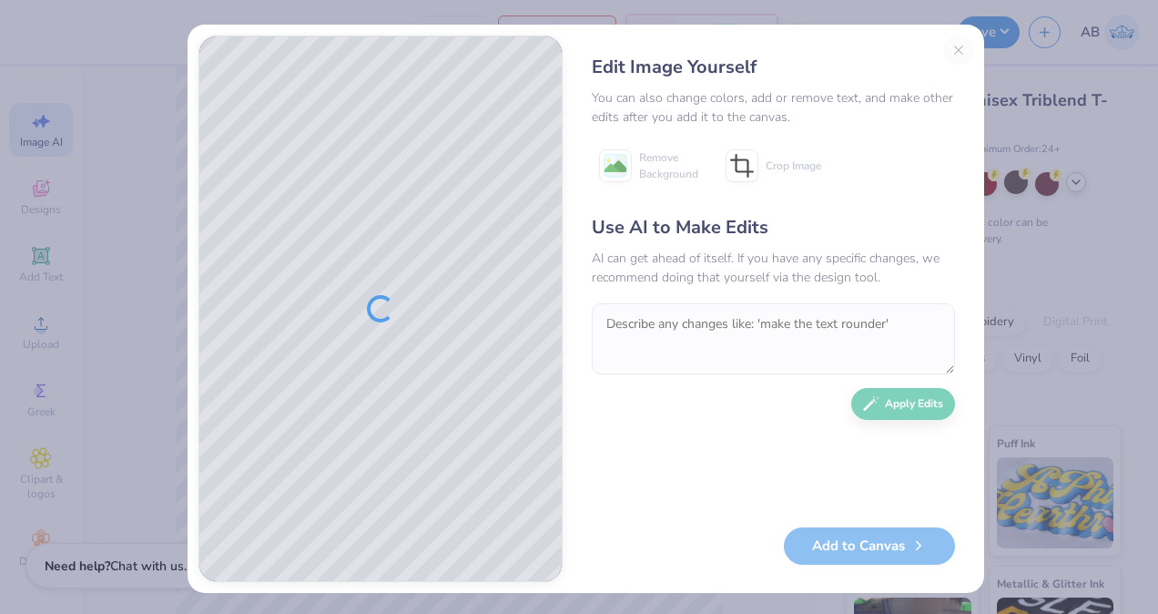
click at [363, 488] on div at bounding box center [380, 308] width 362 height 544
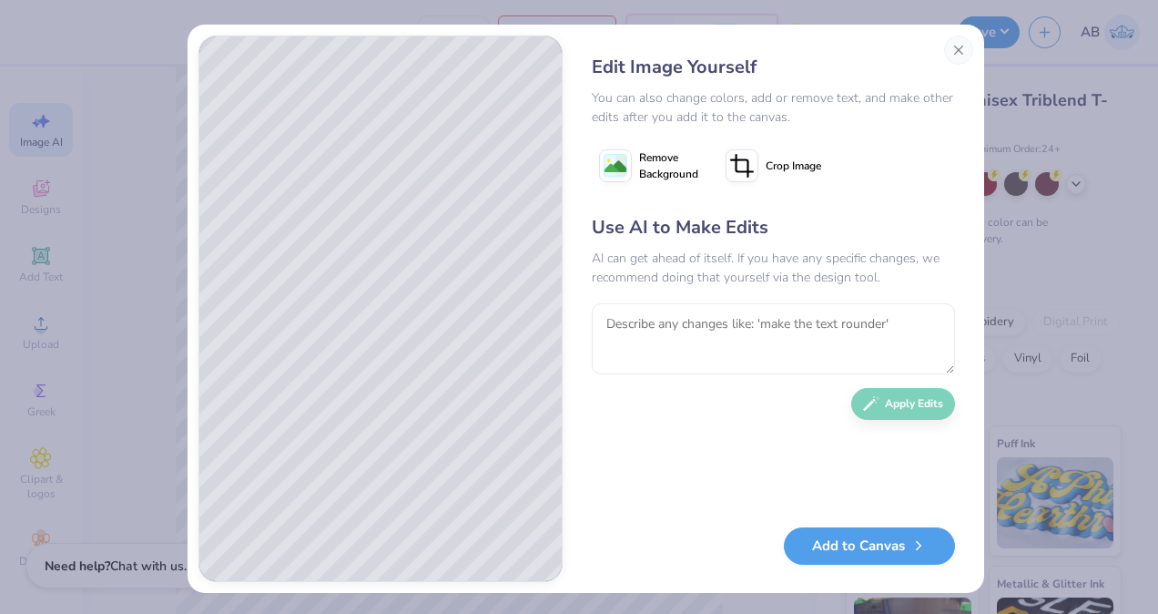
click at [792, 395] on div "Use AI to Make Edits AI can get ahead of itself. If you have any specific chang…" at bounding box center [773, 361] width 363 height 295
click at [815, 340] on textarea at bounding box center [773, 338] width 363 height 71
type textarea "Make the text thiner like the original picture i sent"
click at [909, 405] on button "Apply Edits" at bounding box center [903, 399] width 104 height 32
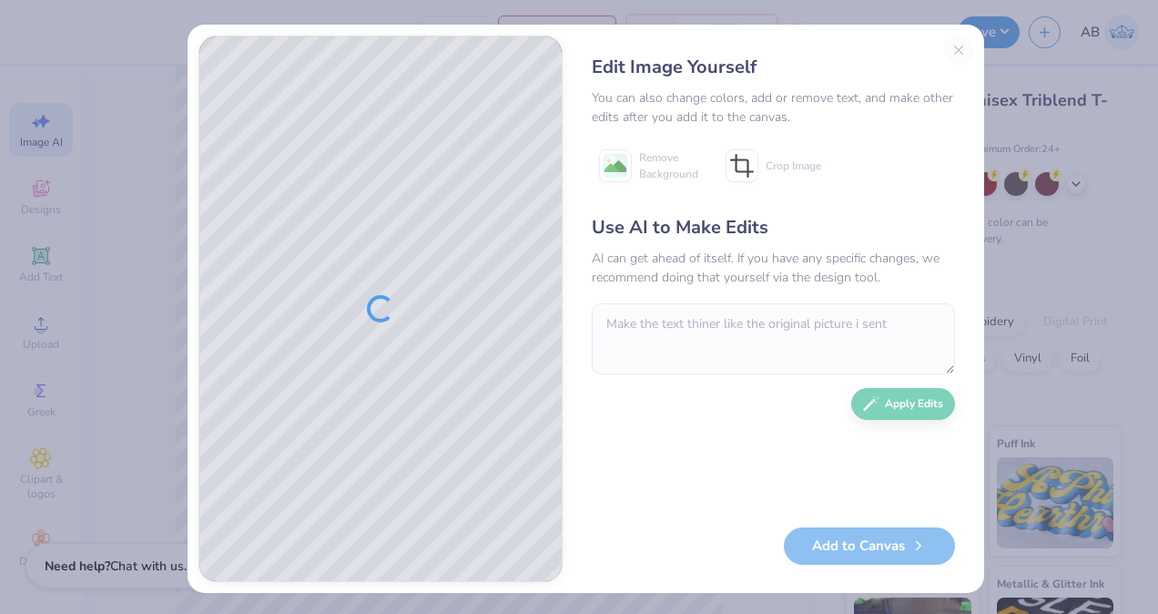
click at [362, 444] on div at bounding box center [380, 308] width 362 height 544
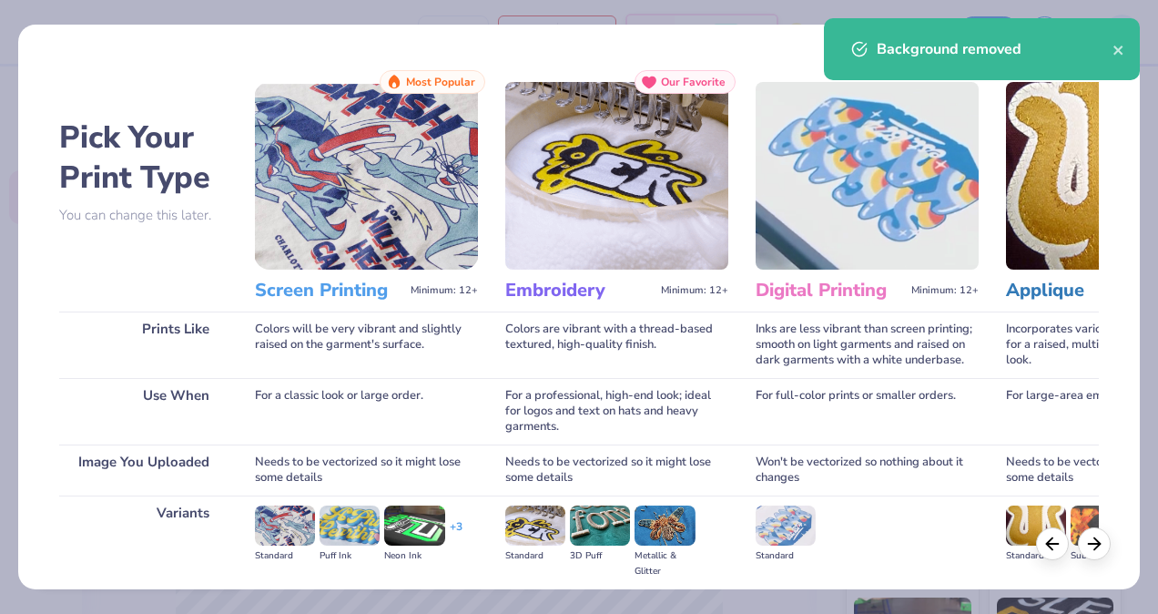
scroll to position [202, 0]
